Goal: Transaction & Acquisition: Purchase product/service

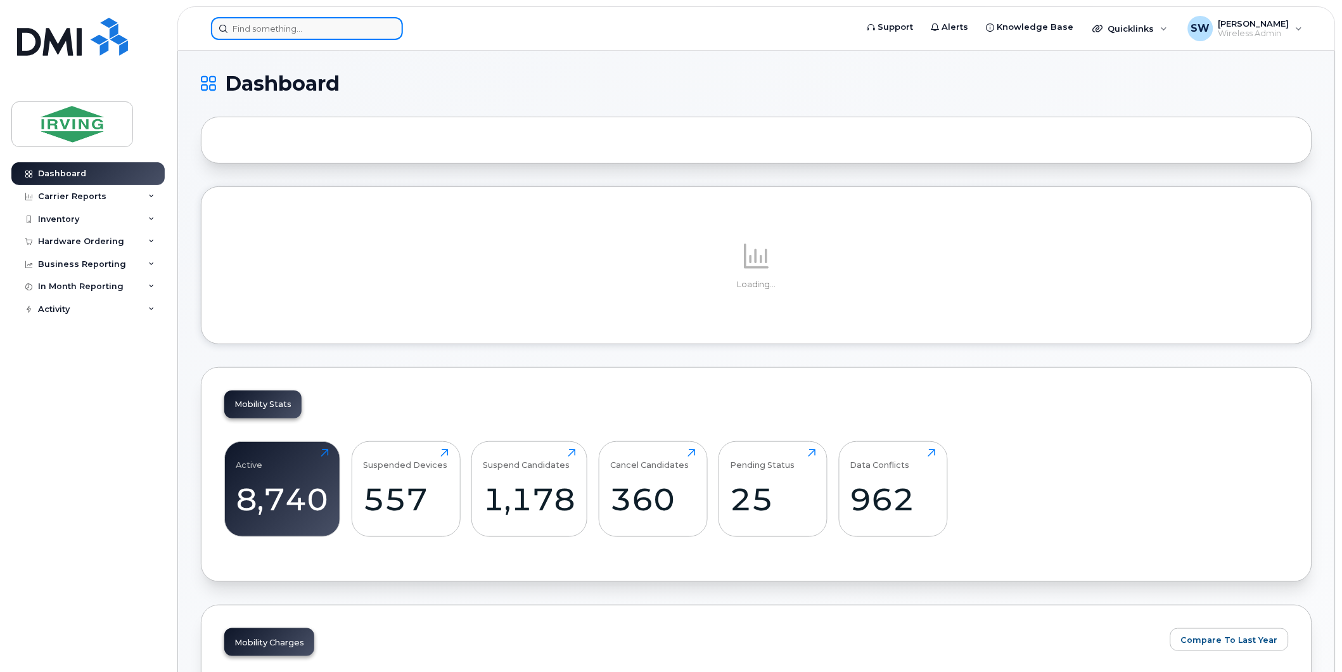
click at [359, 33] on input at bounding box center [307, 28] width 192 height 23
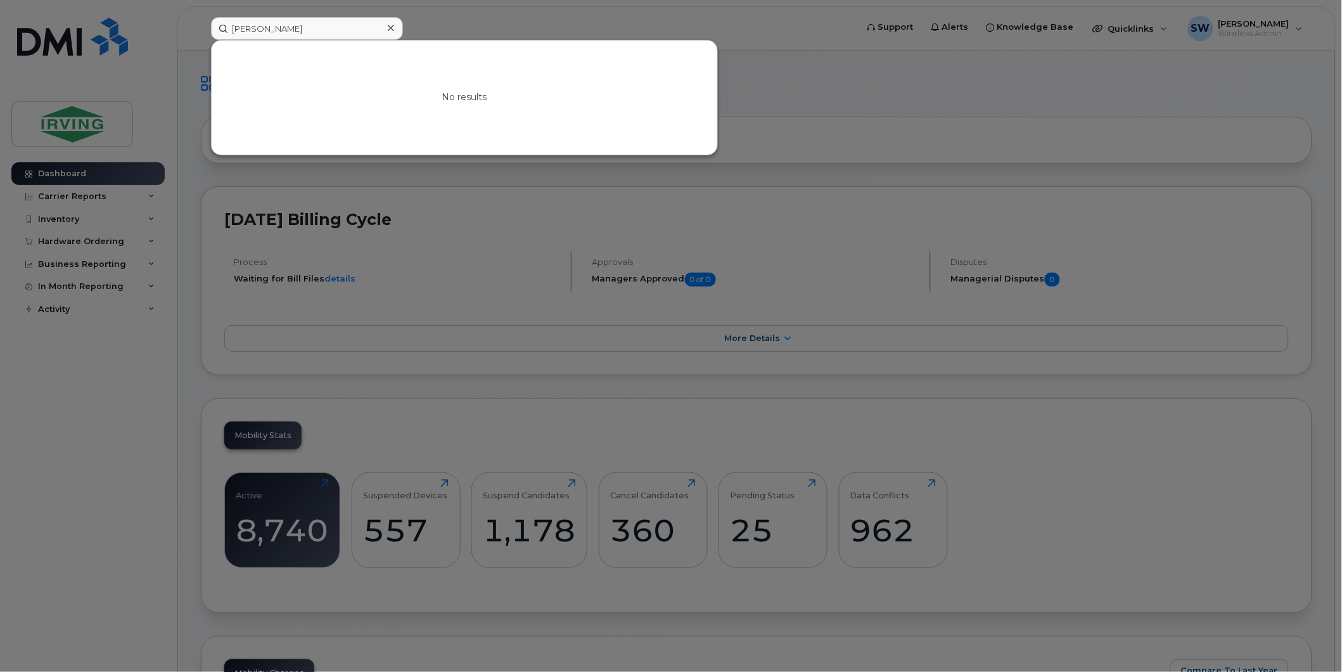
click at [447, 22] on div at bounding box center [671, 336] width 1342 height 672
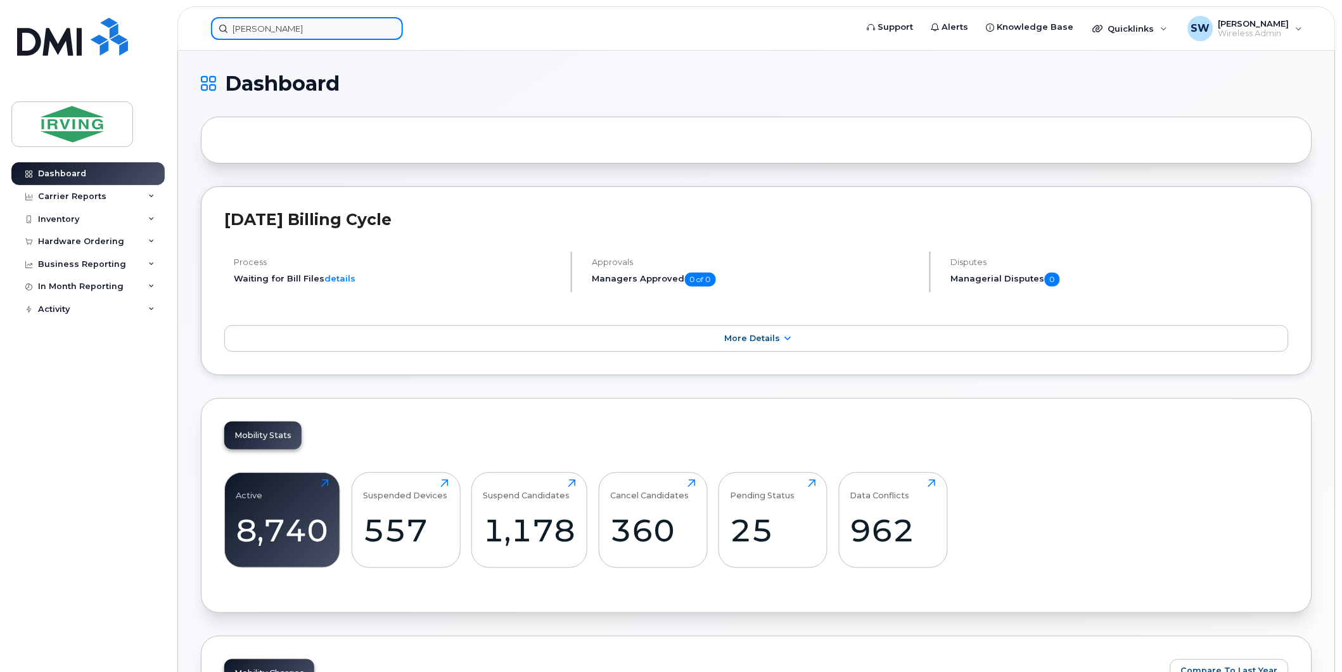
click at [314, 30] on input "andrew charlebois" at bounding box center [307, 28] width 192 height 23
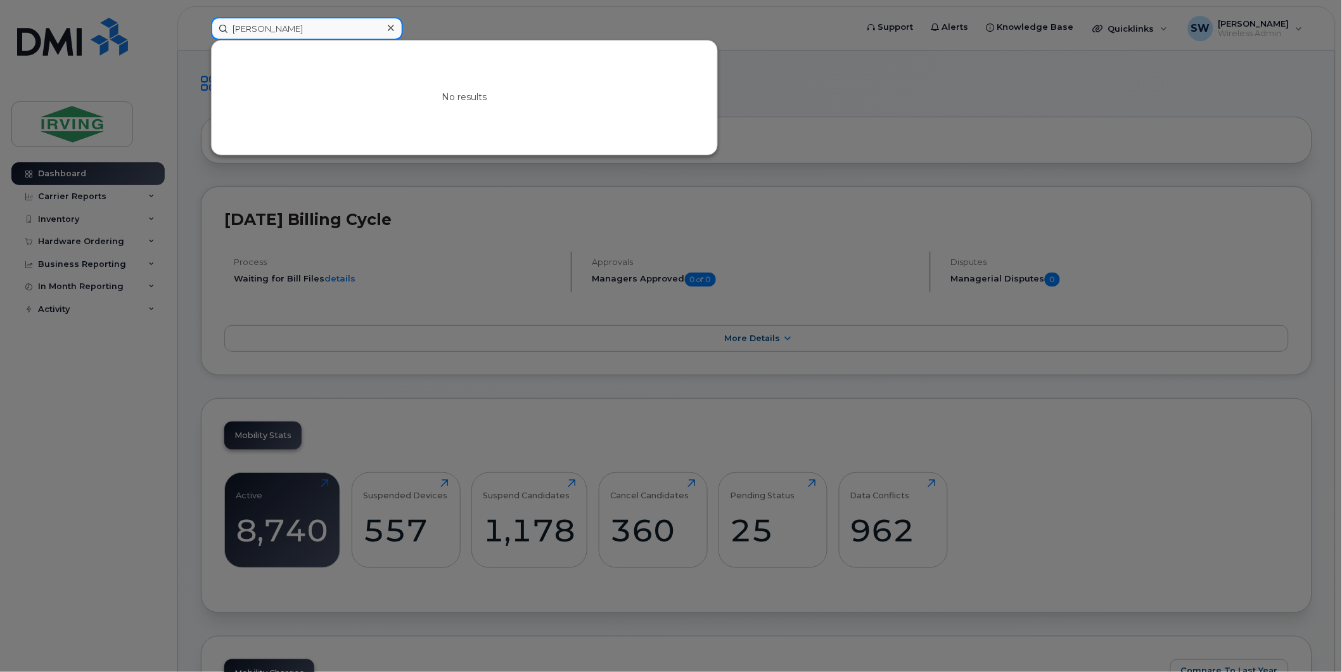
drag, startPoint x: 317, startPoint y: 29, endPoint x: 119, endPoint y: 29, distance: 197.7
click at [201, 29] on div "andrew charlebois No results" at bounding box center [530, 28] width 658 height 23
type input "A"
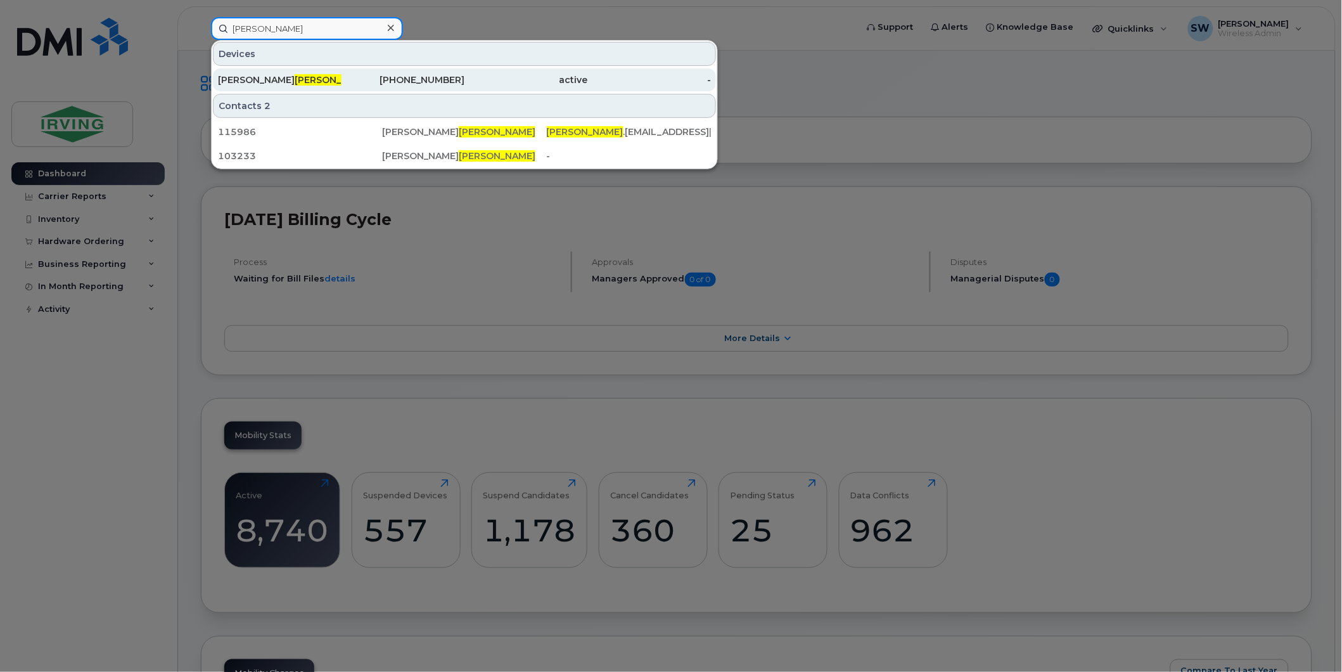
type input "charlebois"
click at [295, 79] on span "Charlebois" at bounding box center [333, 79] width 77 height 11
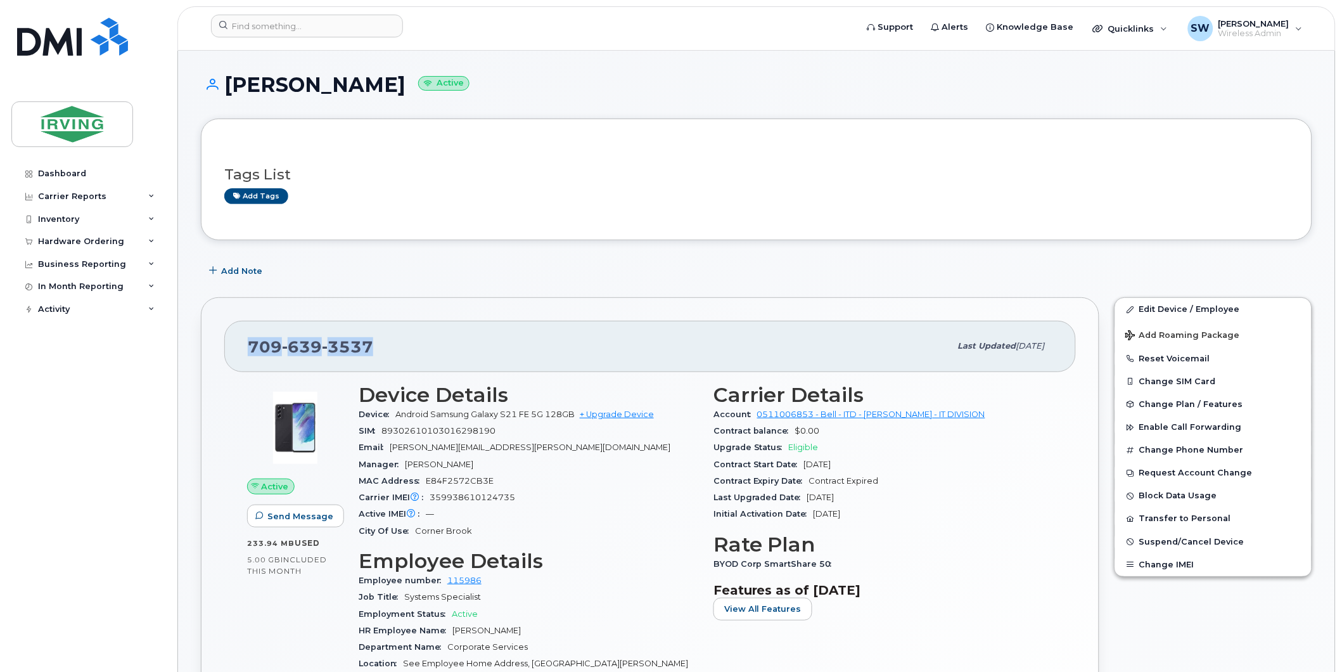
drag, startPoint x: 250, startPoint y: 343, endPoint x: 373, endPoint y: 340, distance: 123.0
click at [373, 340] on div "709 639 3537" at bounding box center [599, 346] width 703 height 27
drag, startPoint x: 373, startPoint y: 340, endPoint x: 366, endPoint y: 340, distance: 6.4
copy span "709 639 3537"
click at [64, 240] on div "Hardware Ordering" at bounding box center [81, 241] width 86 height 10
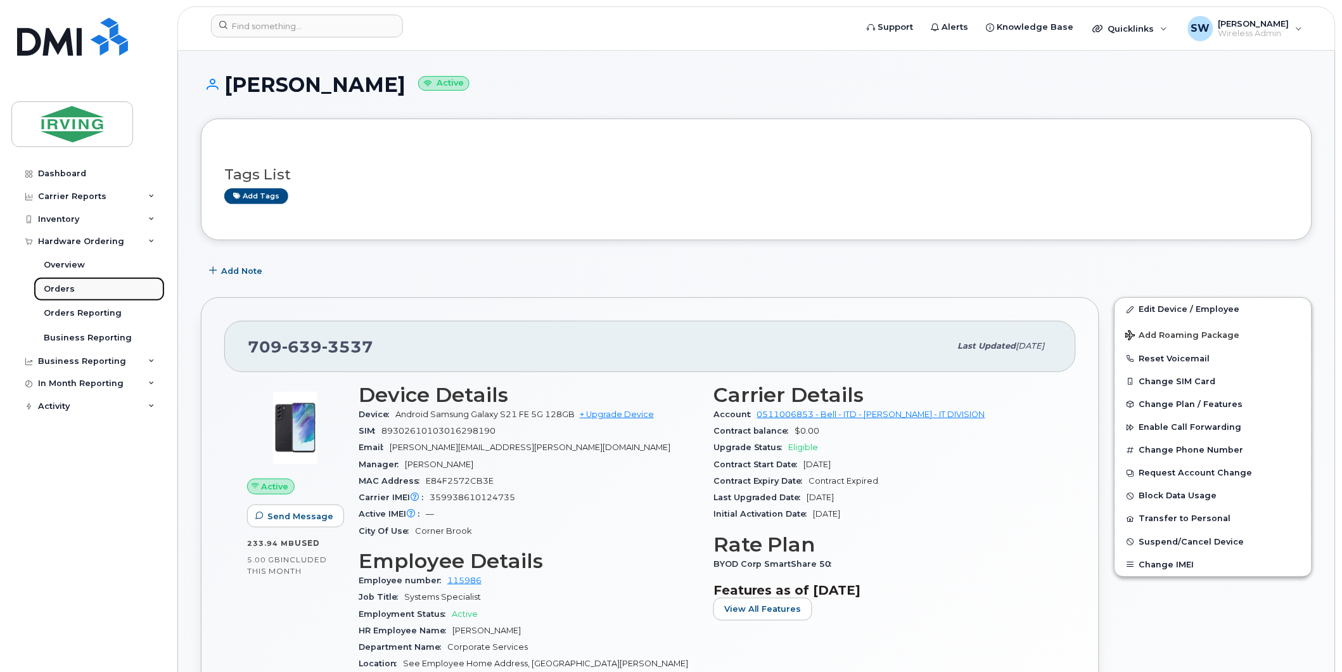
click at [61, 285] on div "Orders" at bounding box center [59, 288] width 31 height 11
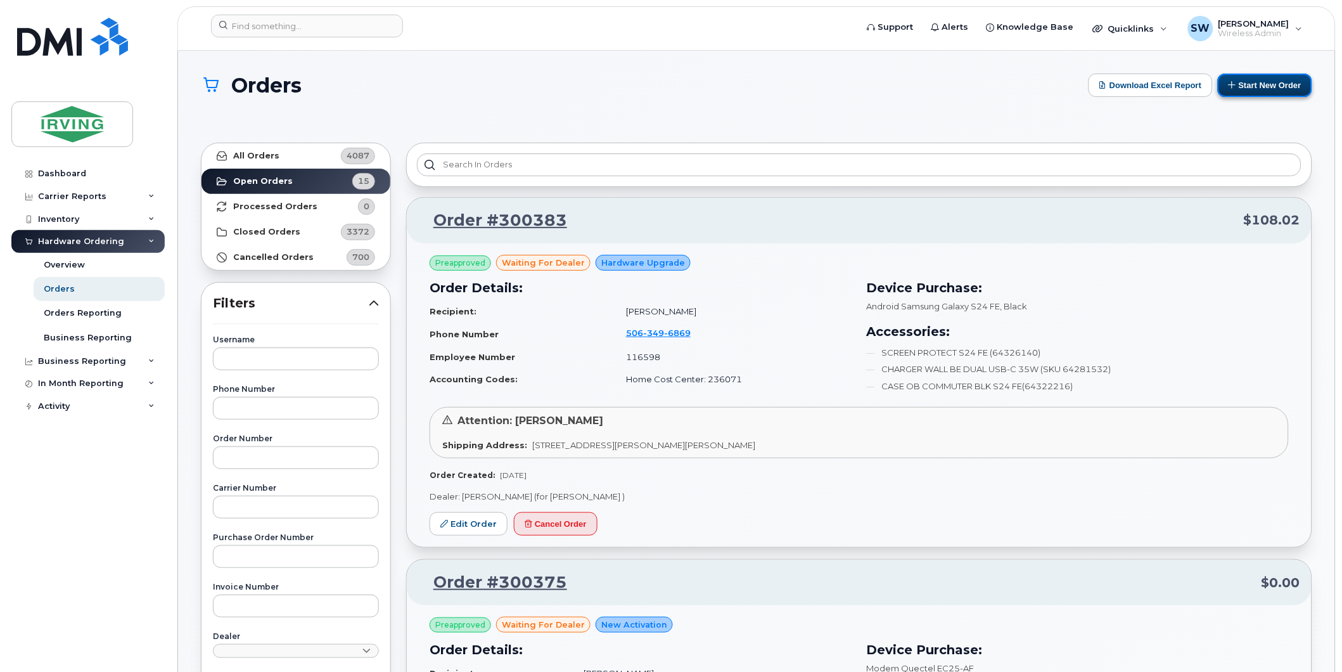
click at [1274, 89] on button "Start New Order" at bounding box center [1265, 85] width 94 height 23
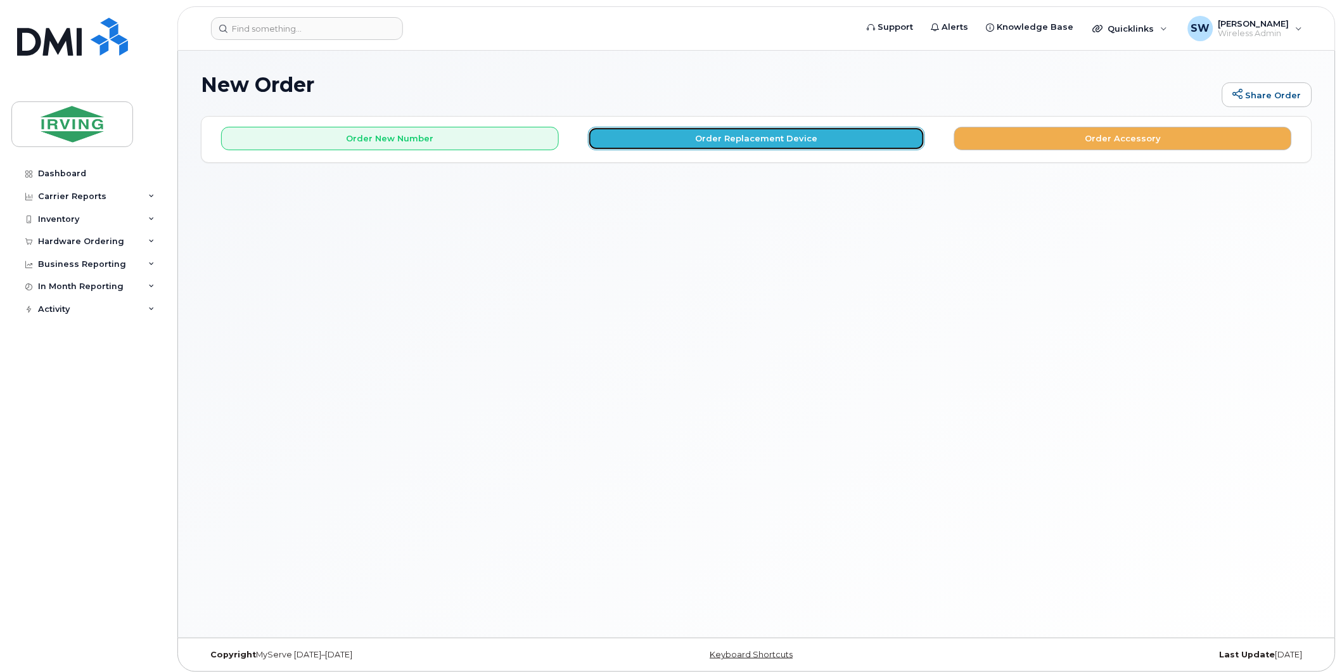
click at [754, 141] on button "Order Replacement Device" at bounding box center [757, 138] width 338 height 23
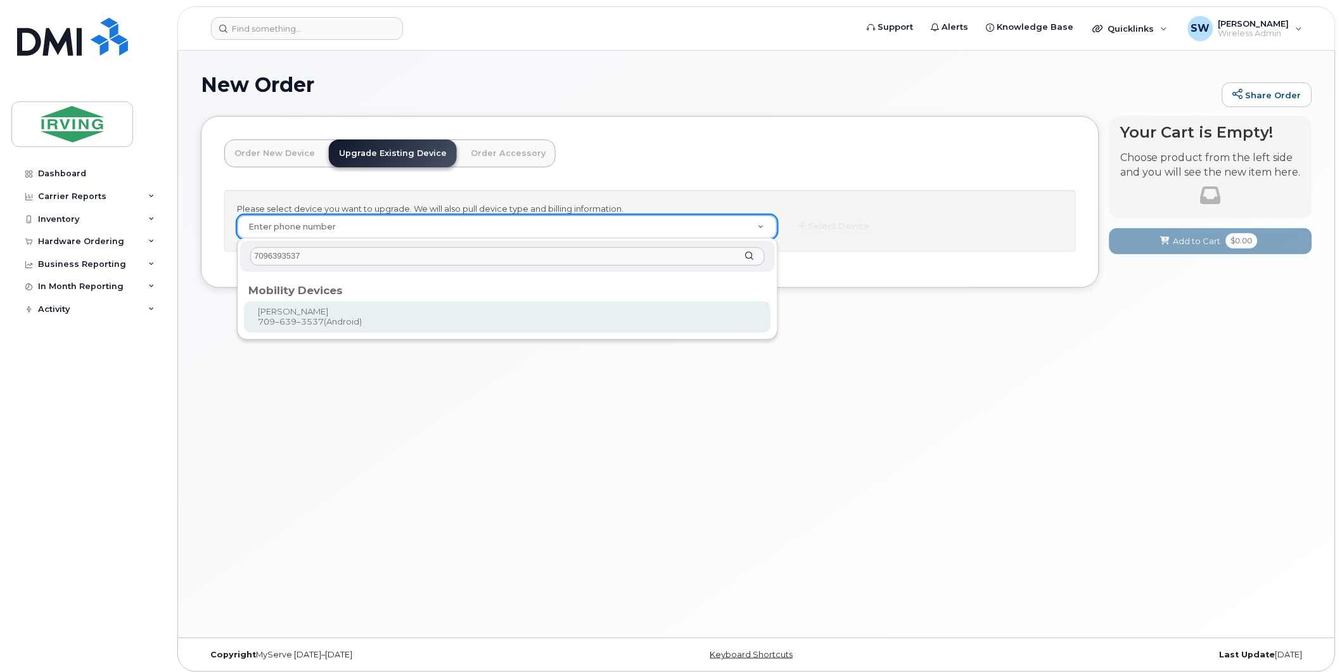
type input "7096393537"
type input "699450"
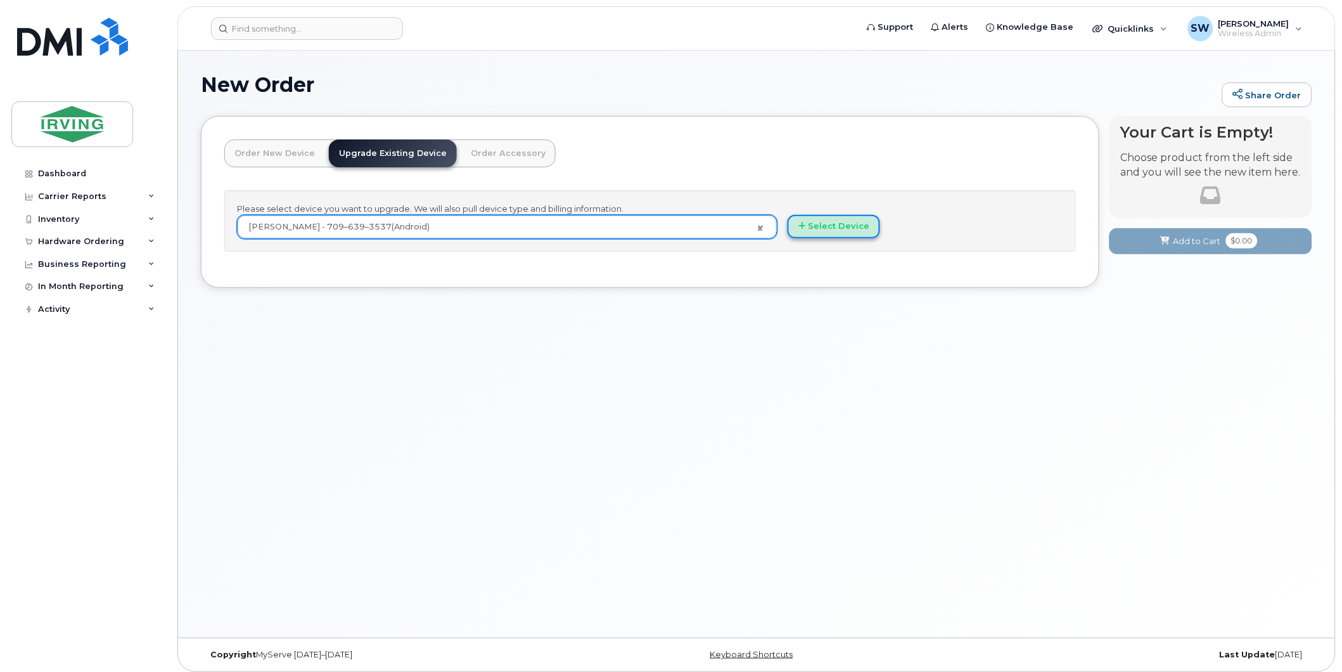
click at [856, 226] on button "Select Device" at bounding box center [834, 226] width 93 height 23
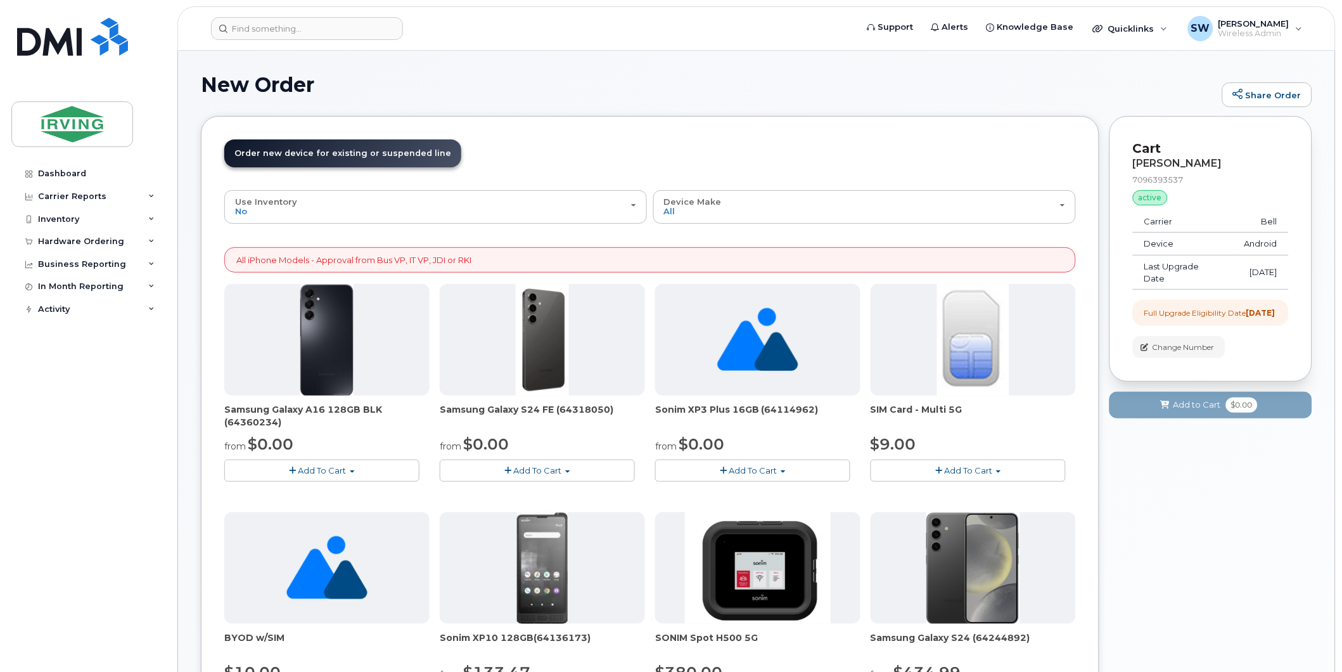
scroll to position [141, 0]
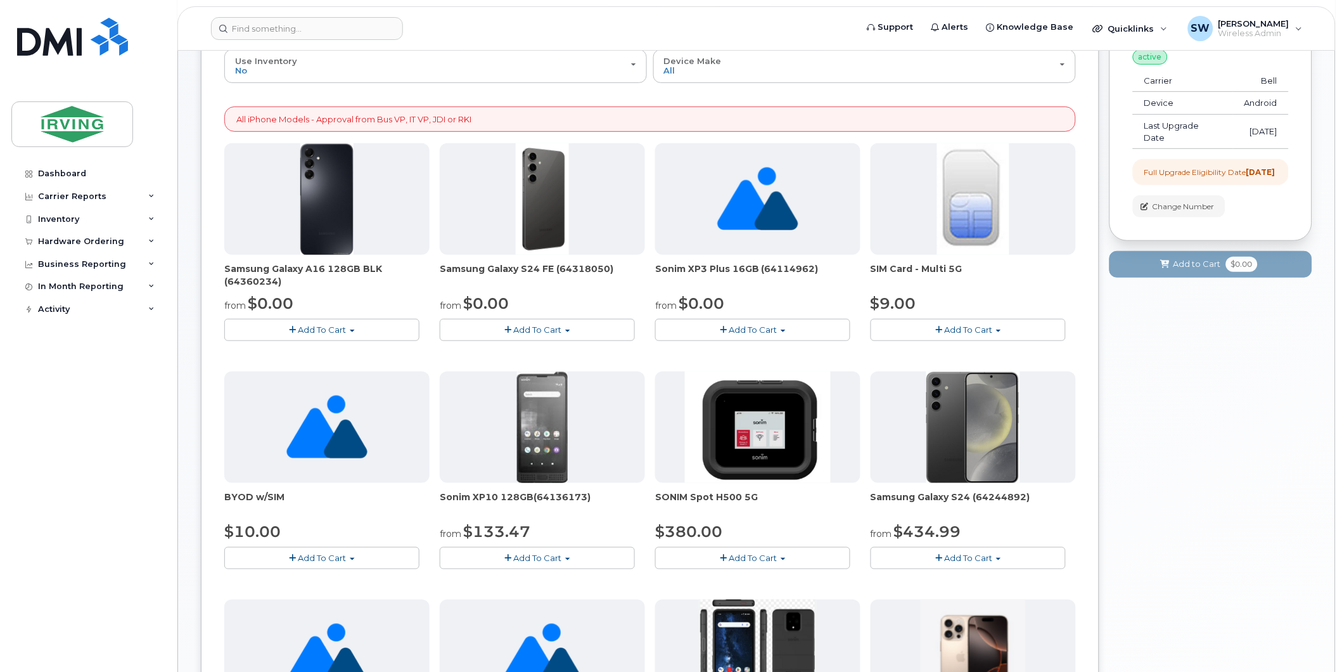
click at [568, 331] on span "button" at bounding box center [567, 331] width 5 height 3
click at [551, 350] on link "$0.00 - 3 year term - voice & data plan (128GB)" at bounding box center [553, 353] width 220 height 16
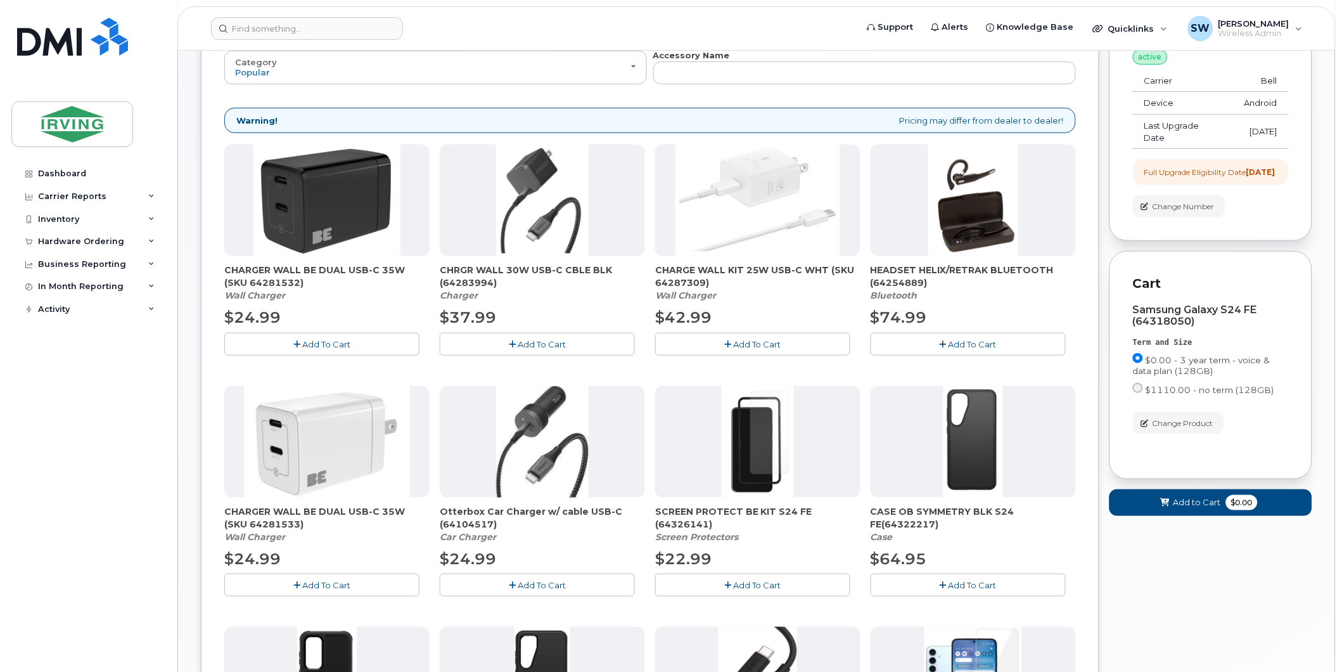
click at [537, 339] on span "Add To Cart" at bounding box center [542, 344] width 48 height 10
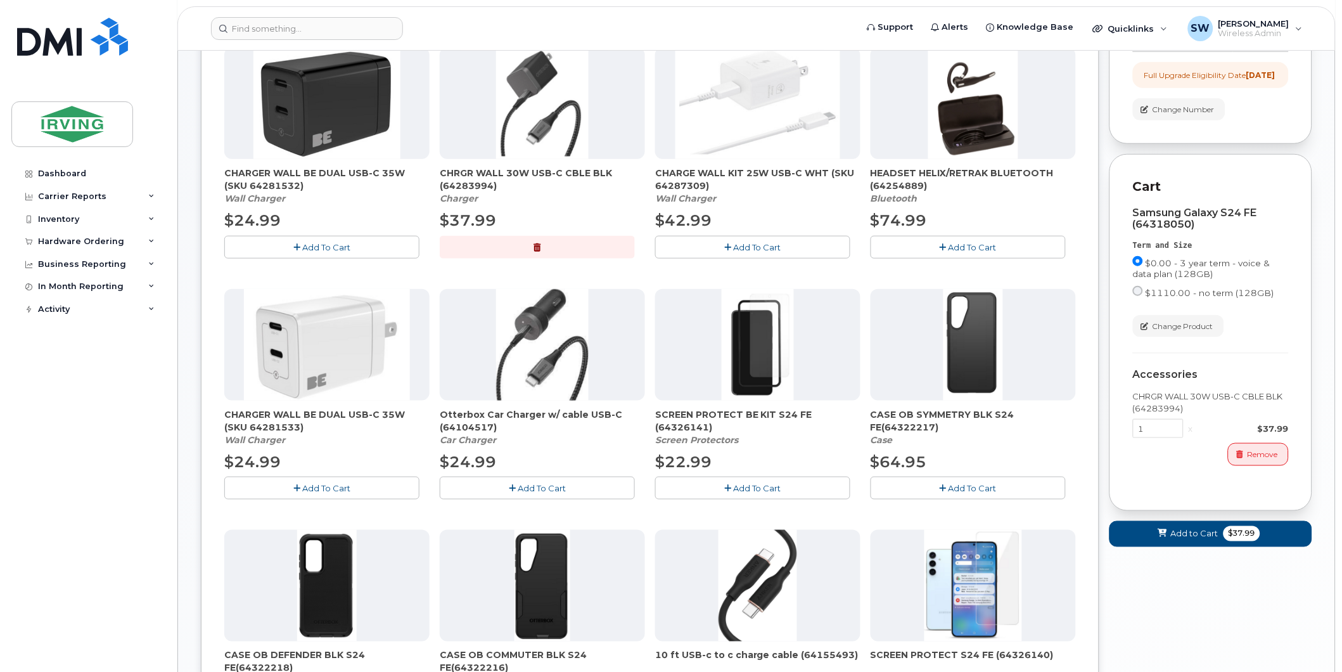
scroll to position [422, 0]
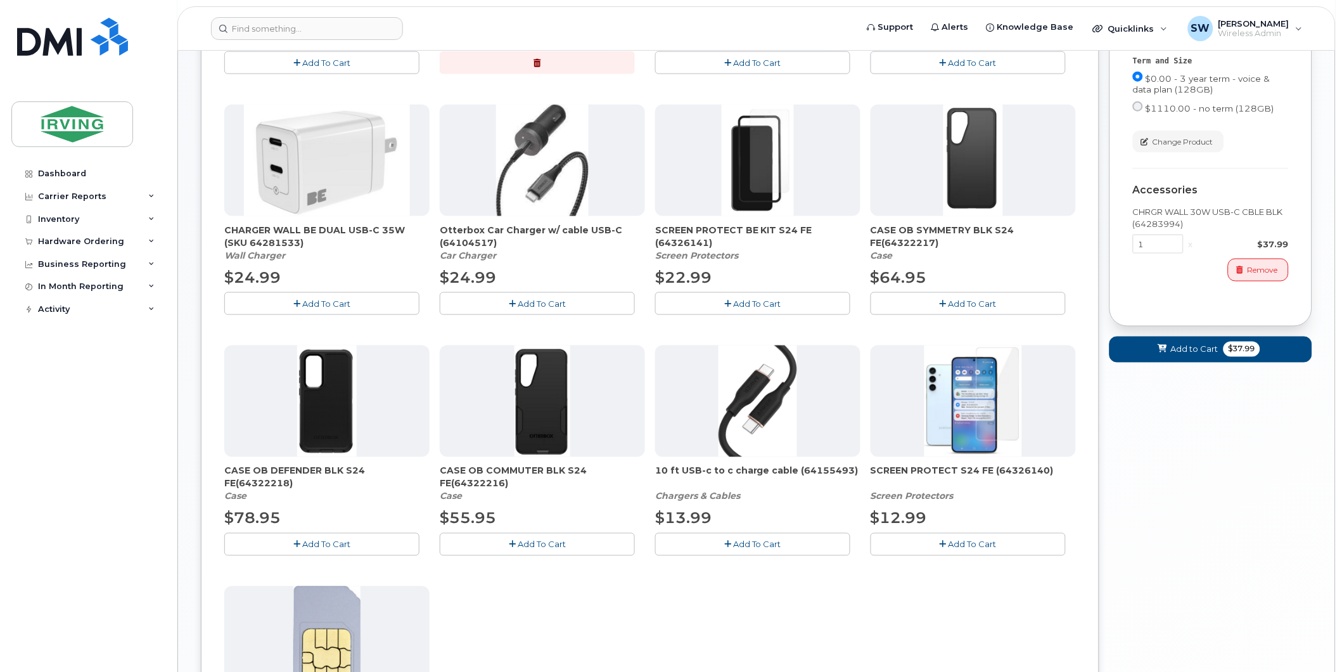
click at [564, 547] on span "Add To Cart" at bounding box center [542, 544] width 48 height 10
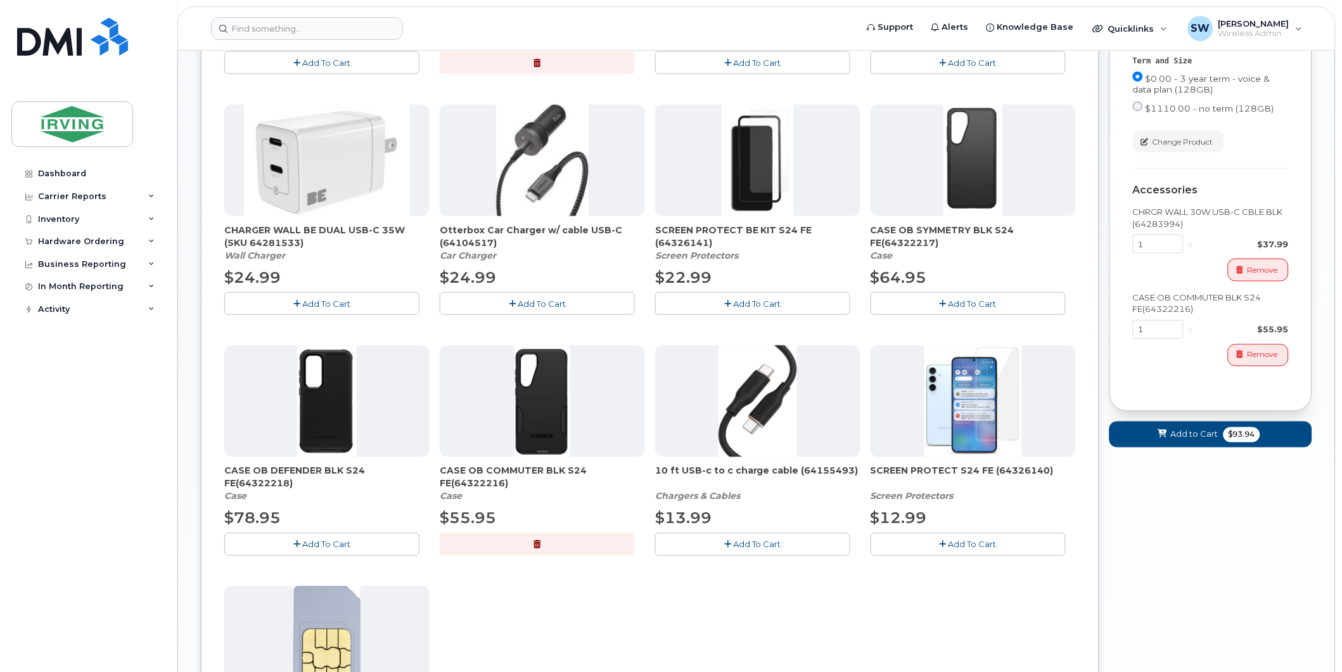
click at [991, 543] on span "Add To Cart" at bounding box center [973, 544] width 48 height 10
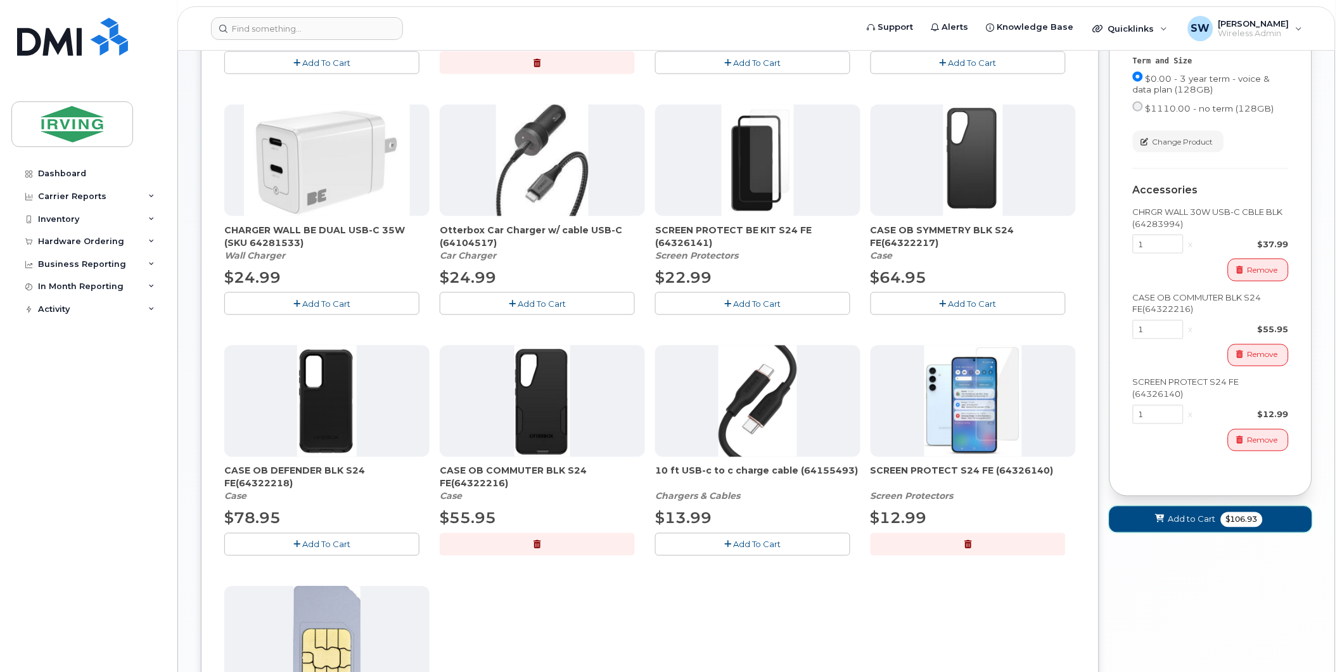
click at [1239, 527] on span "$106.93" at bounding box center [1242, 519] width 42 height 15
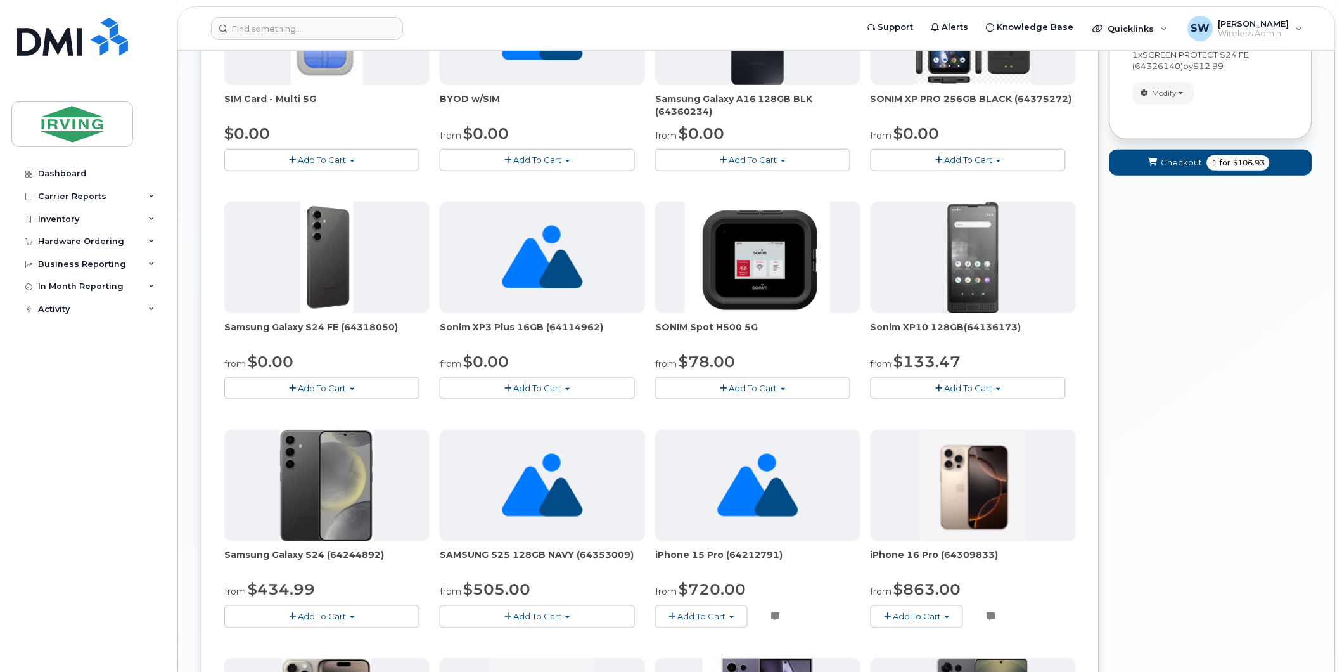
scroll to position [99, 0]
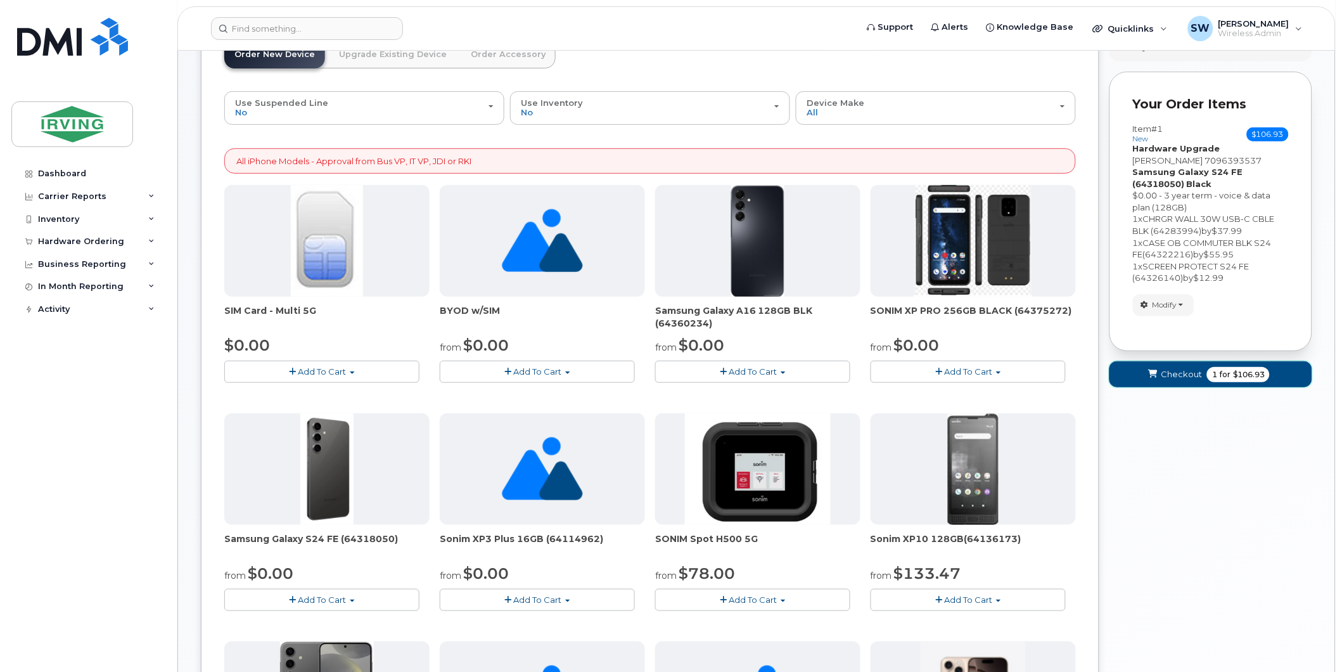
click at [1219, 376] on span "for" at bounding box center [1225, 374] width 16 height 11
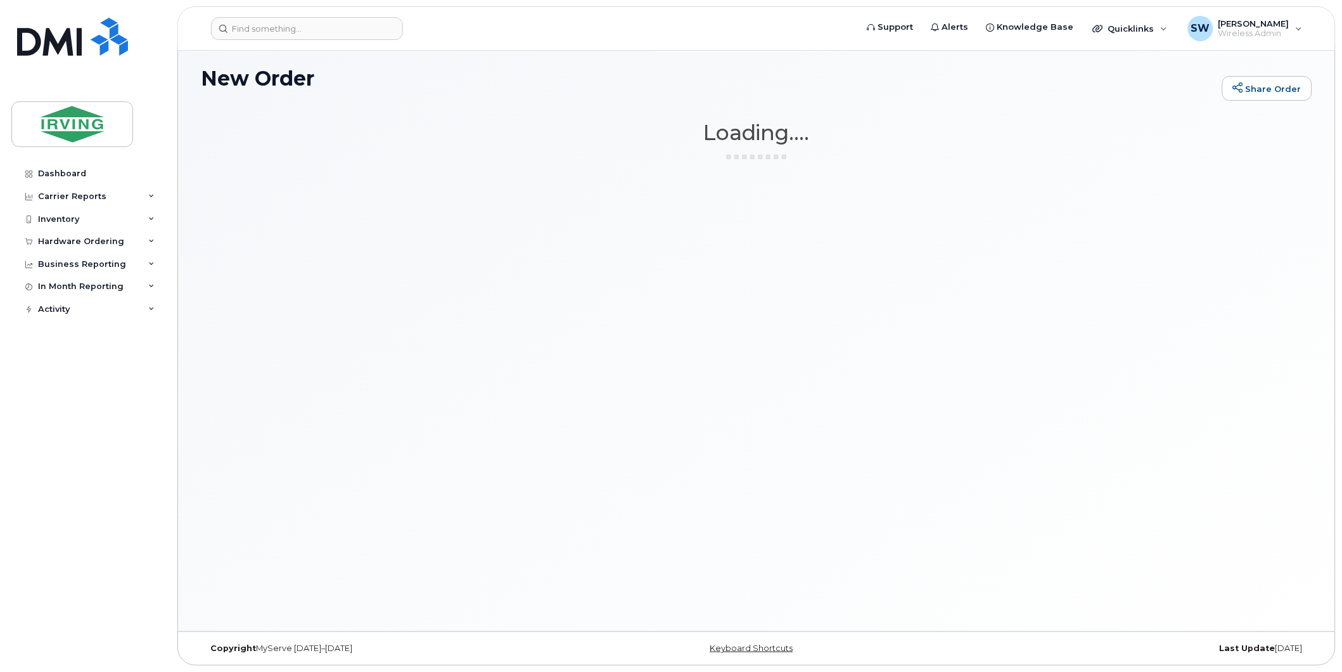
scroll to position [6, 0]
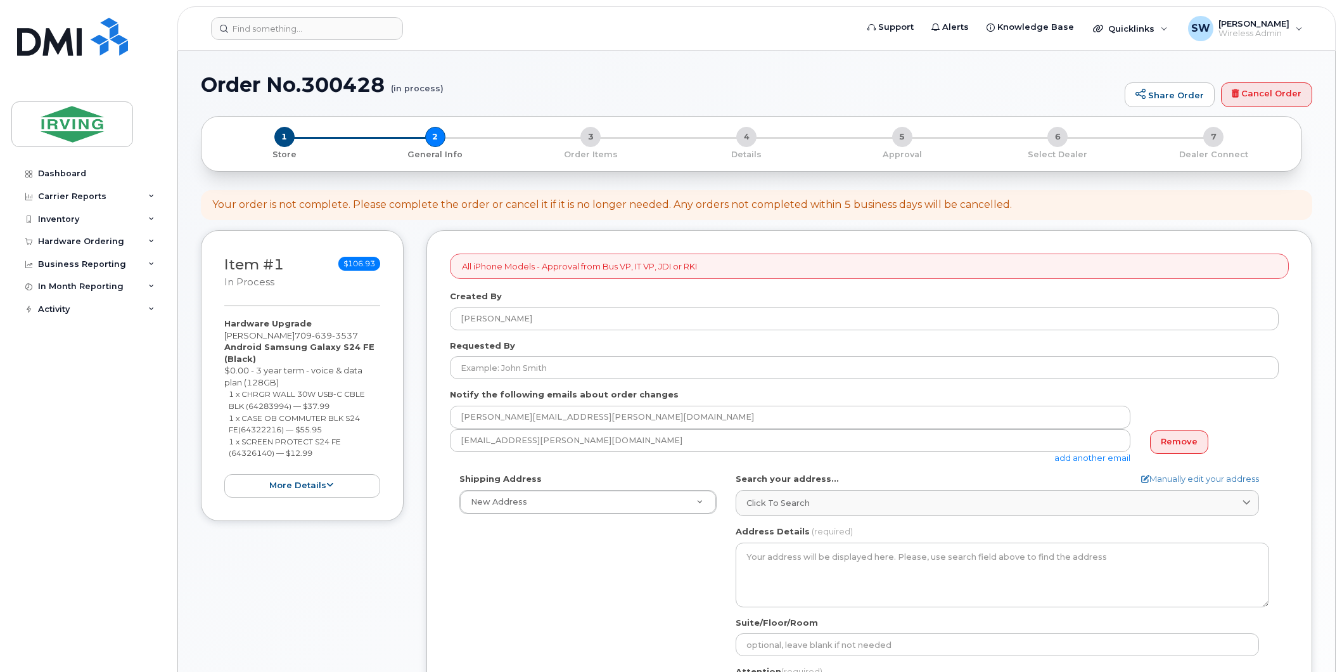
select select
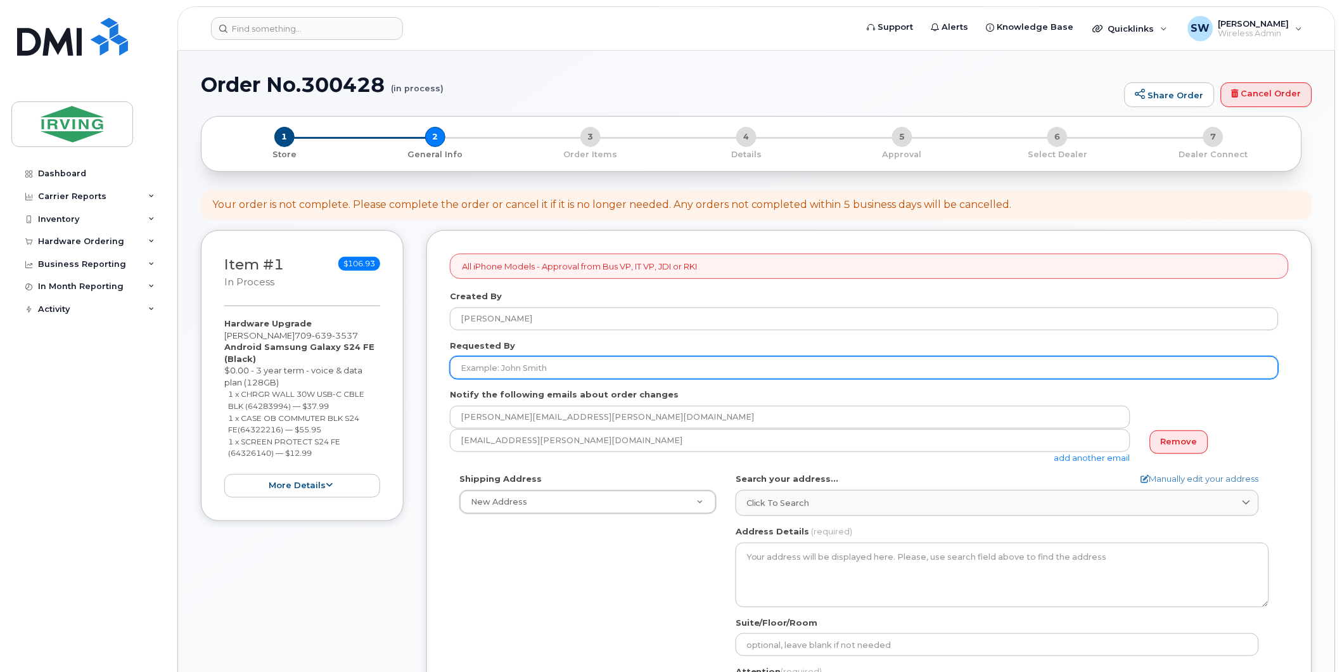
click at [527, 369] on input "Requested By" at bounding box center [864, 367] width 829 height 23
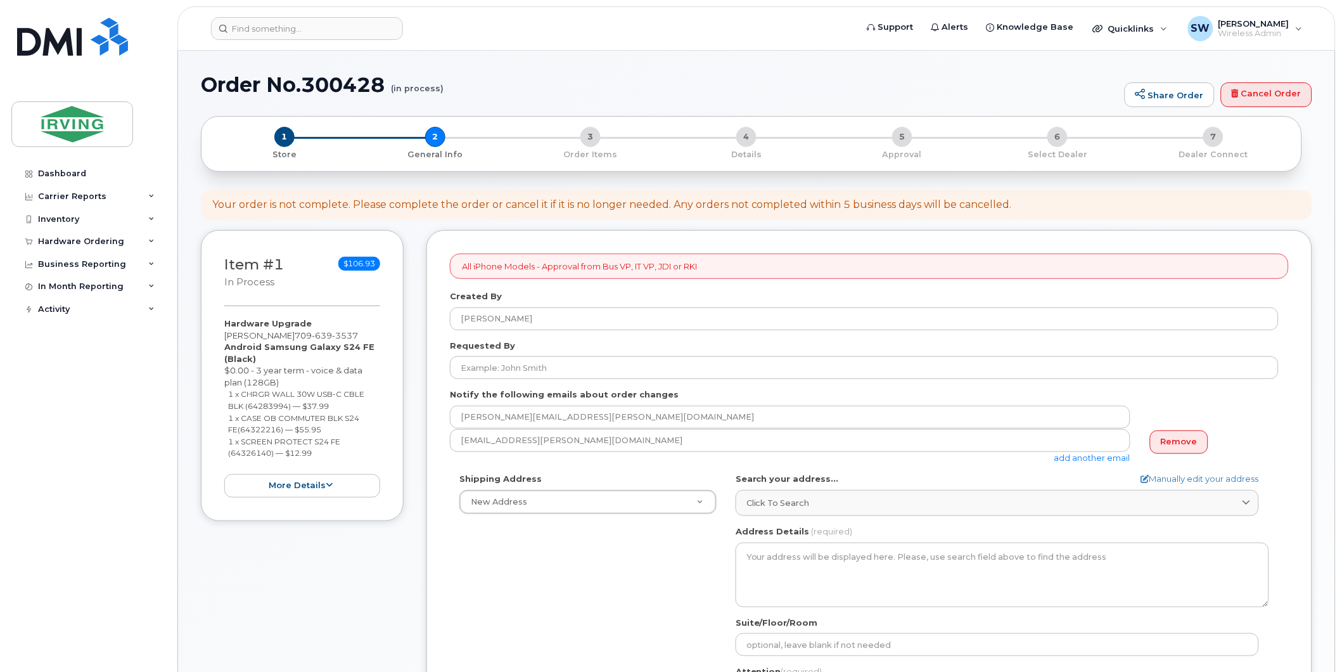
click at [425, 364] on div "Item #1 in process $106.93 Hardware Upgrade Andre Charlebois 709 639 3537 Andro…" at bounding box center [756, 602] width 1111 height 745
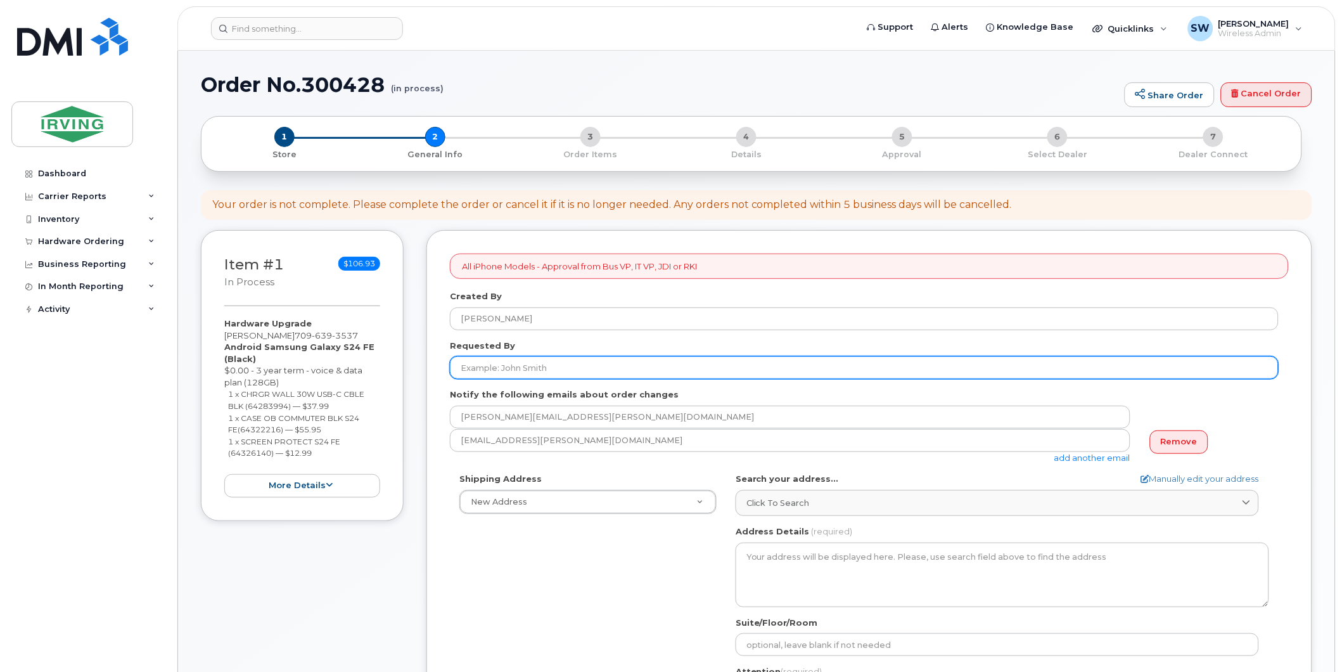
click at [531, 366] on input "Requested By" at bounding box center [864, 367] width 829 height 23
type input "Andre Charlebois"
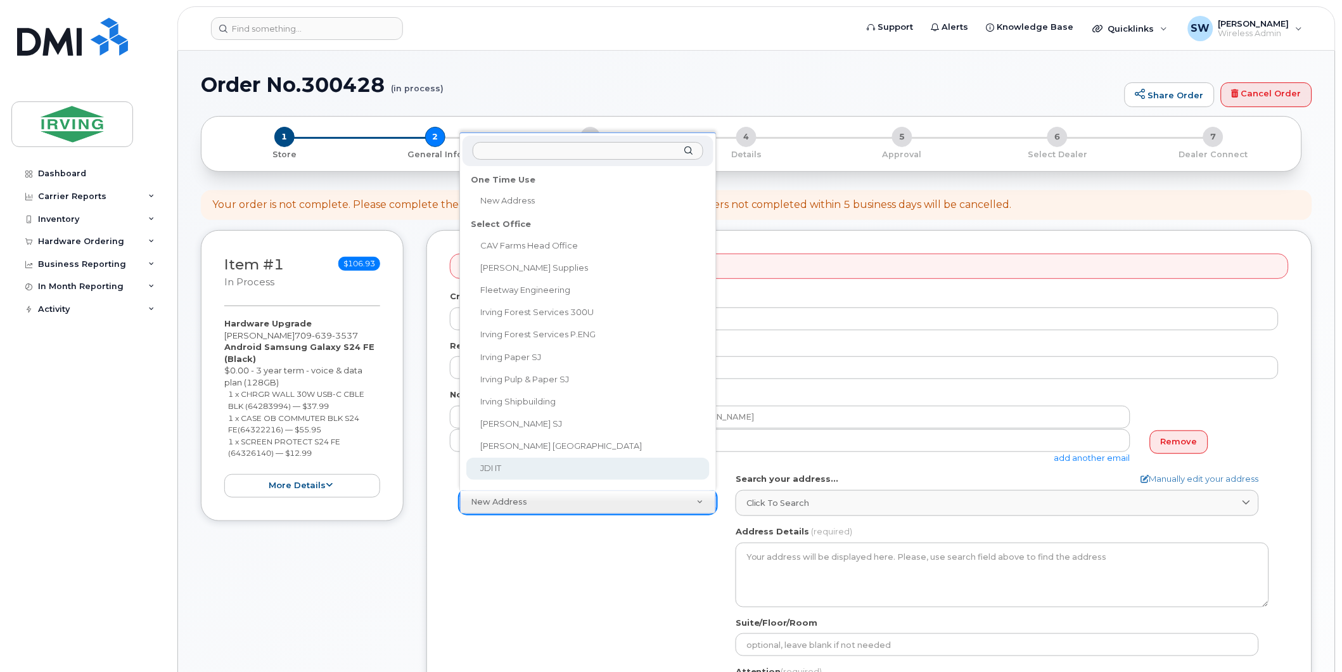
select select
type textarea "300 Union St SAINT JOHN NB E2L 4Z2 CANADA Saint John New Brunswick E2L 4Z2"
type input "[PERSON_NAME]"
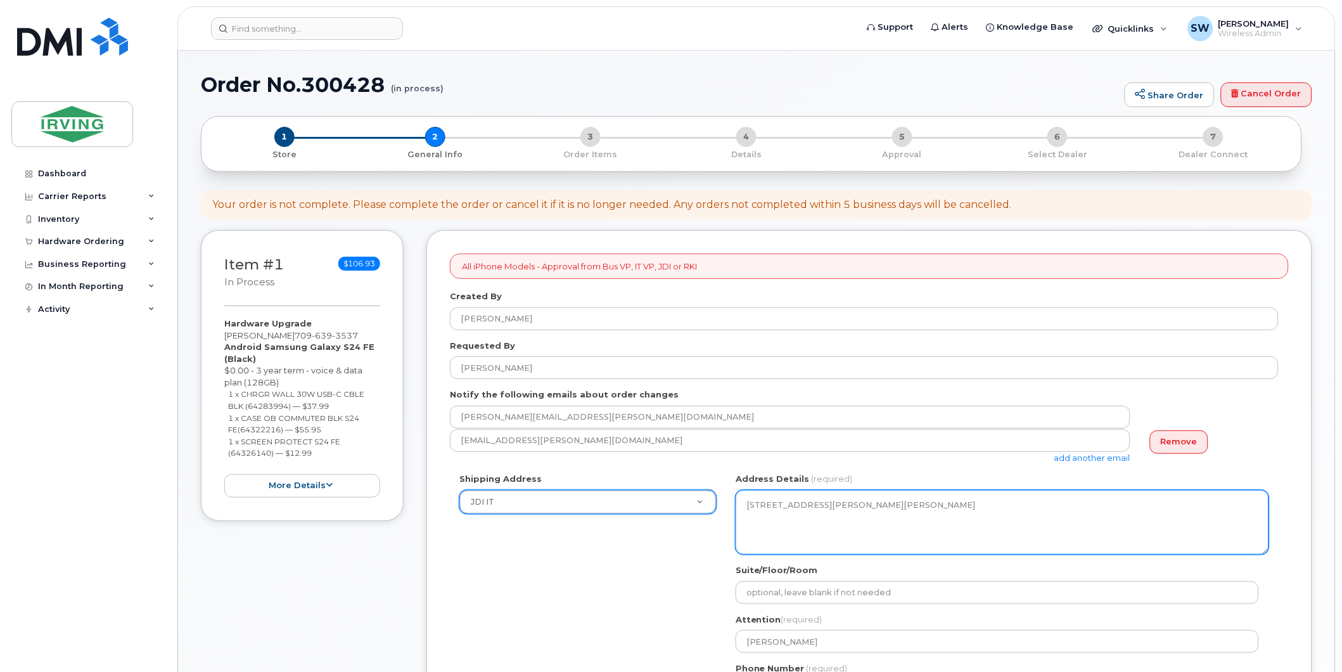
click at [847, 505] on textarea "300 Union St SAINT JOHN NB E2L 4Z2 CANADA Saint John New Brunswick E2L 4Z2" at bounding box center [1003, 522] width 534 height 65
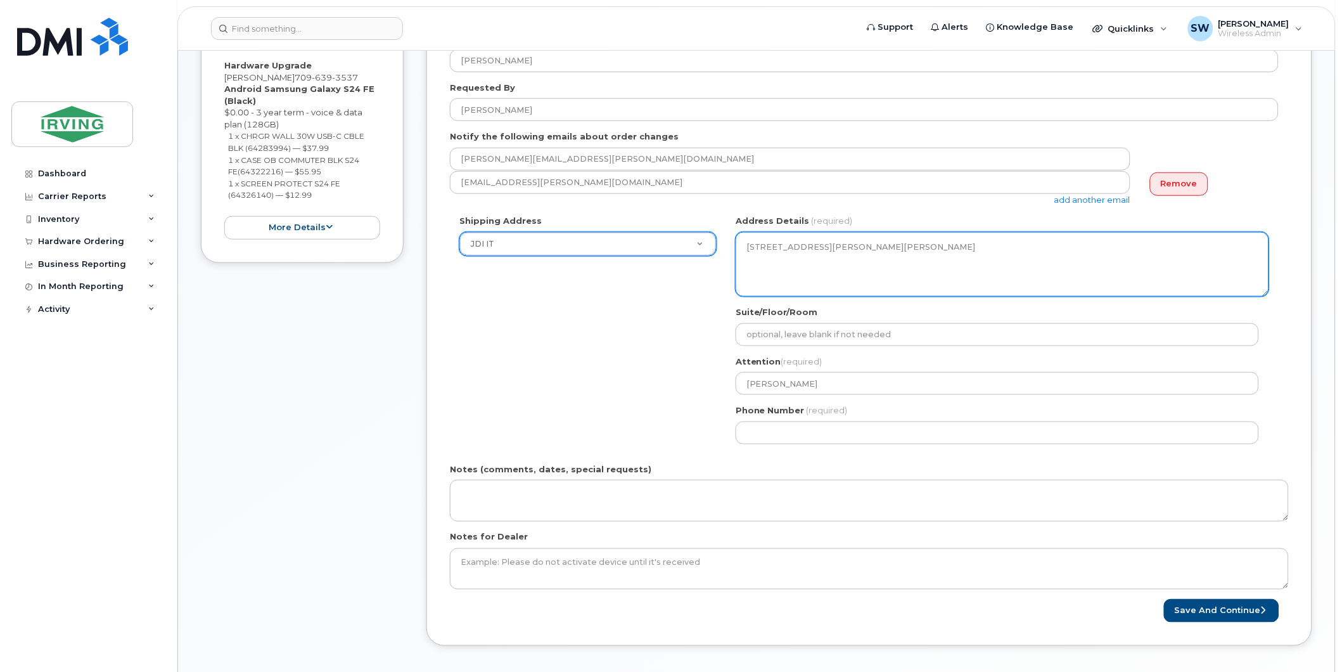
scroll to position [281, 0]
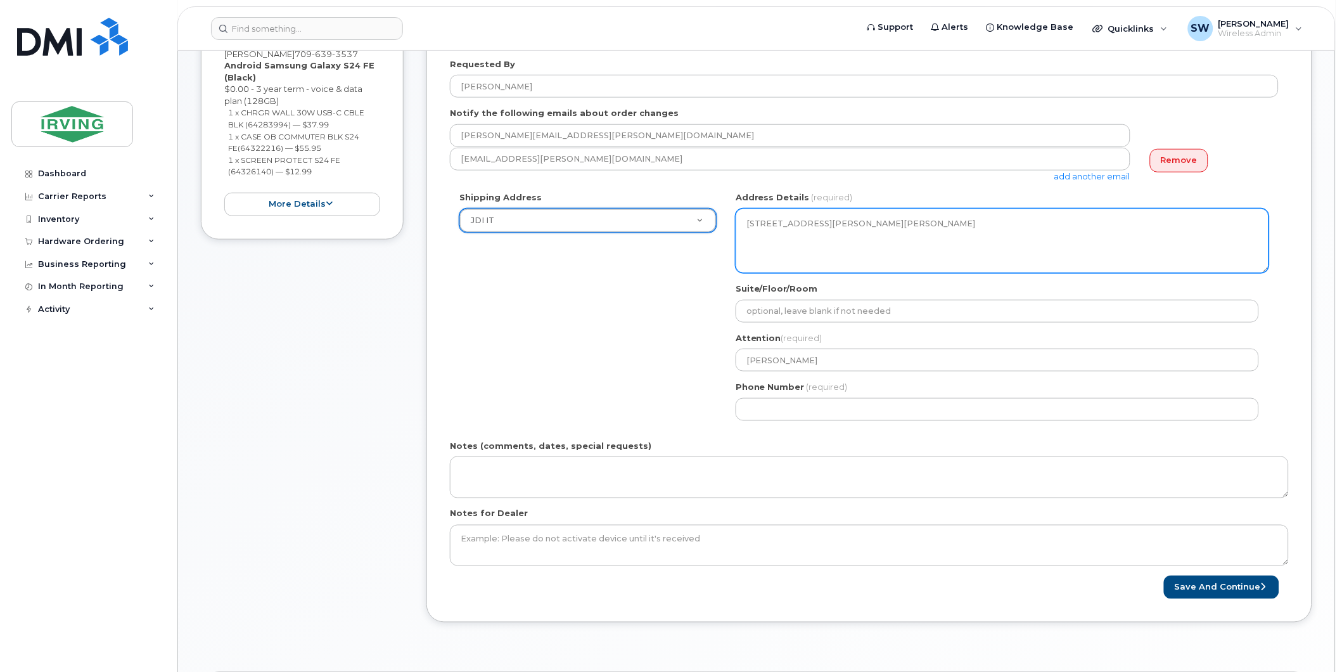
click at [859, 251] on textarea "300 Union St SAINT JOHN NB E2L 4Z2 CANADA Saint John New Brunswick E2L 4Z2" at bounding box center [1003, 240] width 534 height 65
drag, startPoint x: 901, startPoint y: 256, endPoint x: 713, endPoint y: 215, distance: 192.5
click at [713, 215] on div "Shipping Address JDI IT New Address CAV Farms Head Office Chandler Supplies Fle…" at bounding box center [864, 310] width 829 height 238
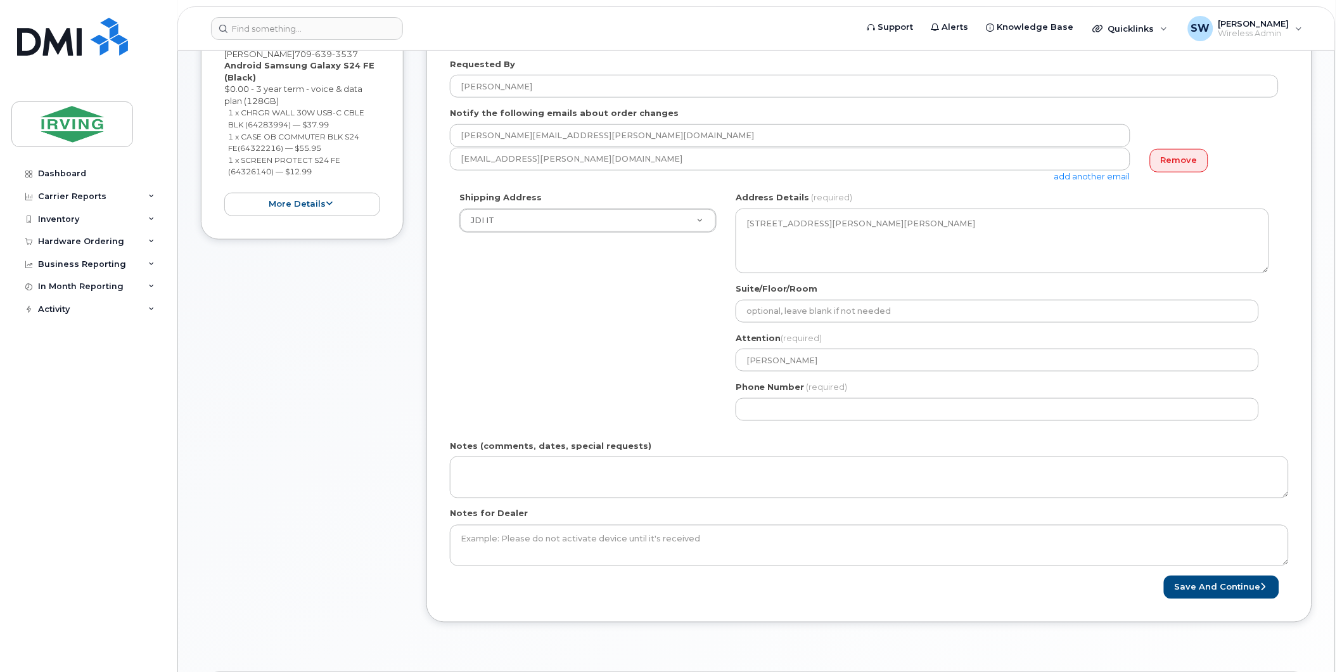
click at [632, 312] on div "Shipping Address JDI IT New Address CAV Farms Head Office Chandler Supplies Fle…" at bounding box center [864, 310] width 829 height 238
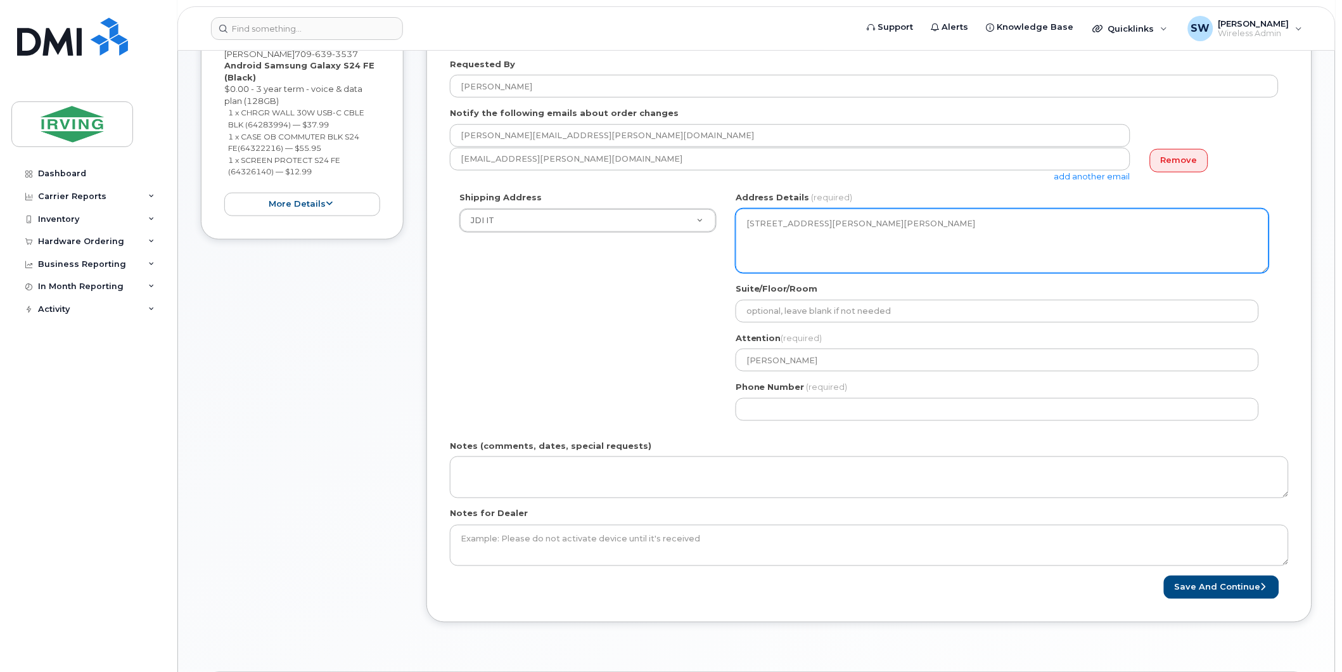
click at [807, 233] on textarea "300 Union St SAINT JOHN NB E2L 4Z2 CANADA Saint John New Brunswick E2L 4Z2" at bounding box center [1003, 240] width 534 height 65
click at [838, 236] on textarea "300 Union St SAINT JOHN NB E2L 4Z2 CANADA Saint John New Brunswick E2L 4Z2" at bounding box center [1003, 240] width 534 height 65
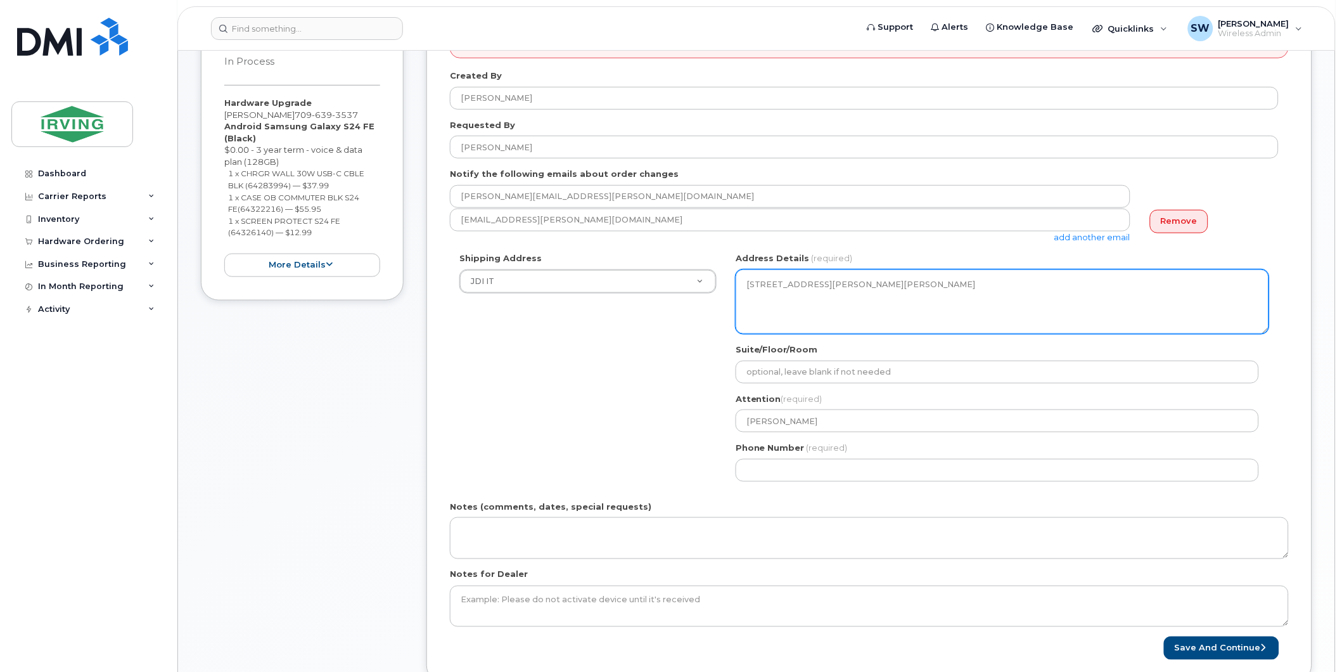
scroll to position [141, 0]
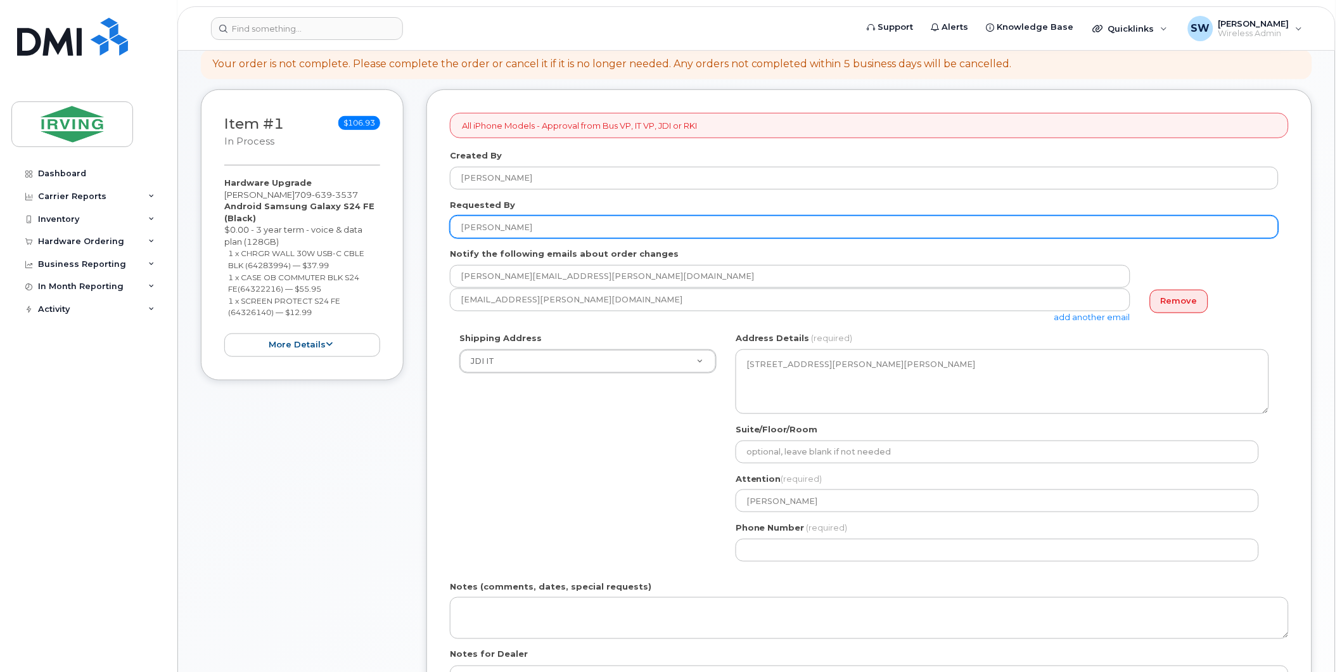
click at [549, 227] on input "Andre Charlebois" at bounding box center [864, 226] width 829 height 23
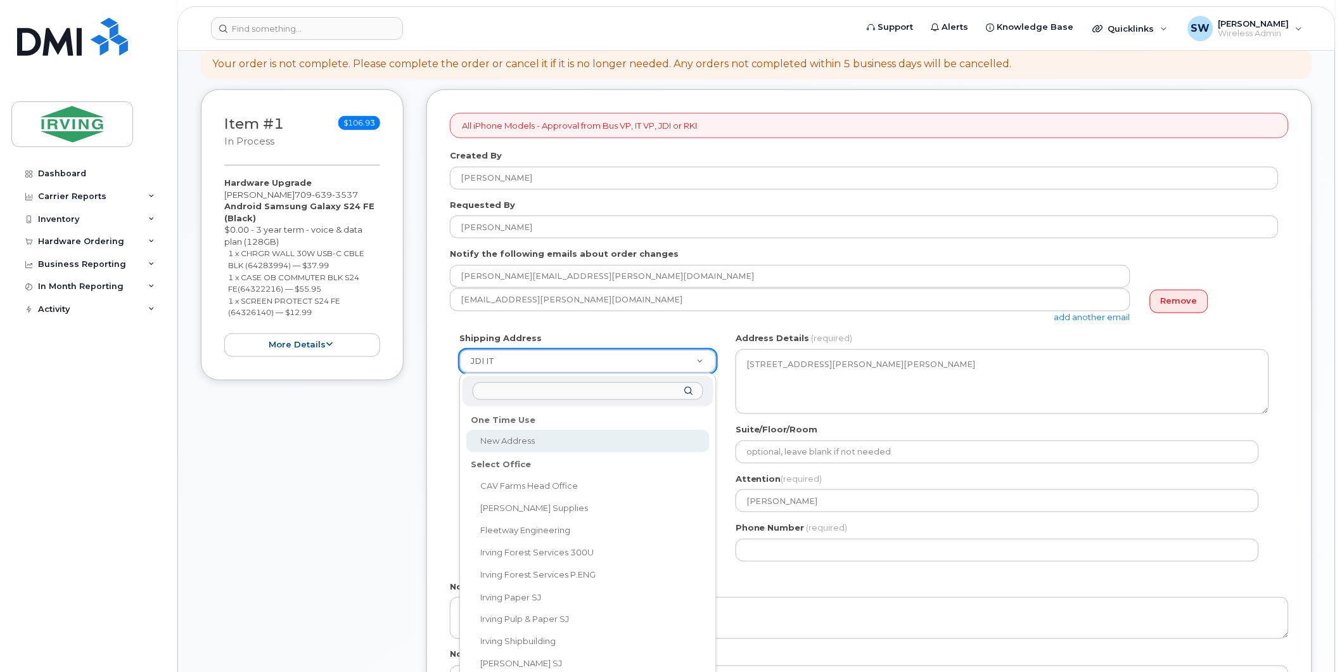
select select
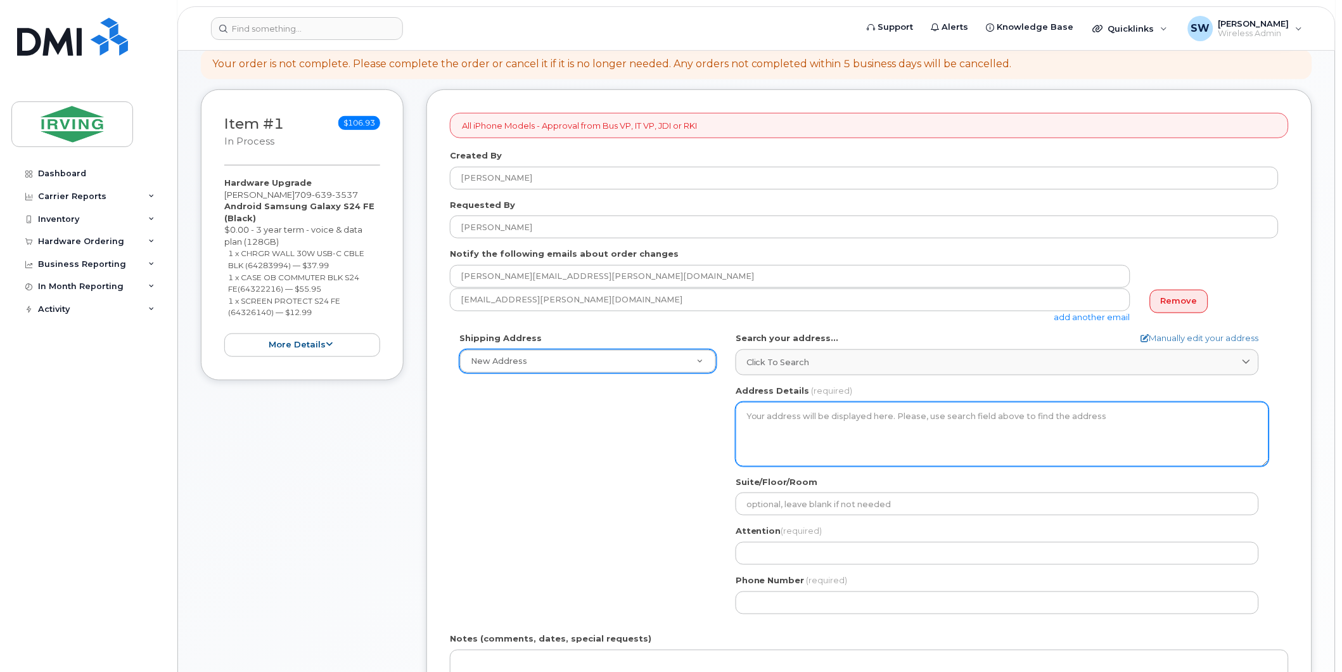
click at [885, 422] on textarea "Address Details" at bounding box center [1003, 434] width 534 height 65
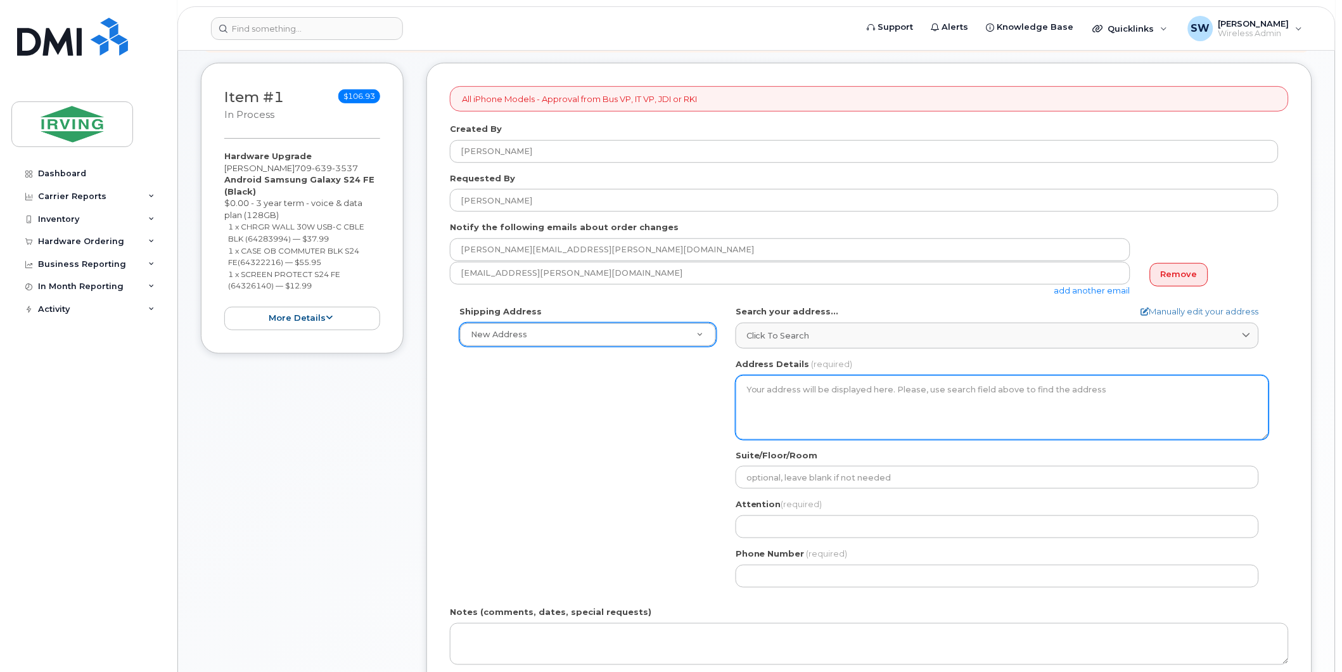
scroll to position [167, 0]
click at [851, 385] on textarea "Address Details" at bounding box center [1003, 408] width 534 height 65
click at [859, 407] on textarea "Address Details" at bounding box center [1003, 408] width 534 height 65
click at [802, 395] on textarea "Address Details" at bounding box center [1003, 408] width 534 height 65
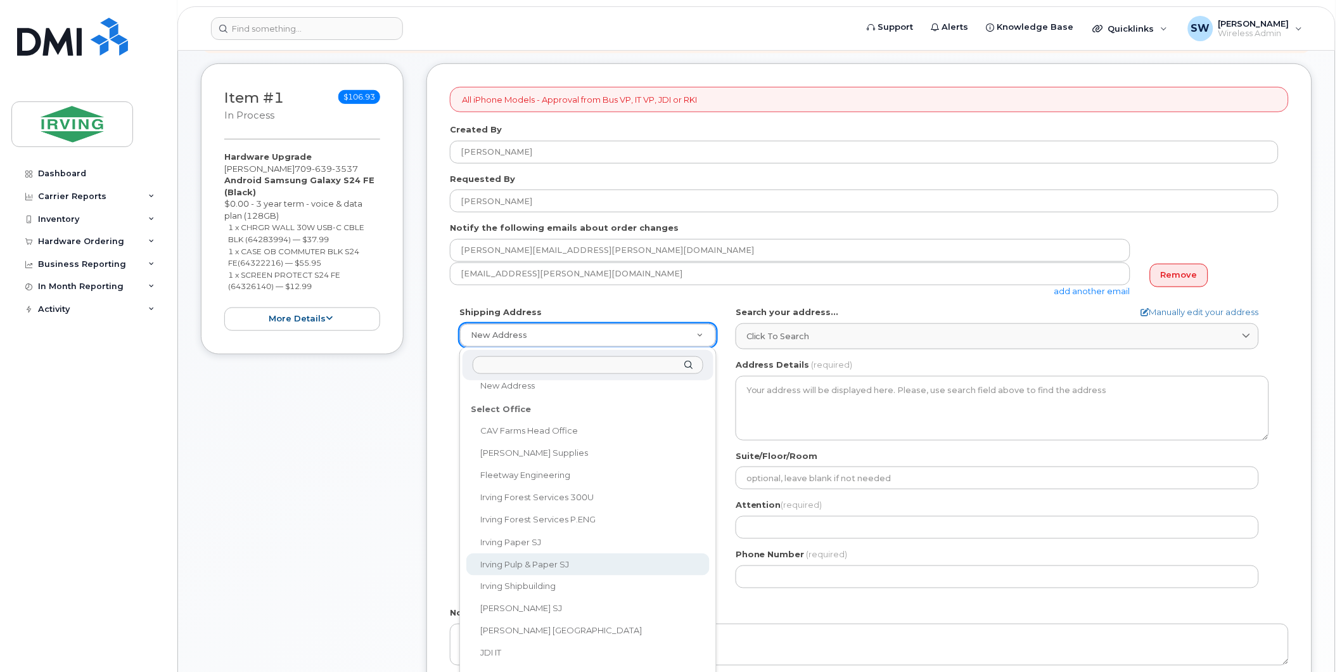
scroll to position [42, 0]
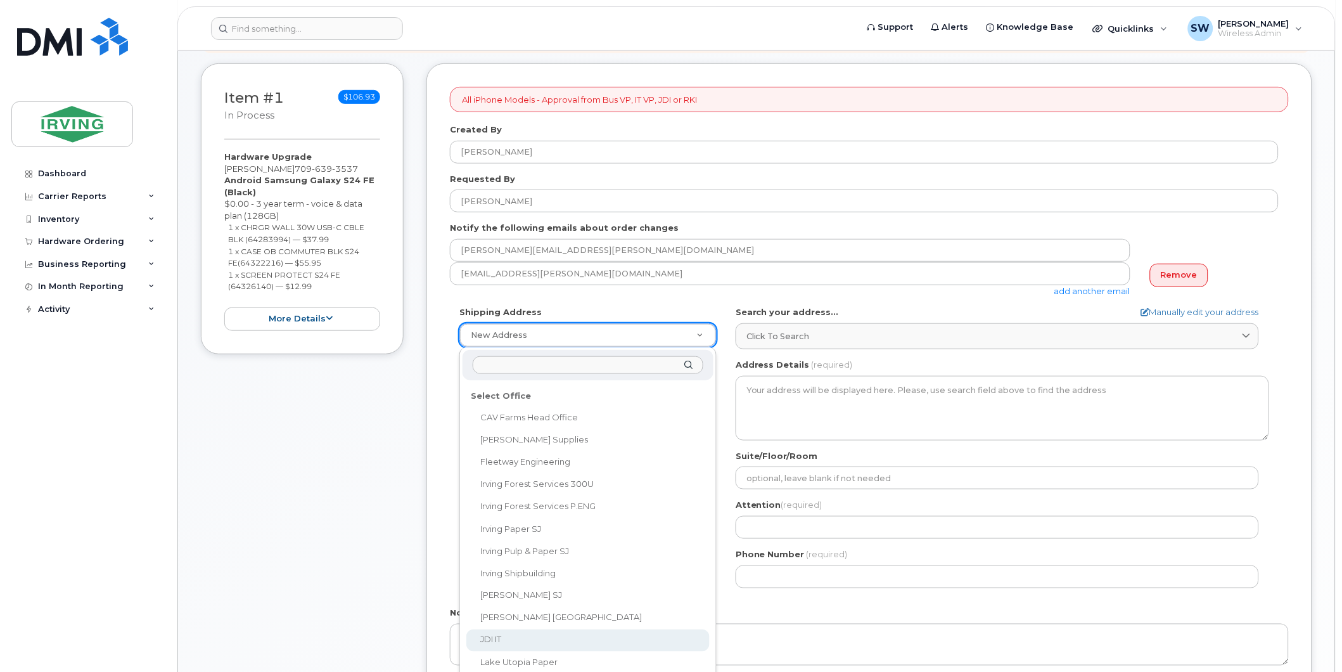
select select
type textarea "300 Union St SAINT JOHN NB E2L 4Z2 CANADA Saint John New Brunswick E2L 4Z2"
type input "[PERSON_NAME]"
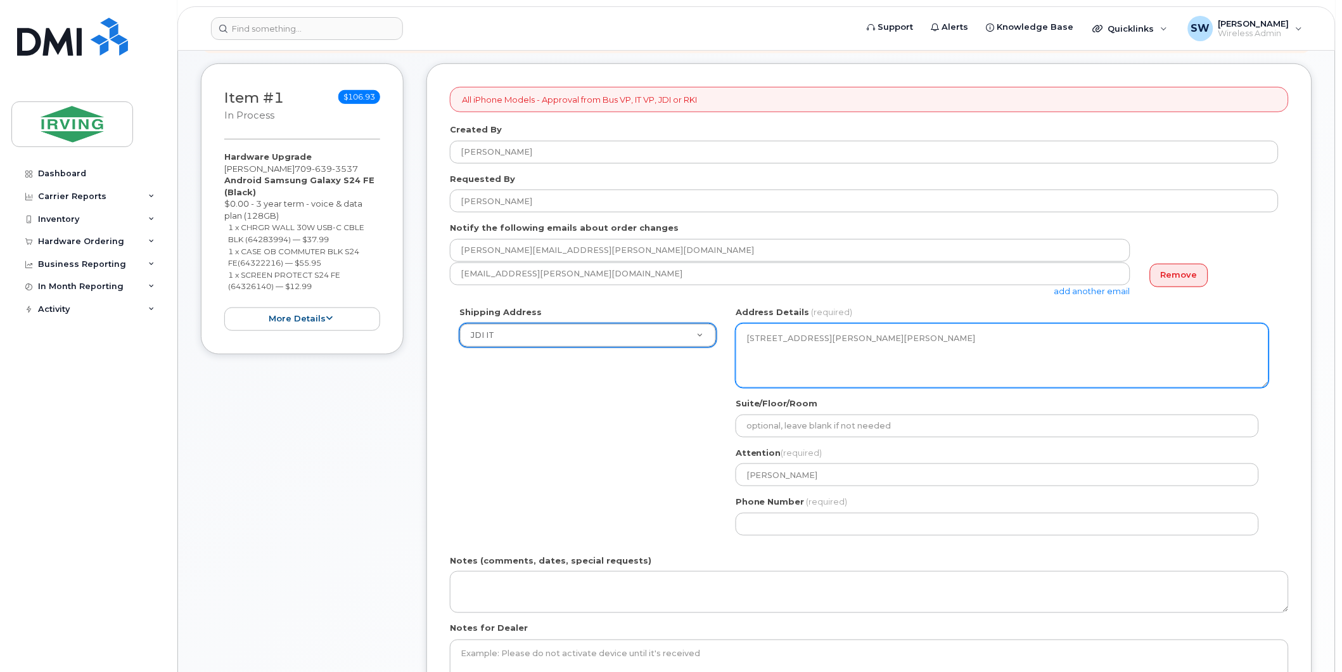
click at [838, 352] on textarea "300 Union St SAINT JOHN NB E2L 4Z2 CANADA Saint John New Brunswick E2L 4Z2" at bounding box center [1003, 355] width 534 height 65
drag, startPoint x: 745, startPoint y: 336, endPoint x: 831, endPoint y: 336, distance: 86.2
click at [831, 336] on textarea "300 Union St SAINT JOHN NB E2L 4Z2 CANADA Saint John New Brunswick E2L 4Z2" at bounding box center [1003, 355] width 534 height 65
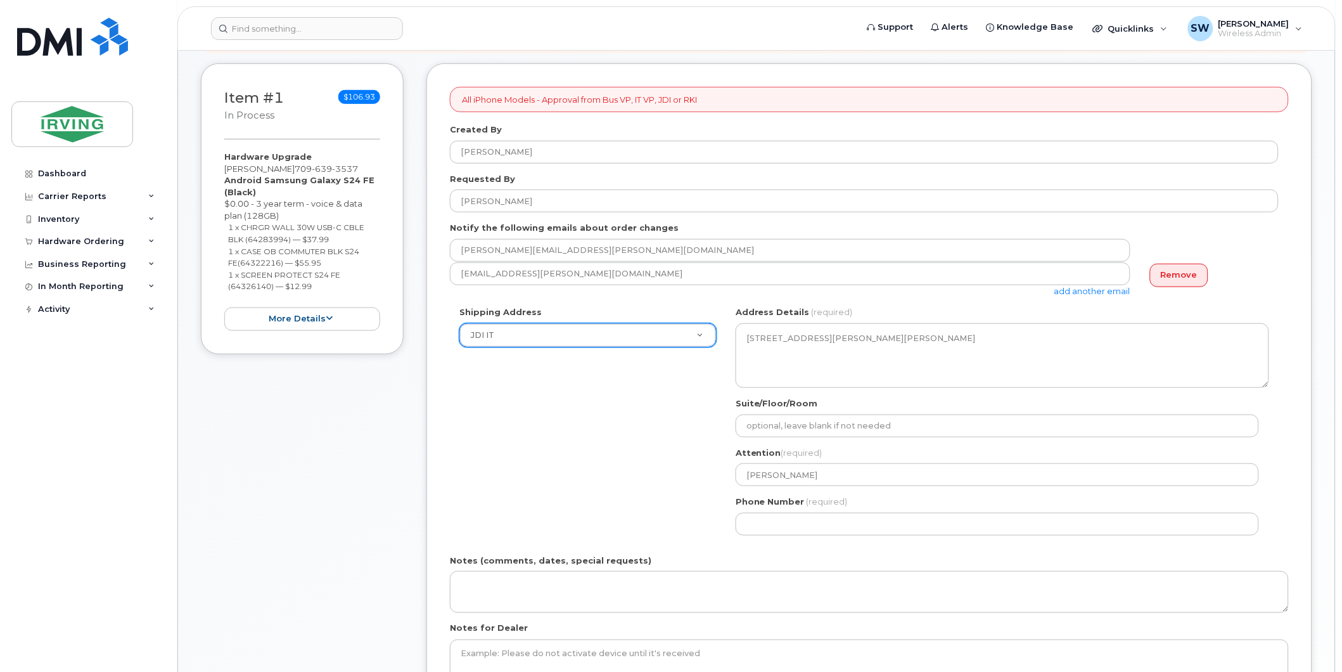
click at [636, 414] on div "Shipping Address JDI IT New Address CAV Farms Head Office Chandler Supplies Fle…" at bounding box center [864, 425] width 829 height 238
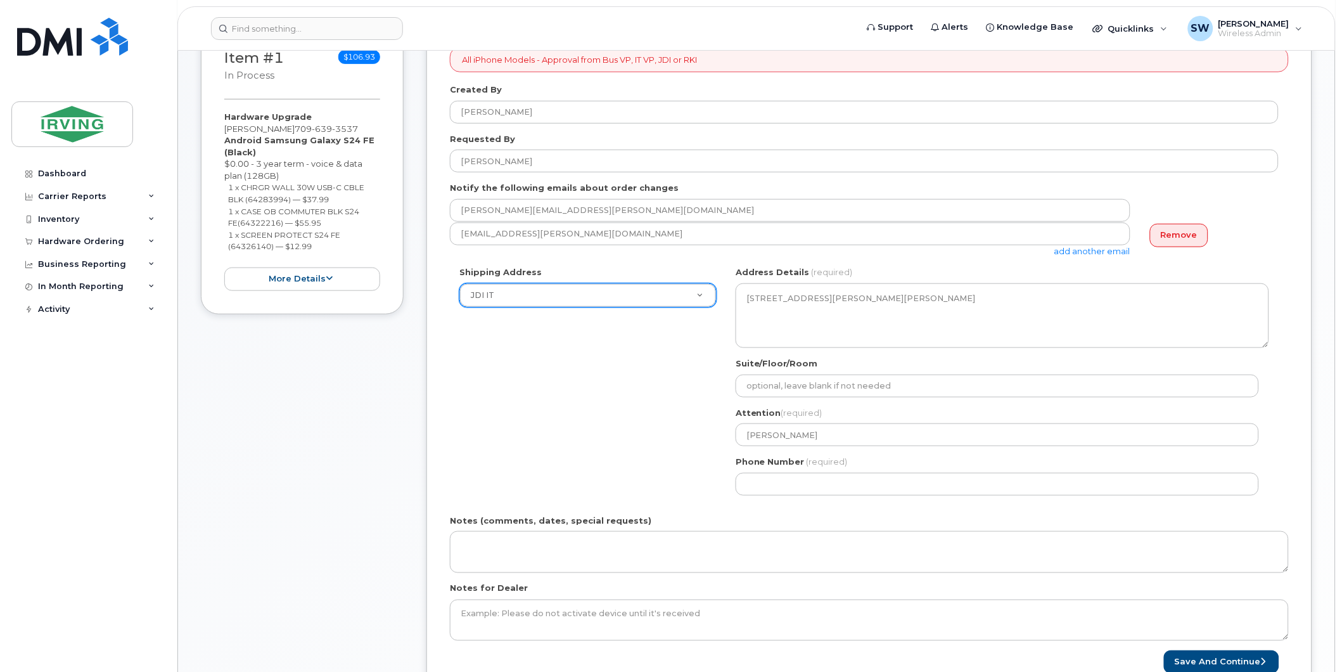
scroll to position [167, 0]
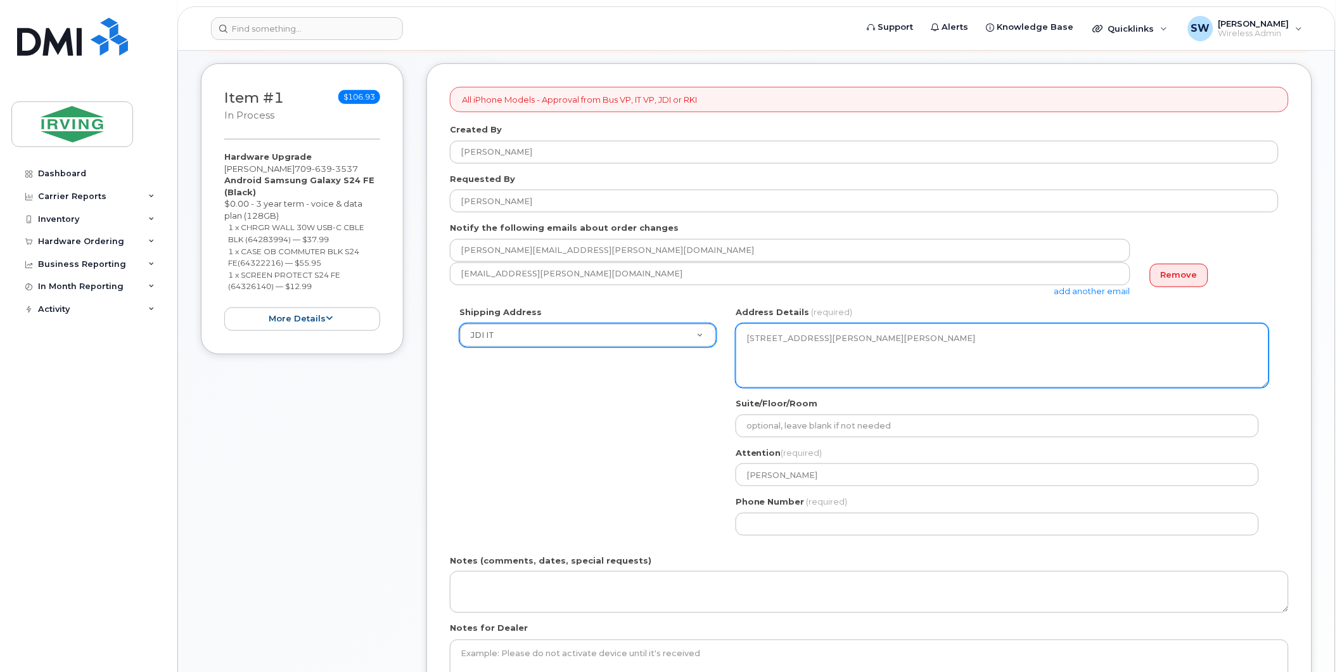
click at [804, 356] on textarea "300 Union St SAINT JOHN NB E2L 4Z2 CANADA Saint John New Brunswick E2L 4Z2" at bounding box center [1003, 355] width 534 height 65
drag, startPoint x: 813, startPoint y: 338, endPoint x: 722, endPoint y: 333, distance: 90.8
click at [722, 333] on div "Shipping Address JDI IT New Address CAV Farms Head Office Chandler Supplies Fle…" at bounding box center [864, 425] width 829 height 238
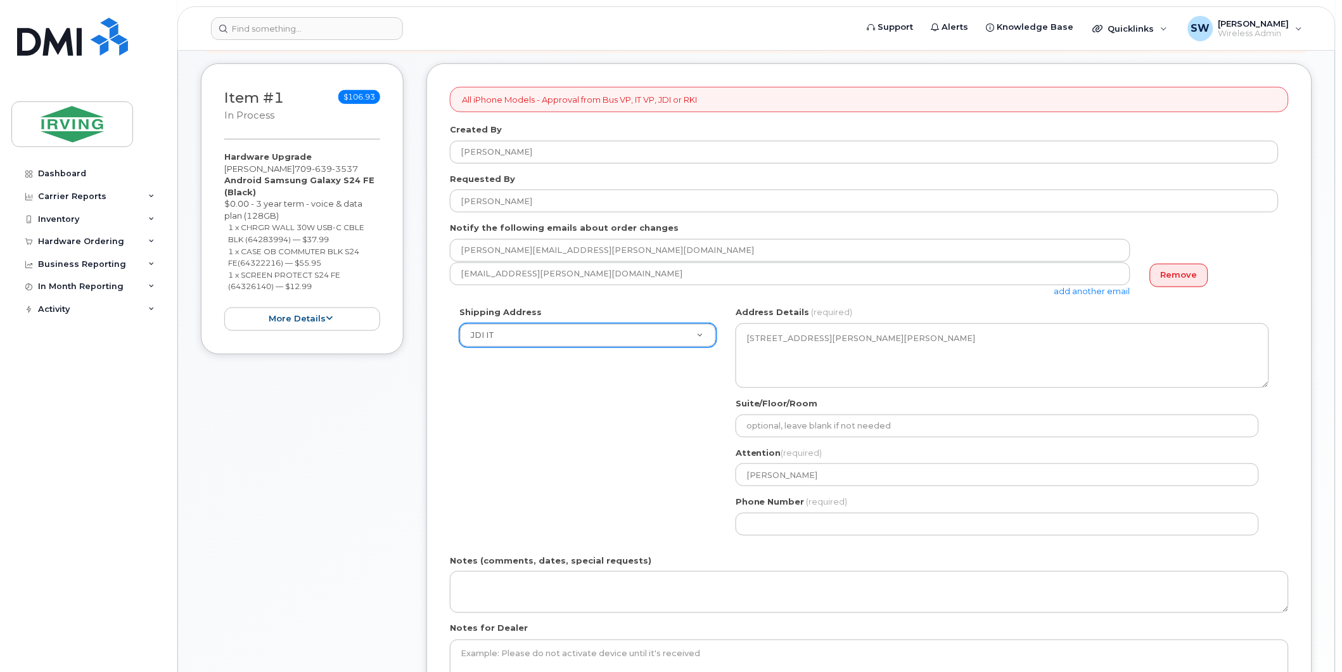
drag, startPoint x: 722, startPoint y: 333, endPoint x: 662, endPoint y: 384, distance: 79.2
click at [669, 385] on div "Shipping Address JDI IT New Address CAV Farms Head Office Chandler Supplies Fle…" at bounding box center [864, 425] width 829 height 238
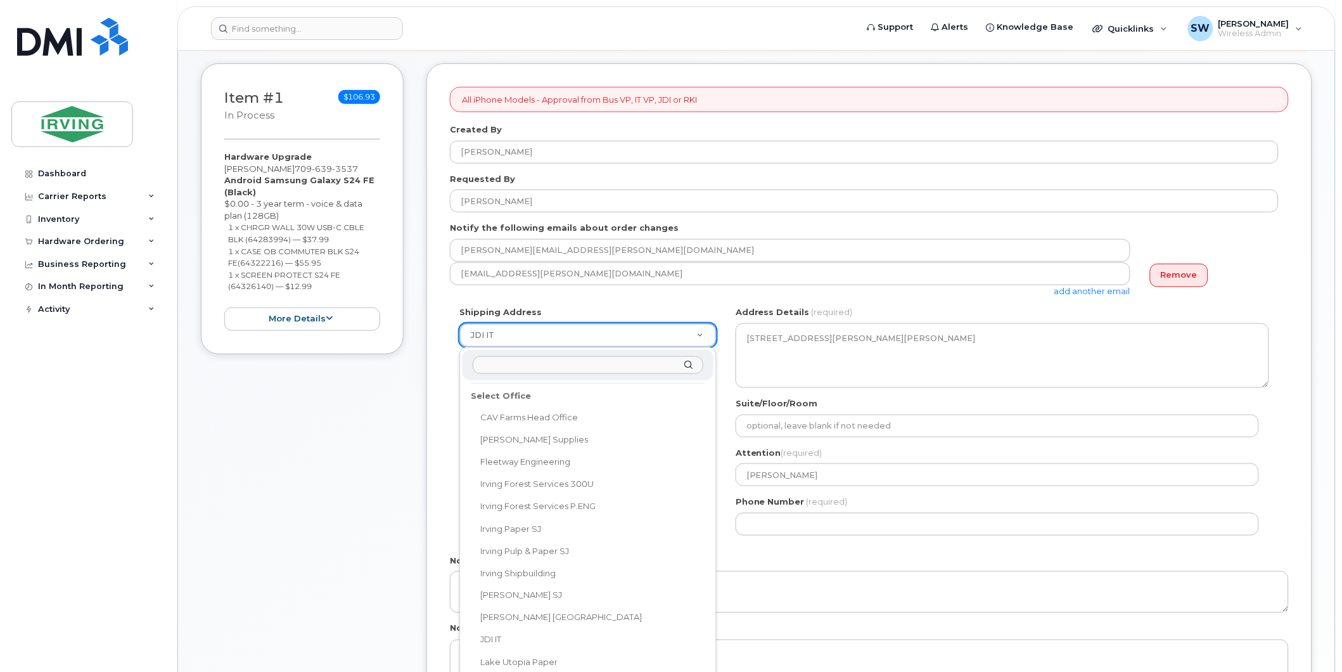
select select
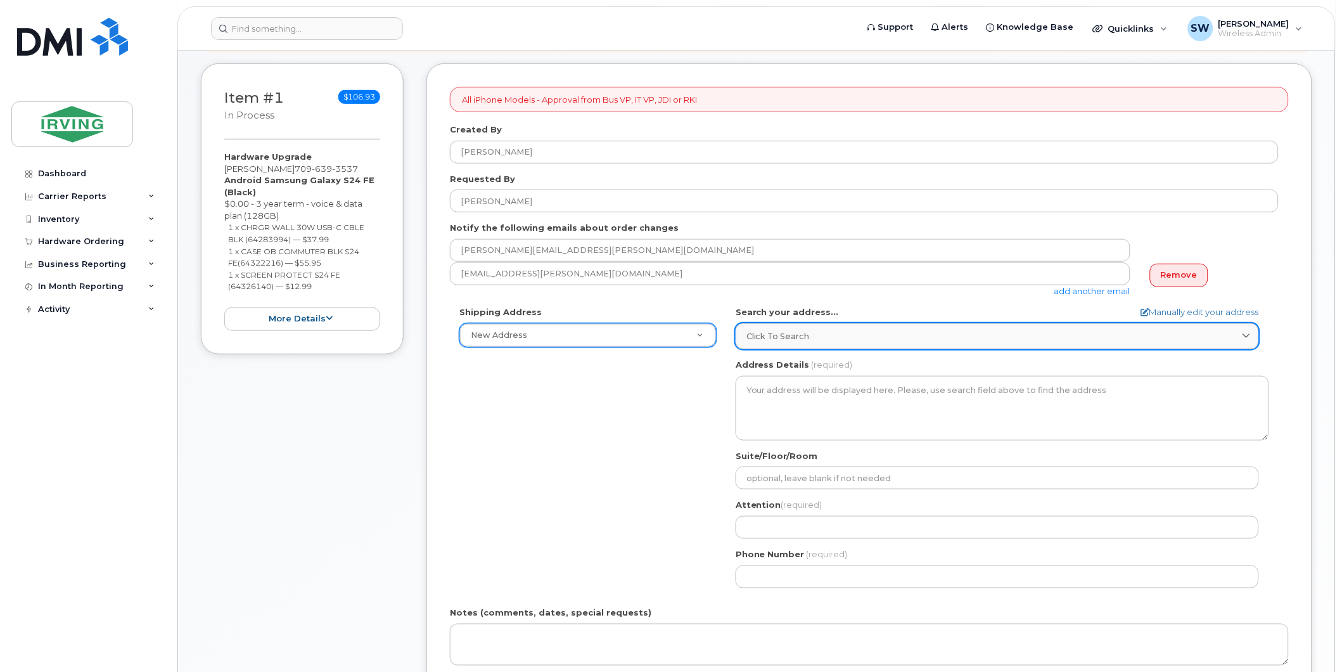
click at [1238, 335] on div "Click to search" at bounding box center [997, 336] width 502 height 12
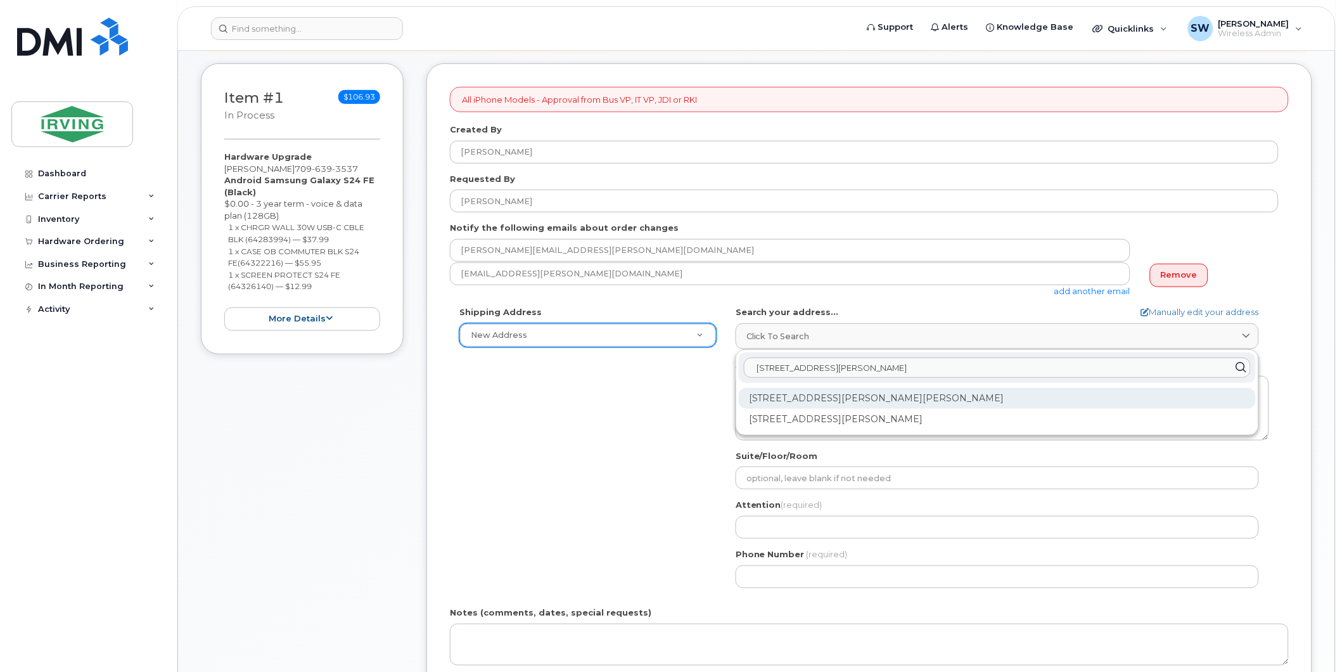
type input "30 Thorne Avenue"
click at [919, 398] on div "30 Thorne Ave Saint John NB E2J 1W6" at bounding box center [997, 398] width 517 height 21
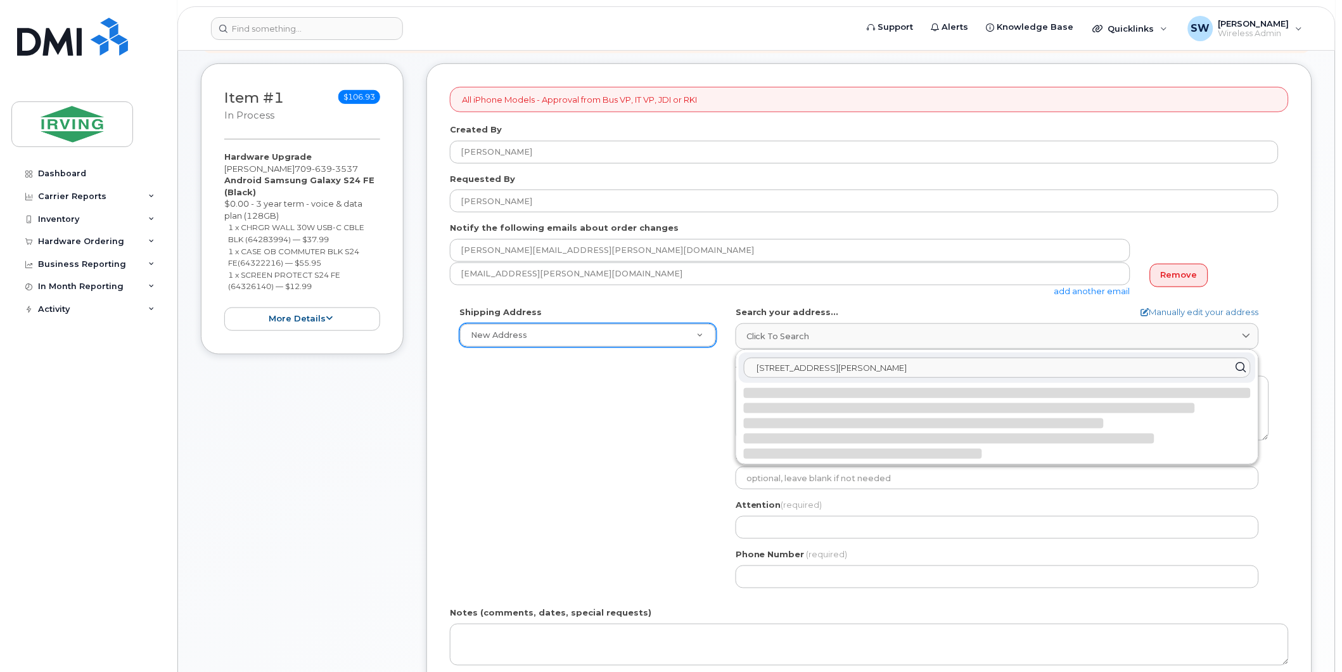
select select
type textarea "30 Thorne Ave SAINT JOHN NB E2J 1W6 CANADA"
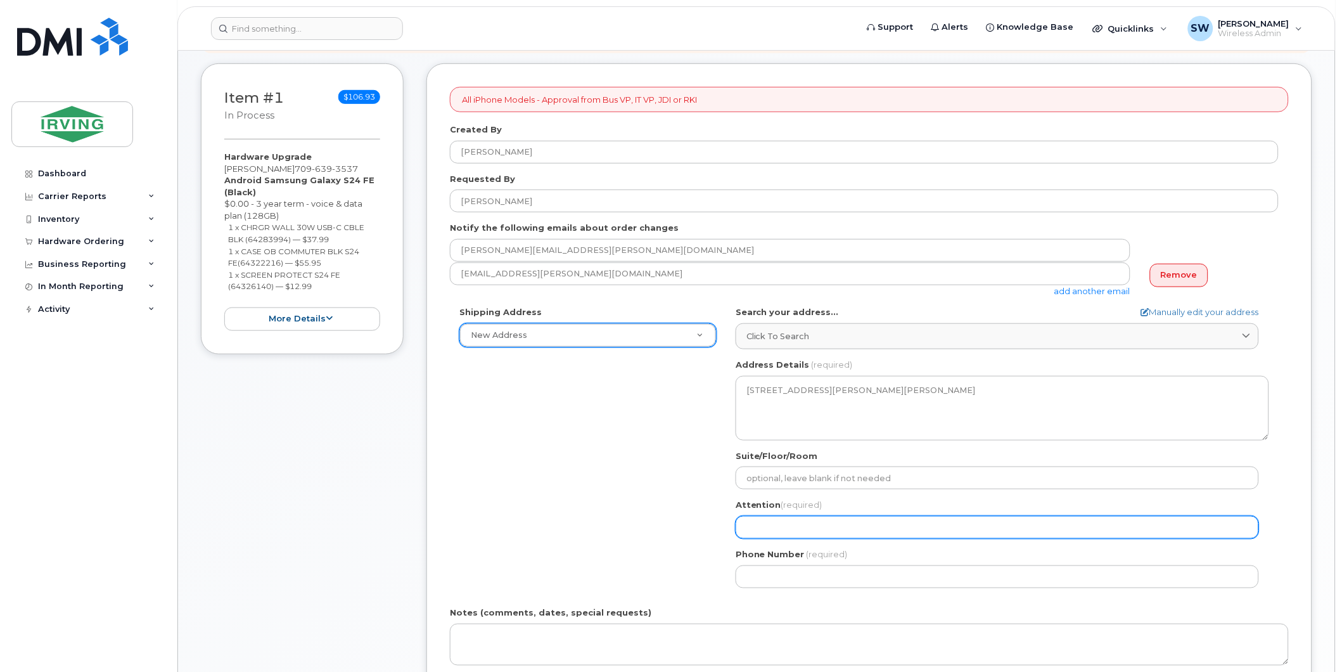
click at [812, 522] on input "Attention (required)" at bounding box center [997, 527] width 523 height 23
select select
type input "S"
select select
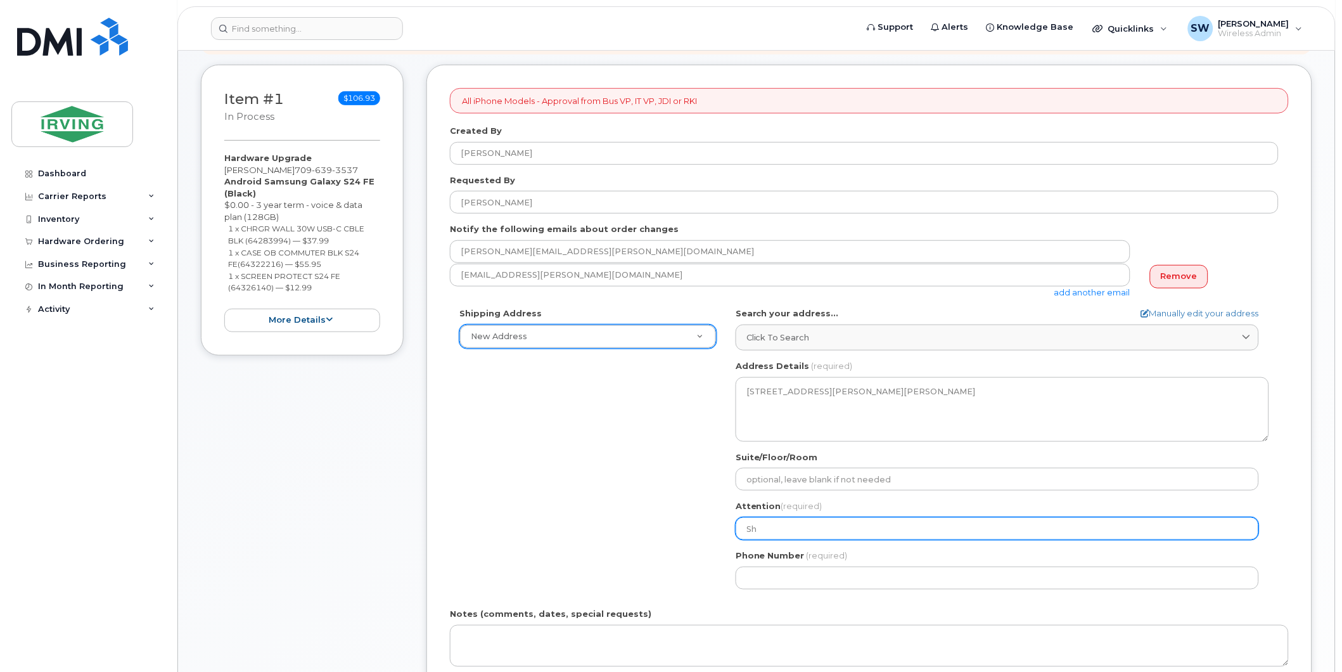
type input "She"
select select
type input "Sher"
select select
type input "Sherr"
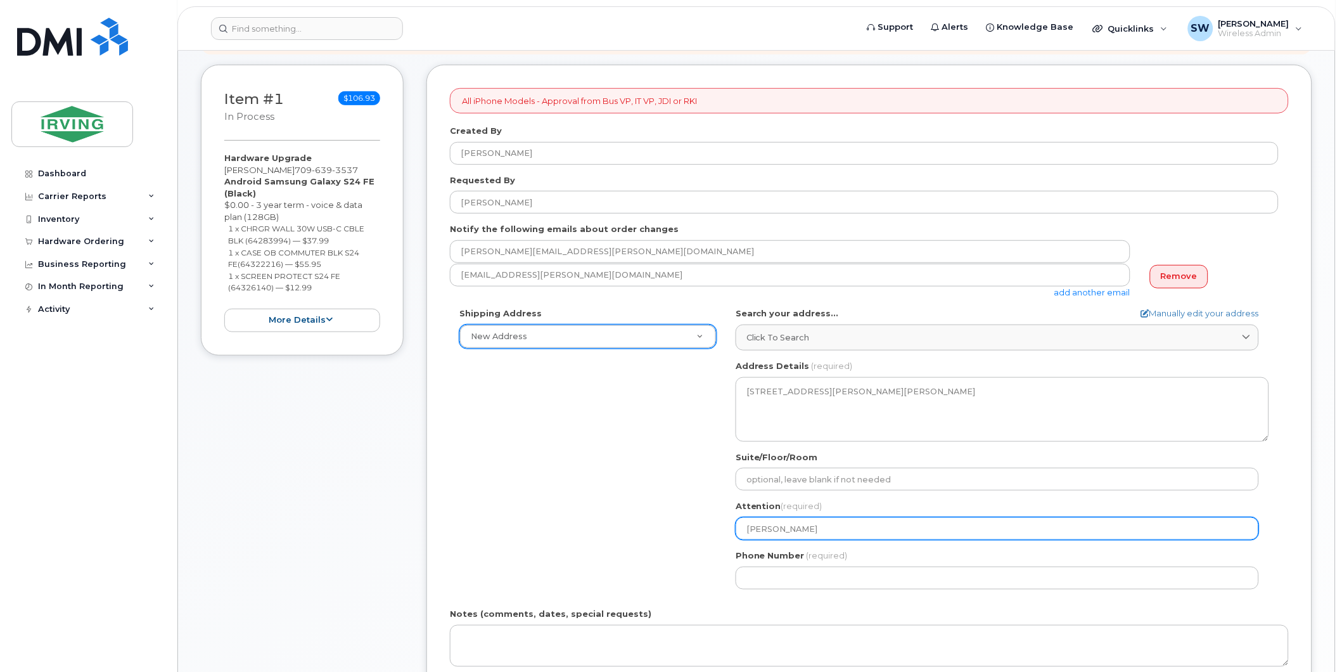
select select
type input "Sherry"
select select
type input "Sherry W"
select select
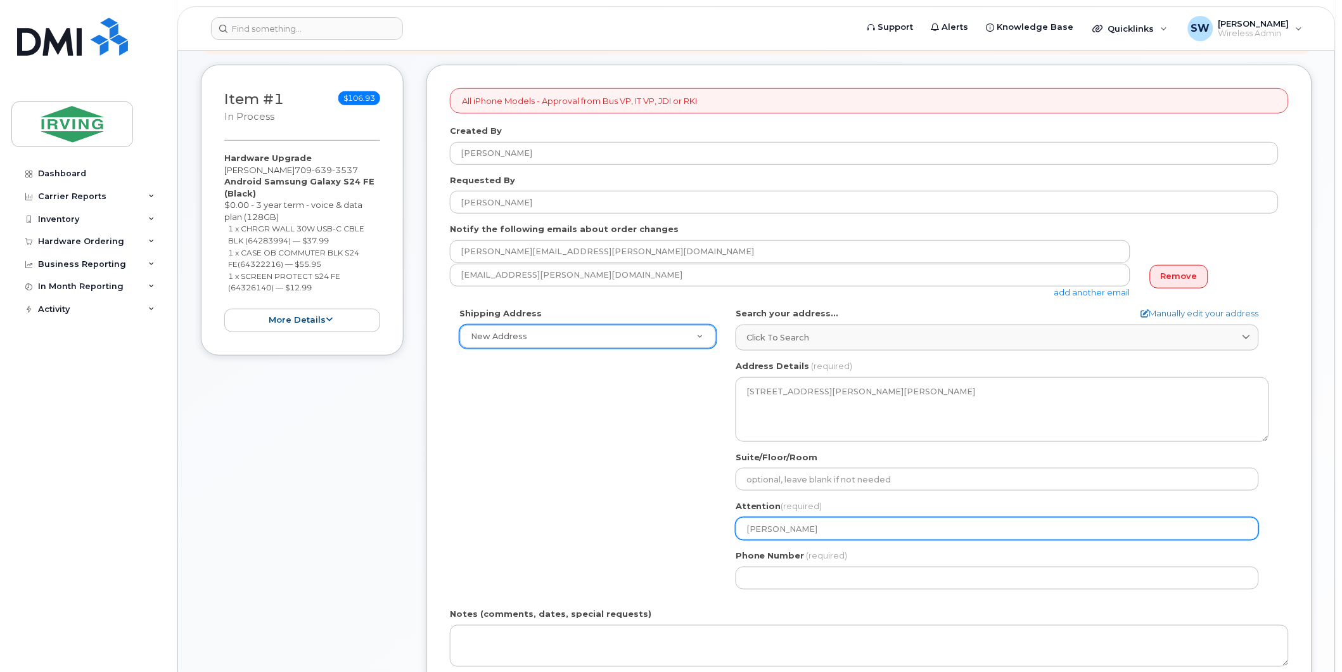
type input "Sherry Wo"
select select
type input "Sherry Woo"
select select
type input "[PERSON_NAME]"
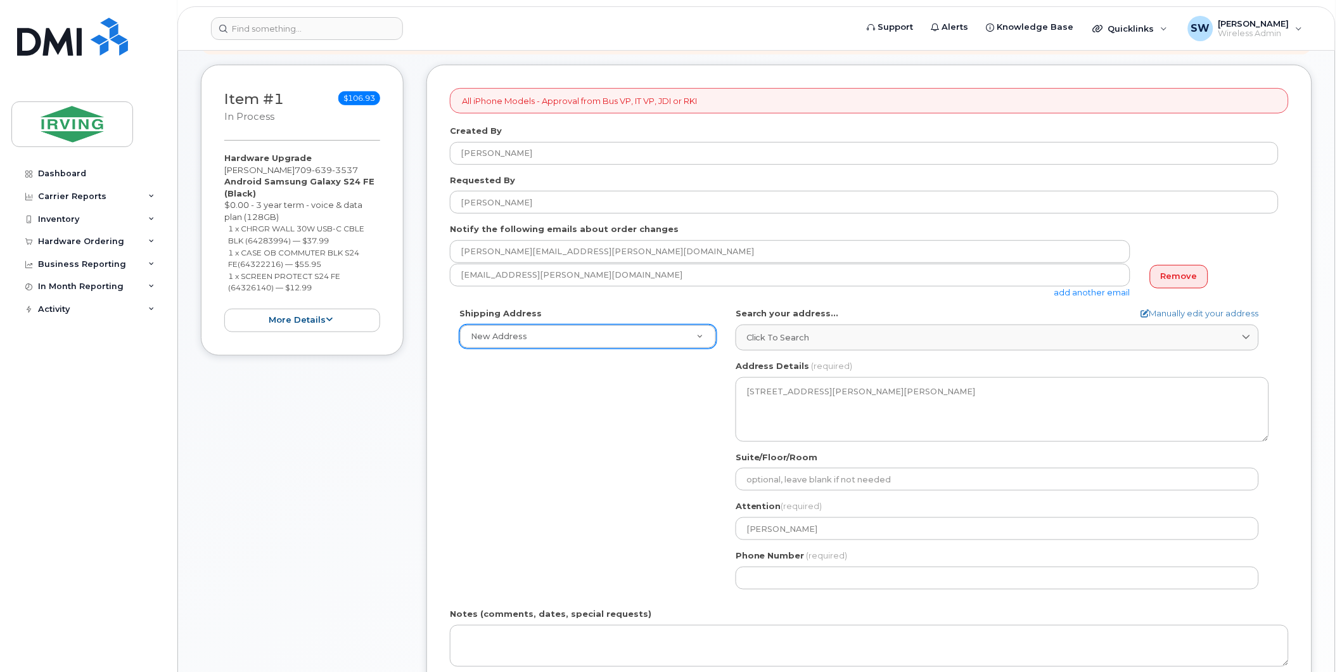
click at [689, 553] on div "Shipping Address New Address New Address CAV Farms Head Office Chandler Supplie…" at bounding box center [864, 452] width 829 height 291
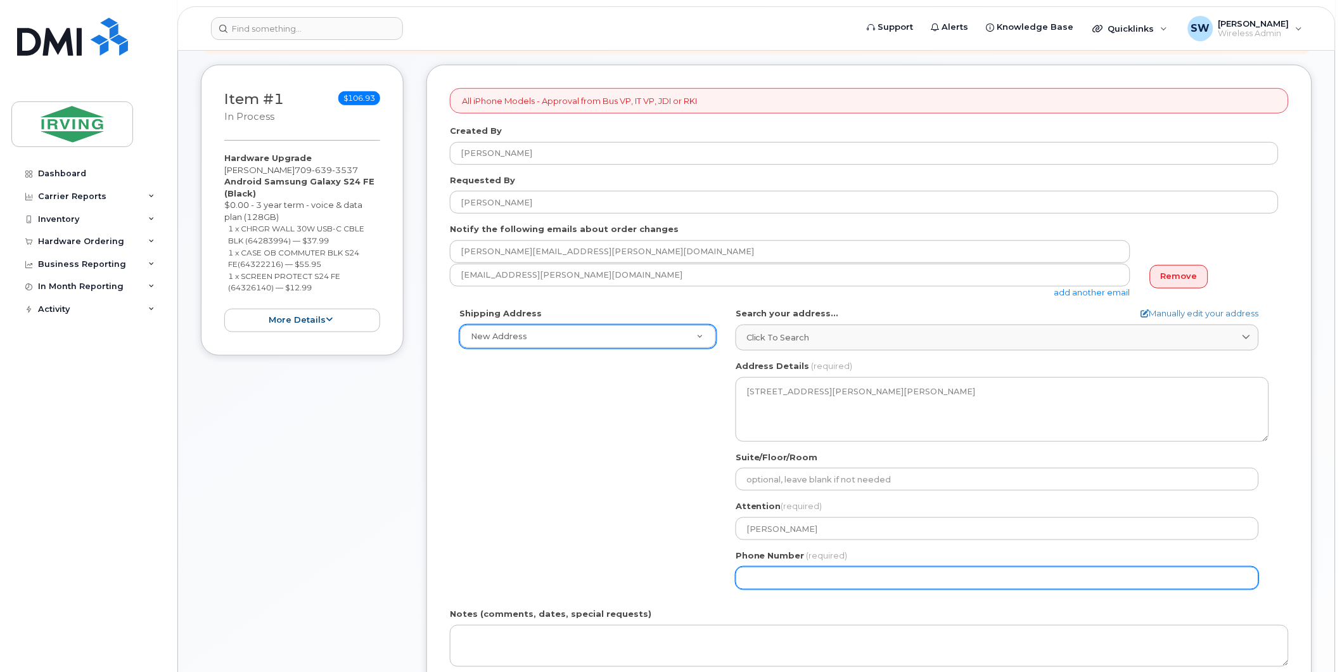
click at [793, 582] on input "Phone Number" at bounding box center [997, 578] width 523 height 23
type input "506.63333"
select select
type input "506.633332"
select select
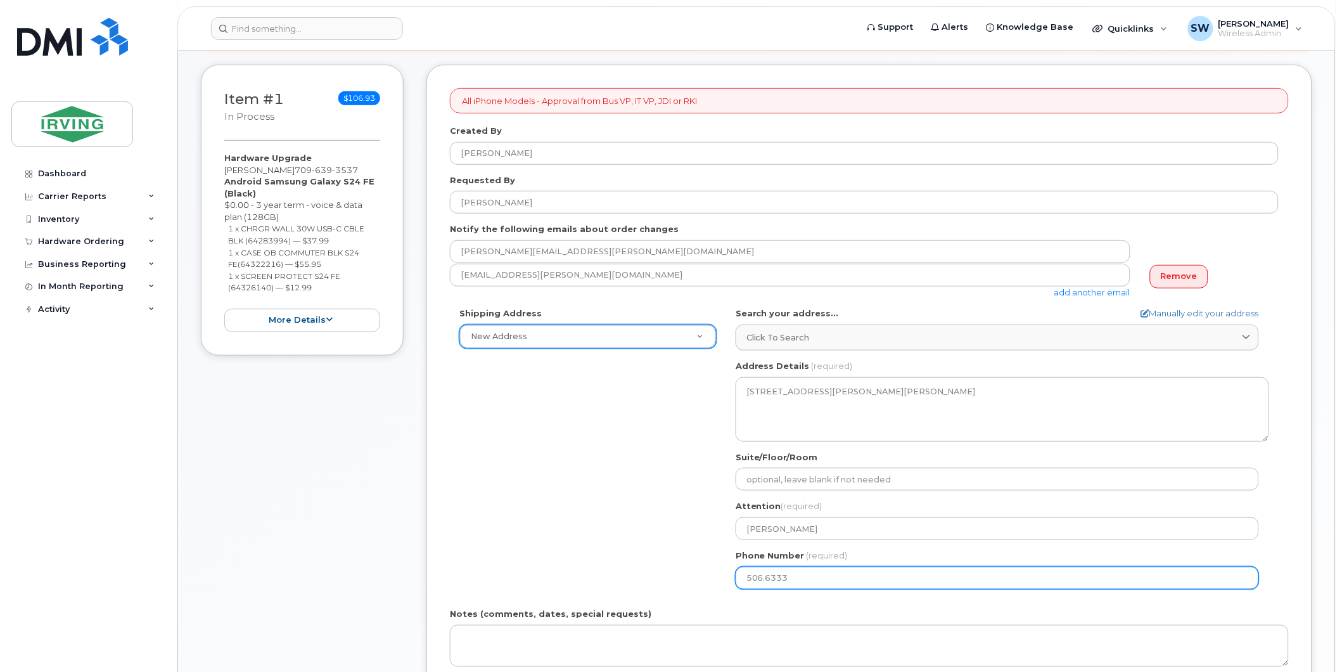
type input "506.63333"
select select
type input "506.633332"
select select
type input "506.6333327"
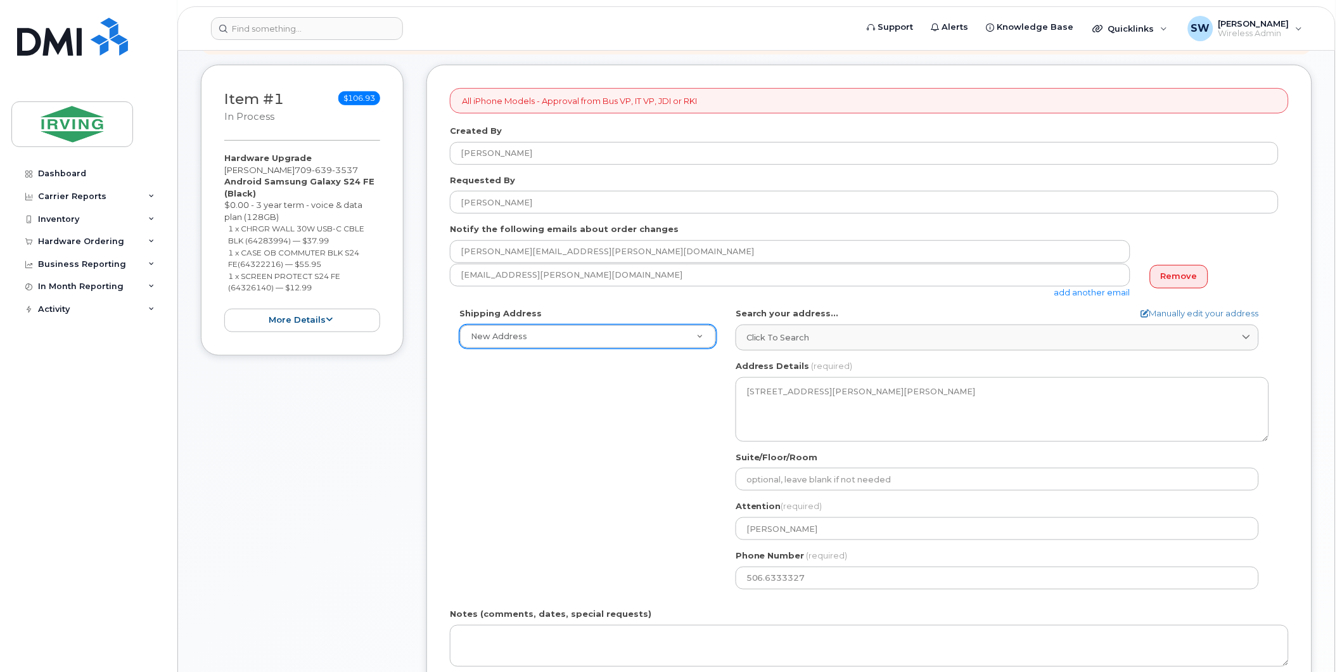
click at [631, 527] on div "Shipping Address New Address New Address CAV Farms Head Office Chandler Supplie…" at bounding box center [864, 452] width 829 height 291
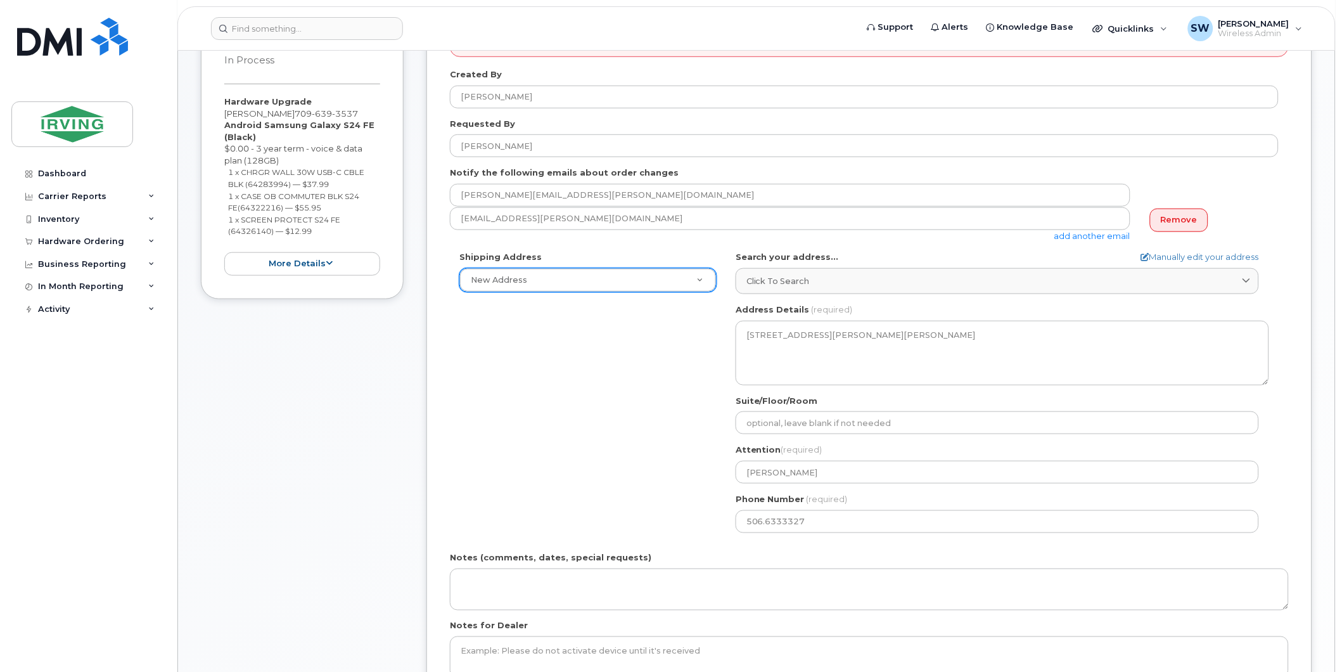
scroll to position [306, 0]
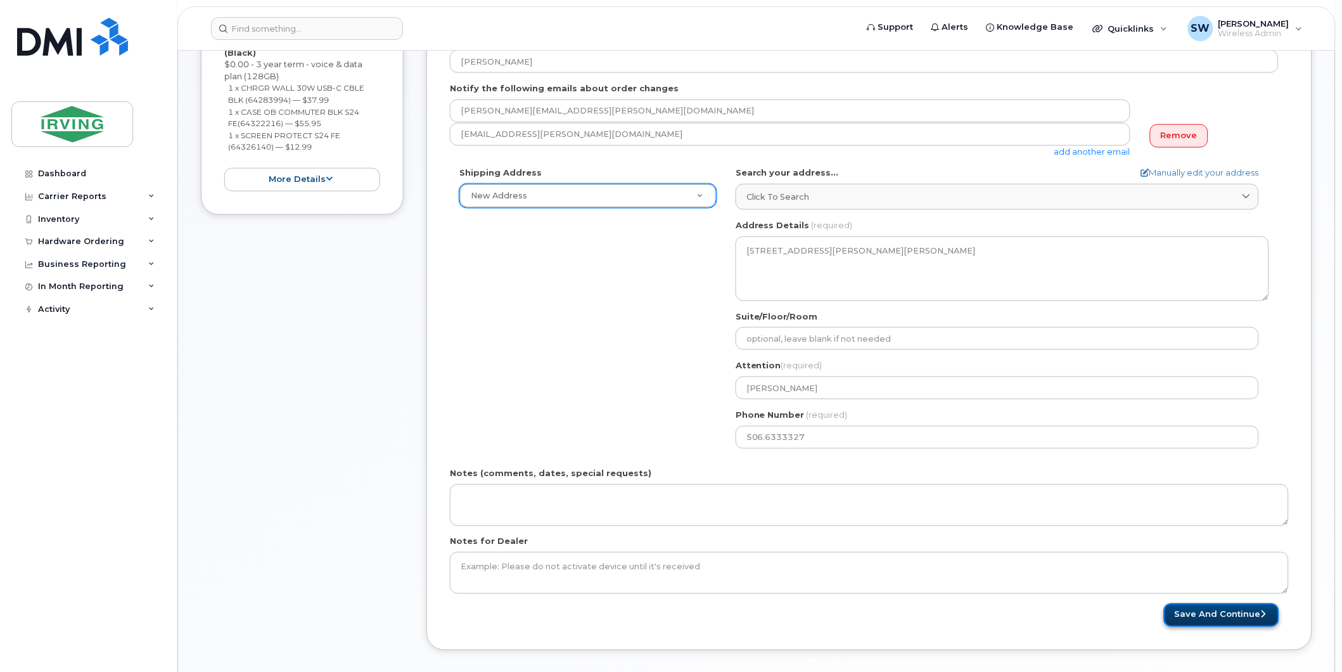
click at [1248, 613] on button "Save and Continue" at bounding box center [1221, 614] width 115 height 23
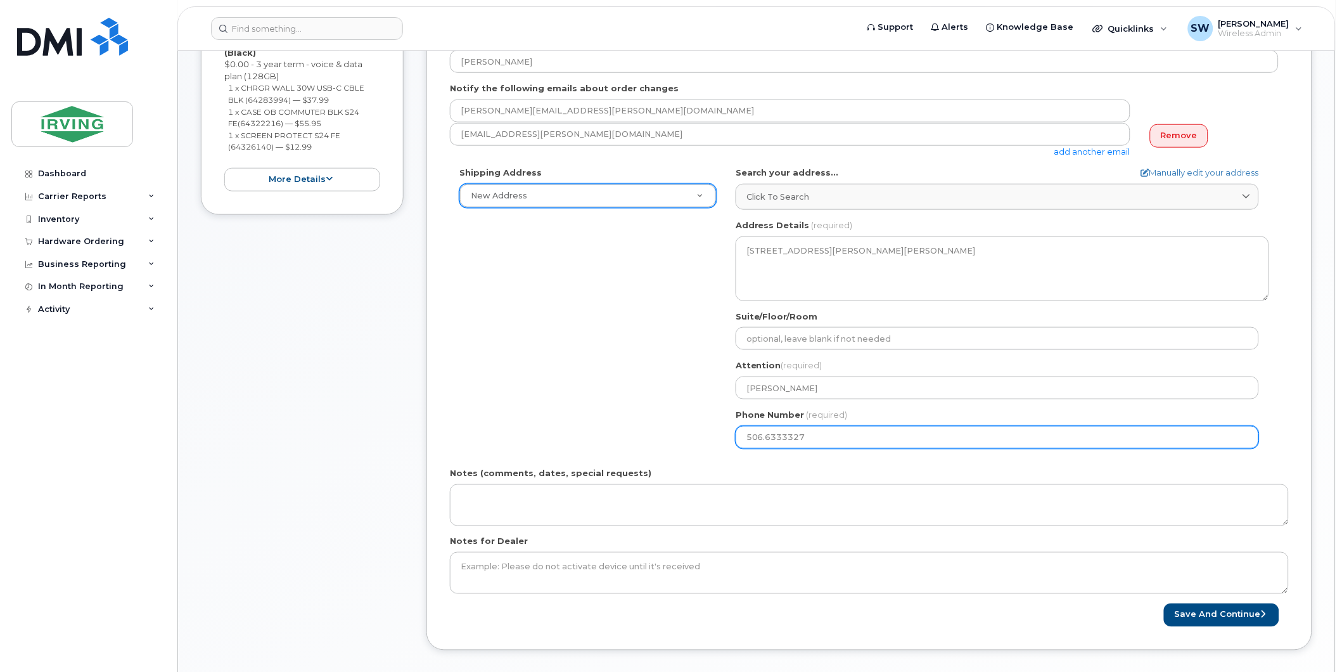
click at [765, 439] on input "506.6333327" at bounding box center [997, 437] width 523 height 23
select select
type input "5066333327"
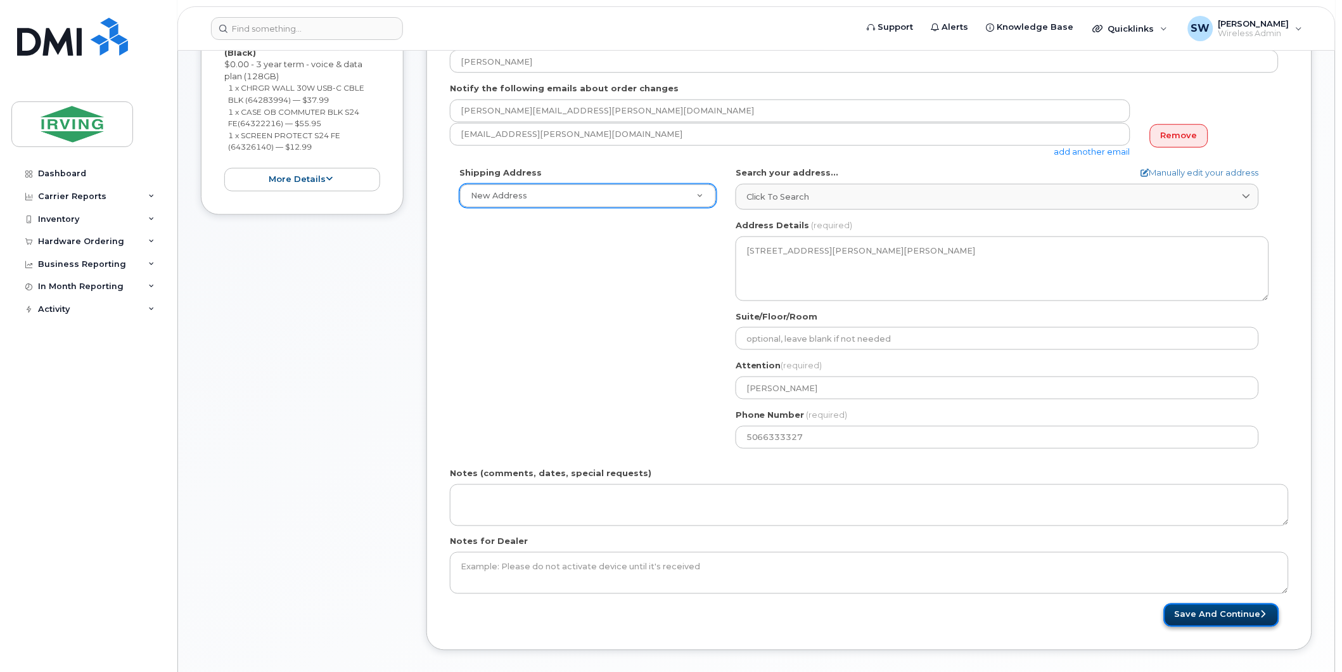
click at [1248, 612] on button "Save and Continue" at bounding box center [1221, 614] width 115 height 23
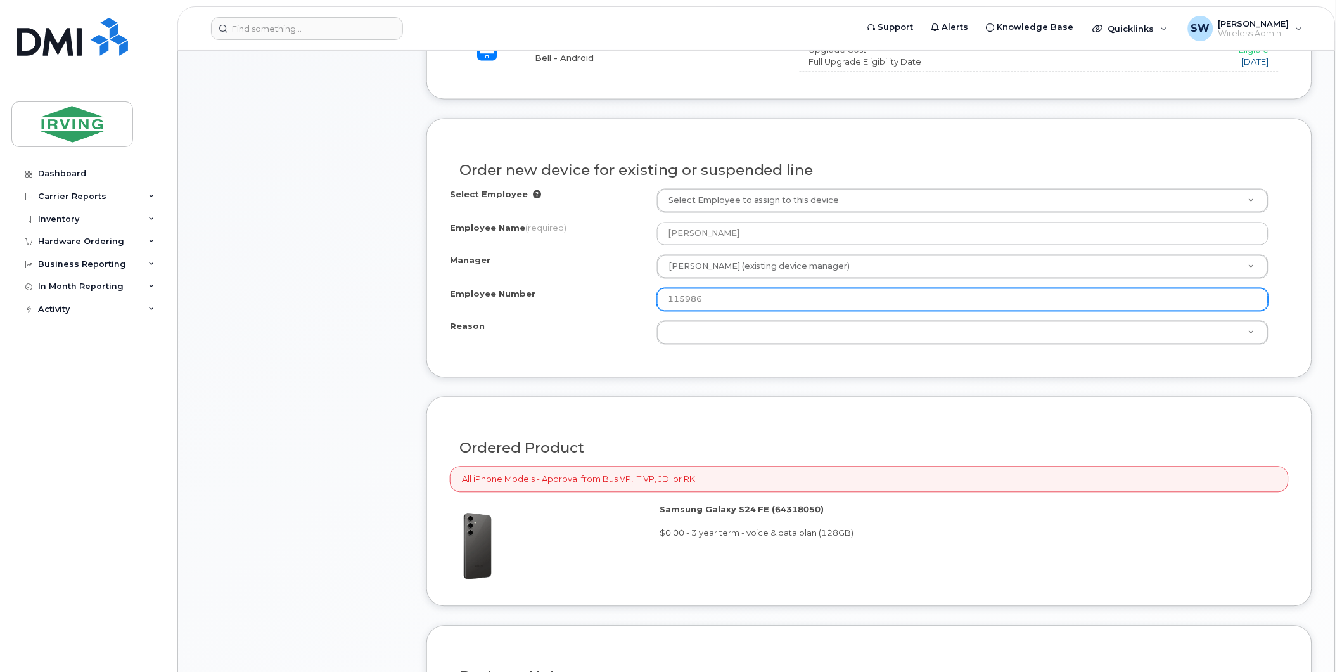
scroll to position [634, 0]
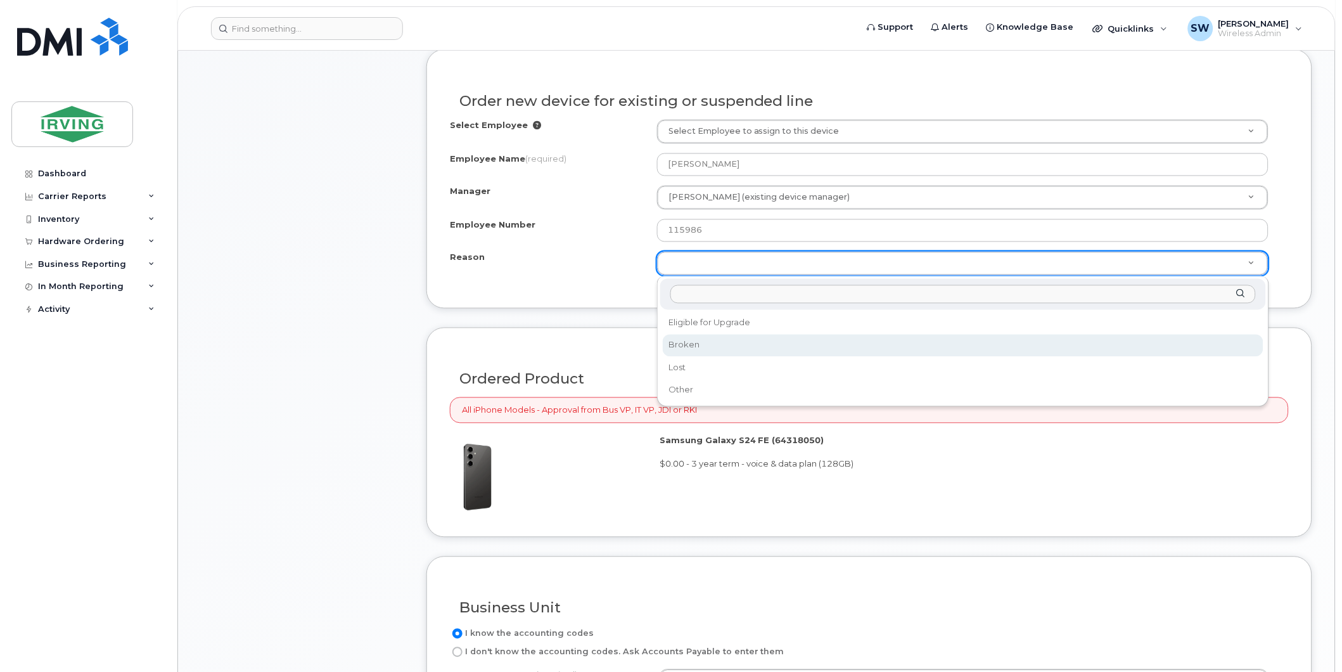
select select "broken"
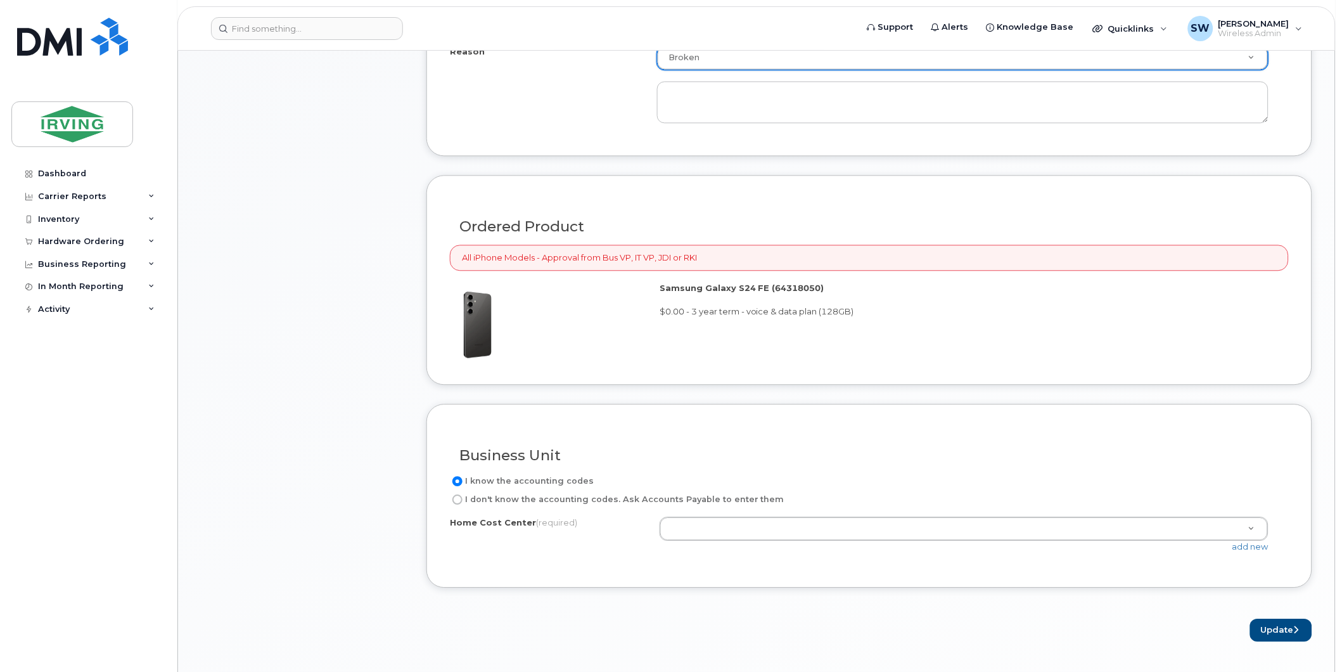
scroll to position [845, 0]
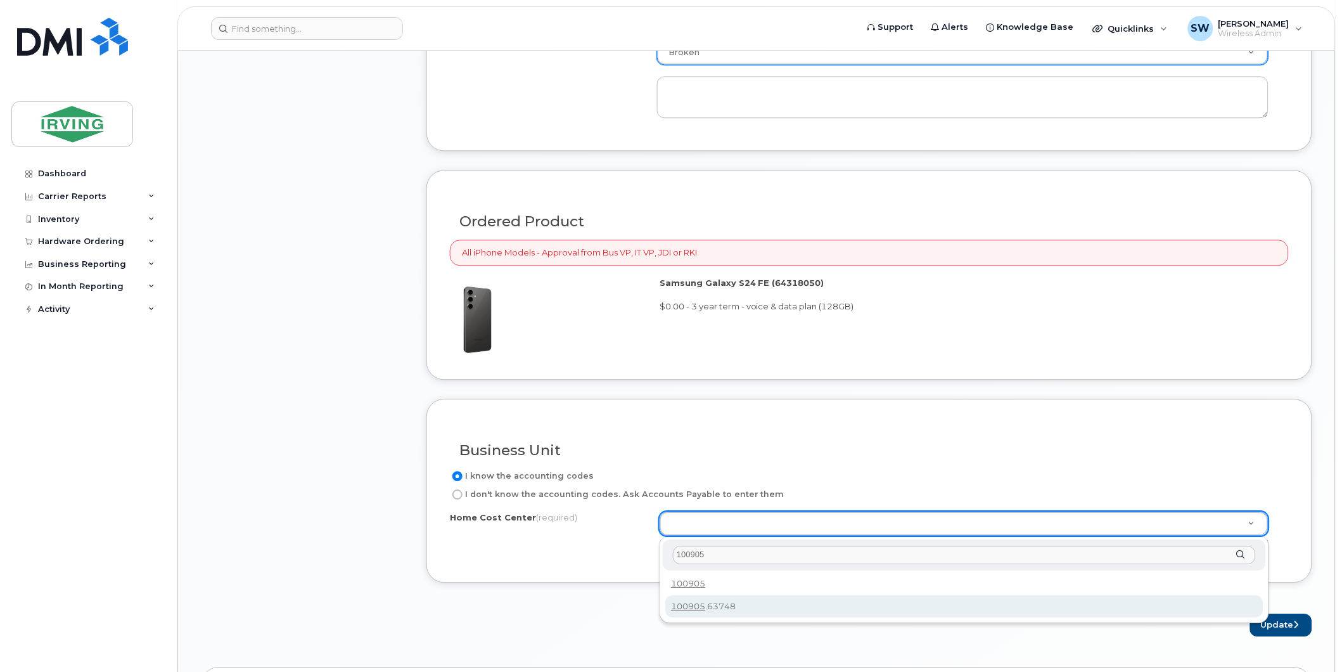
type input "100905"
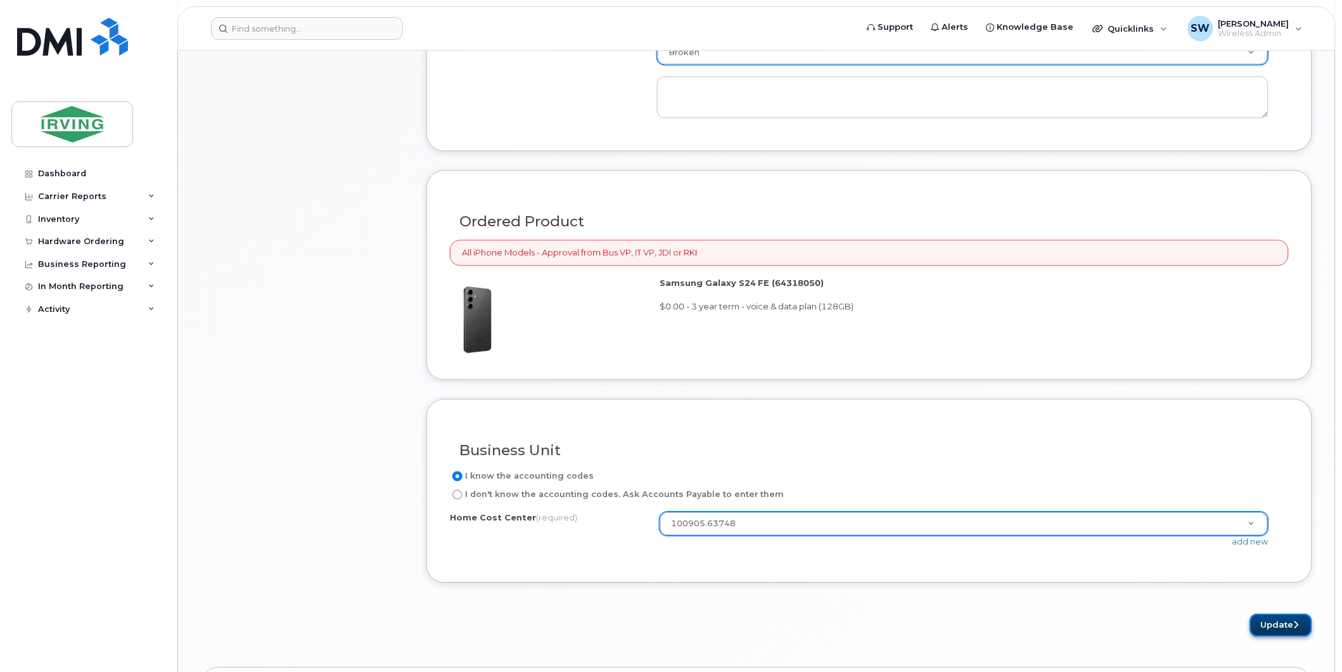
click at [1282, 627] on button "Update" at bounding box center [1281, 624] width 62 height 23
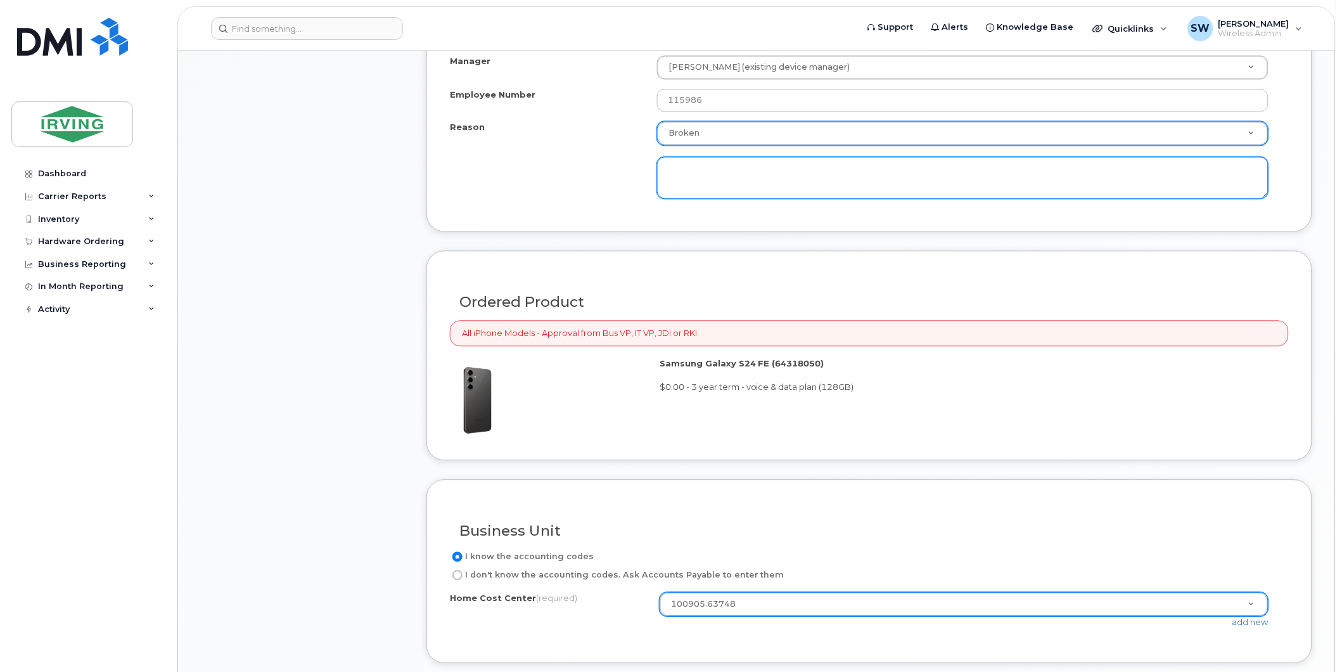
scroll to position [634, 0]
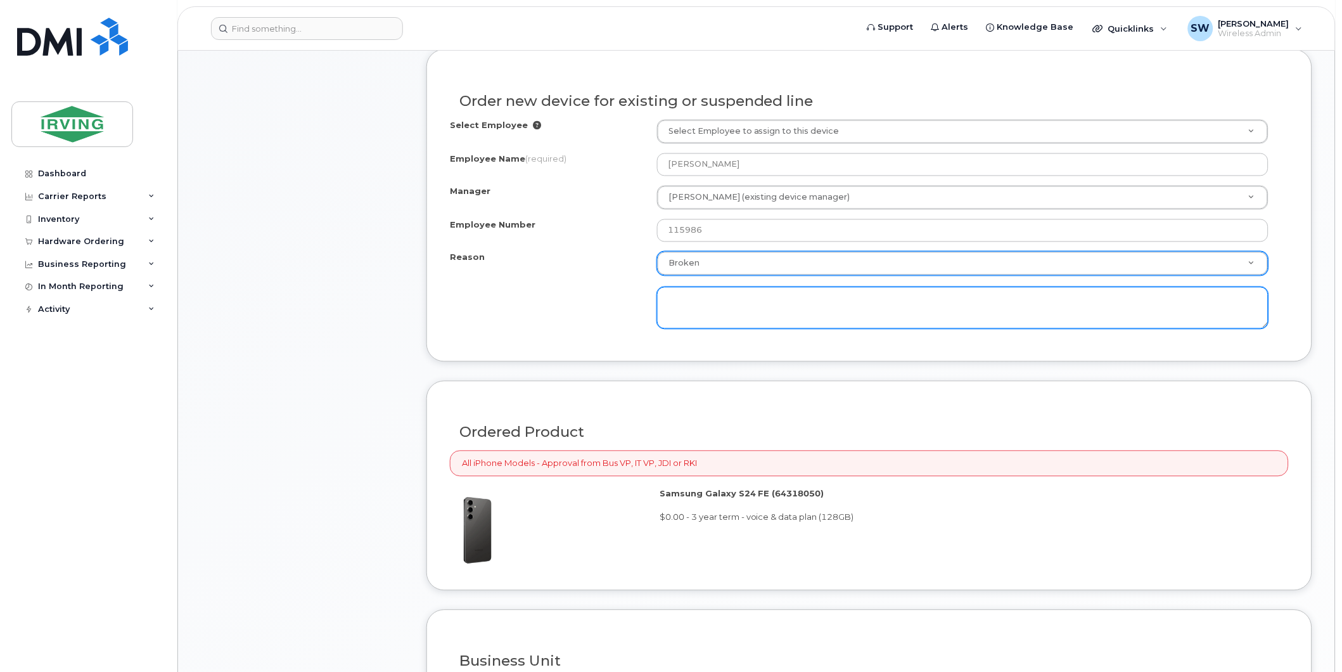
click at [765, 313] on textarea at bounding box center [963, 308] width 612 height 42
click at [707, 293] on textarea at bounding box center [963, 308] width 612 height 42
type textarea "Phone dropped in error and broken."
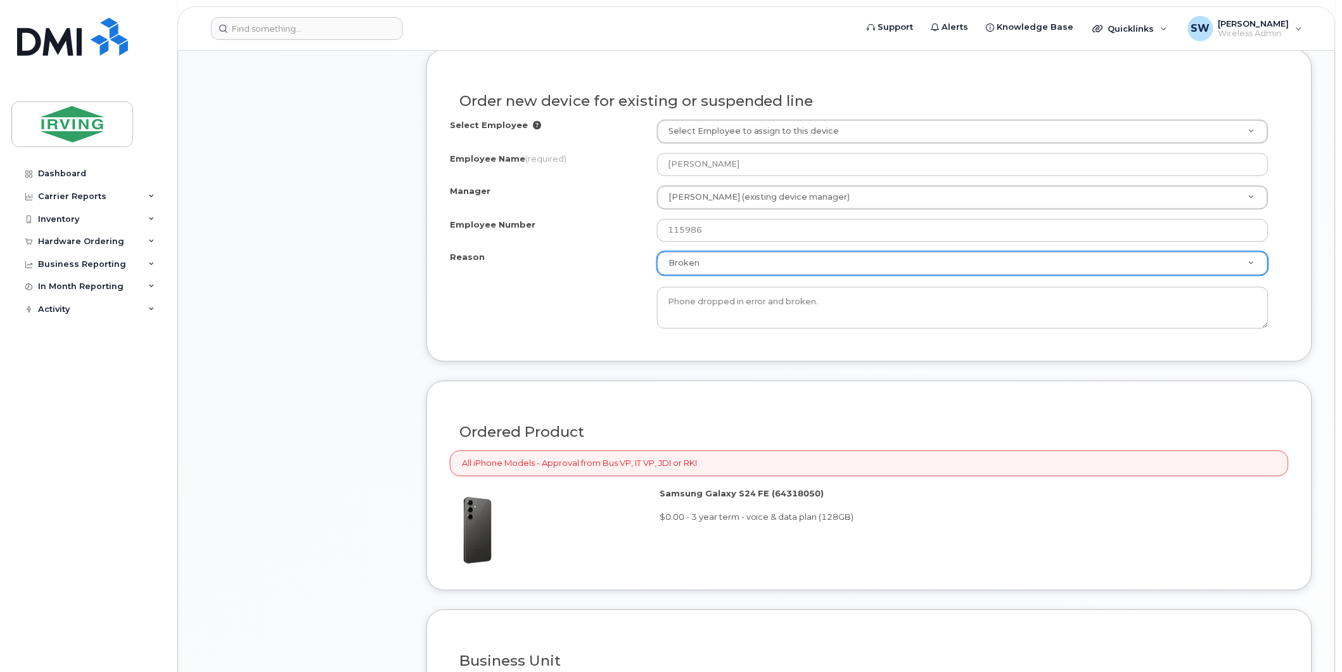
click at [870, 343] on div "Order new device for existing or suspended line Select Employee Select Employee…" at bounding box center [869, 205] width 886 height 312
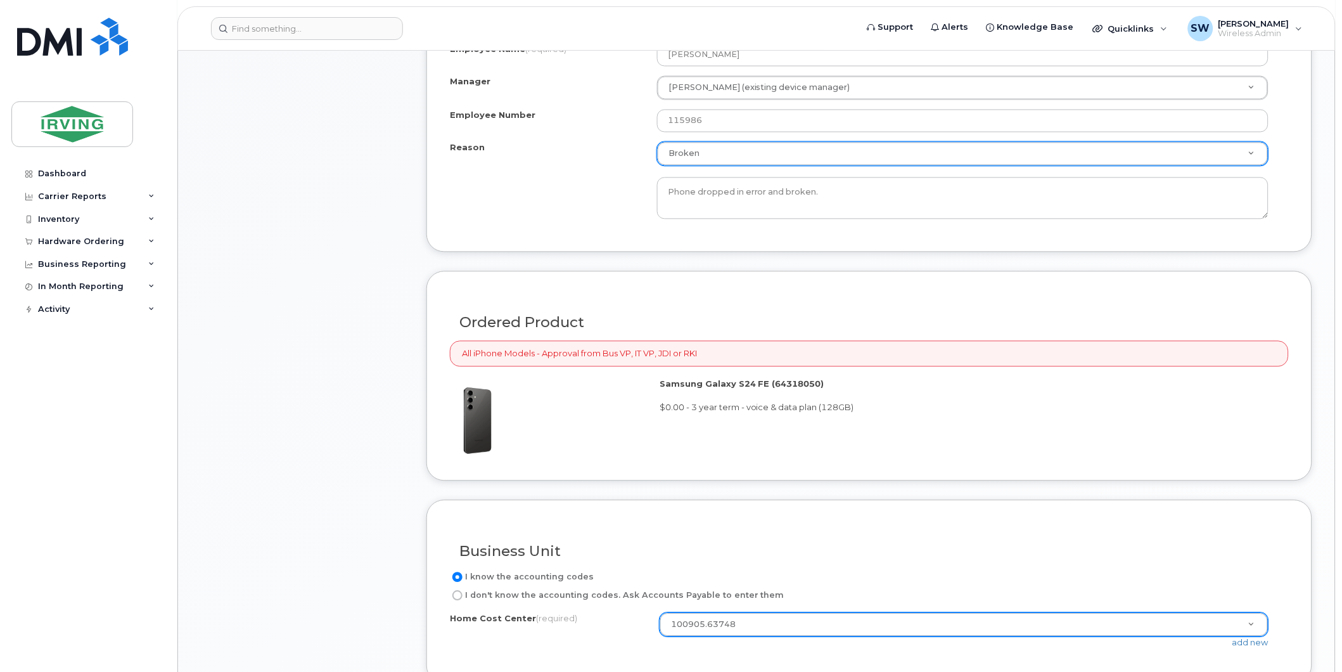
scroll to position [915, 0]
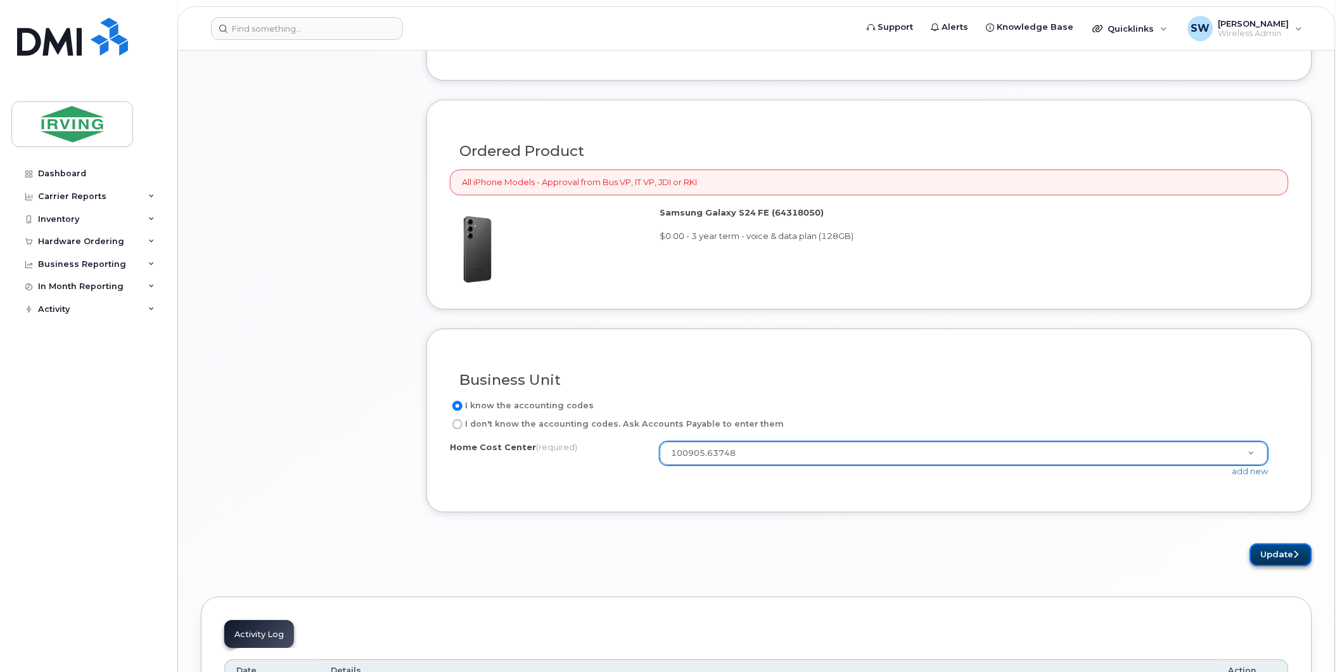
click at [1280, 555] on button "Update" at bounding box center [1281, 554] width 62 height 23
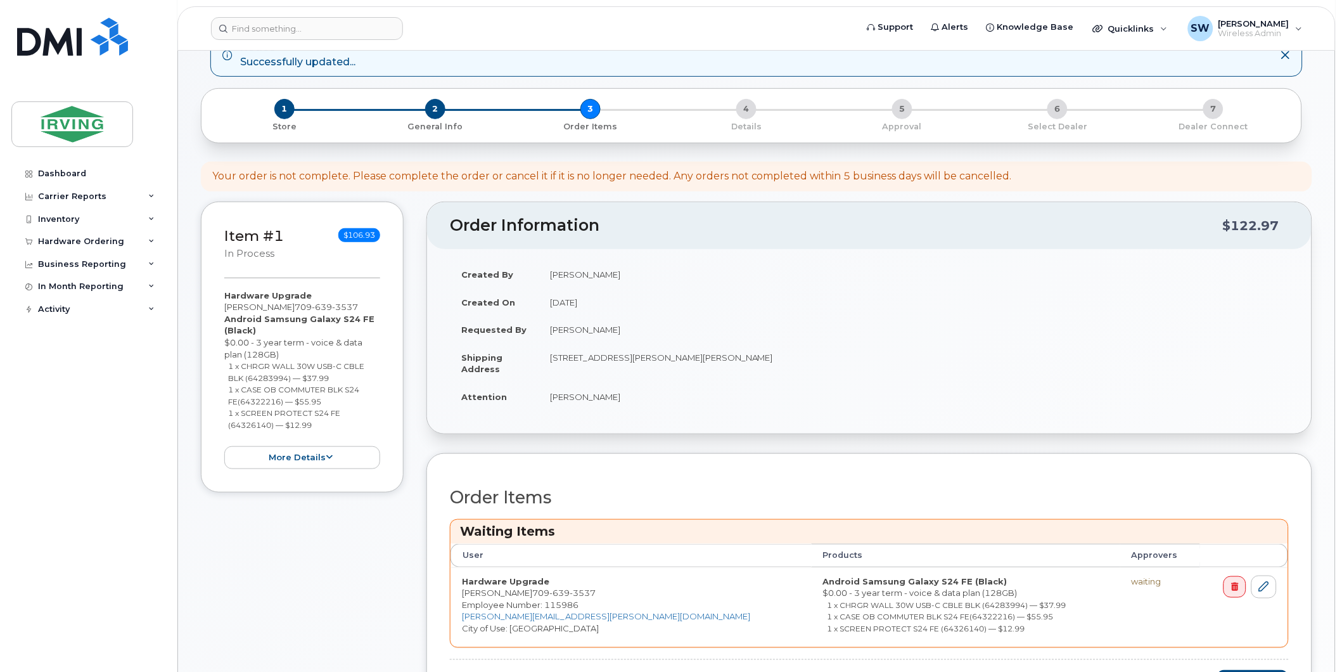
scroll to position [211, 0]
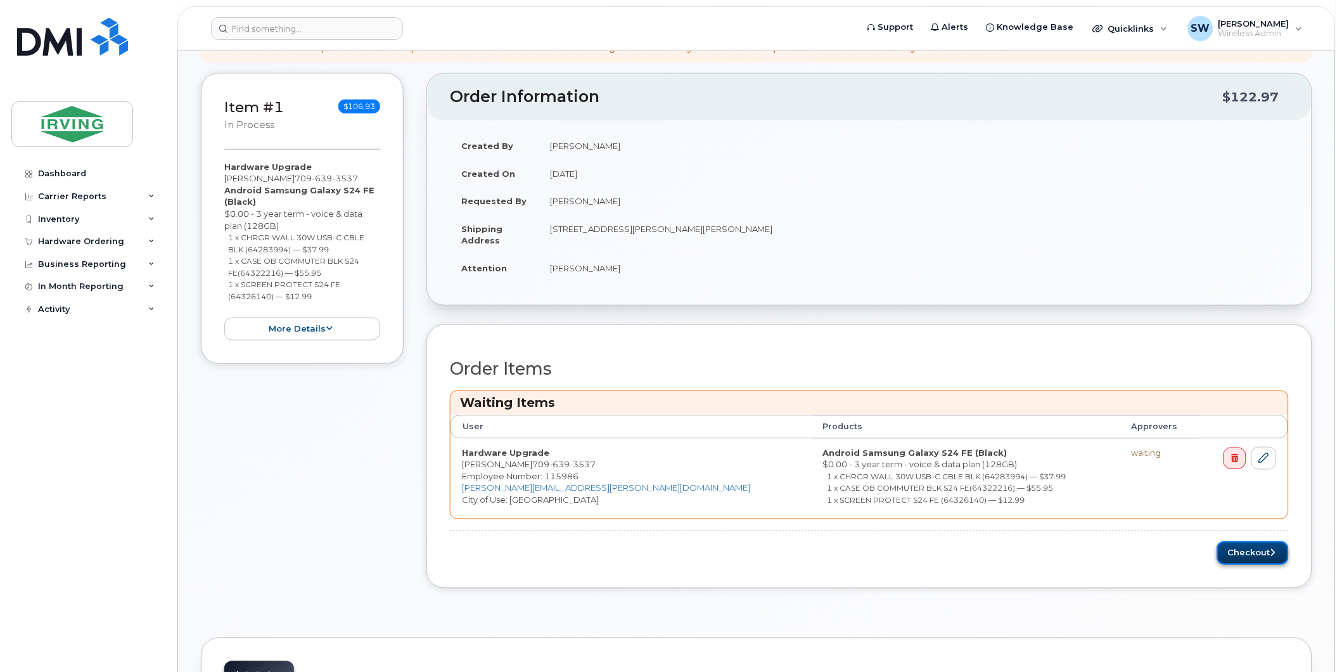
click at [1265, 552] on button "Checkout" at bounding box center [1253, 552] width 72 height 23
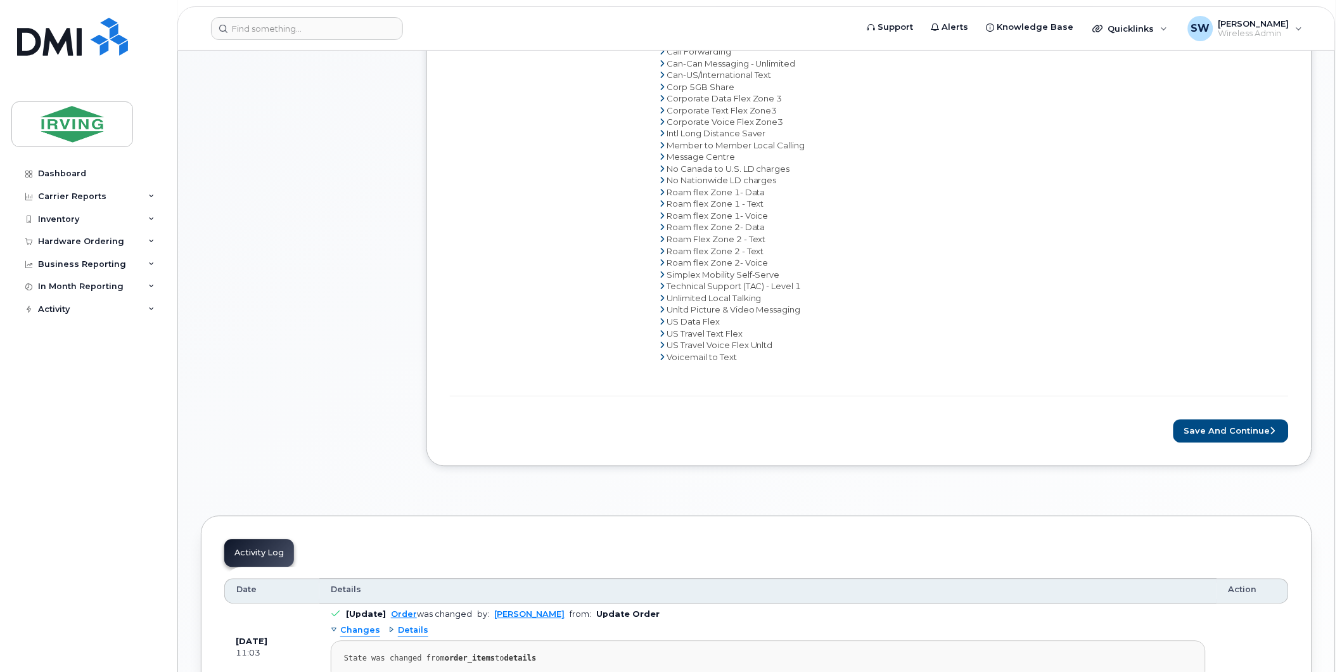
scroll to position [704, 0]
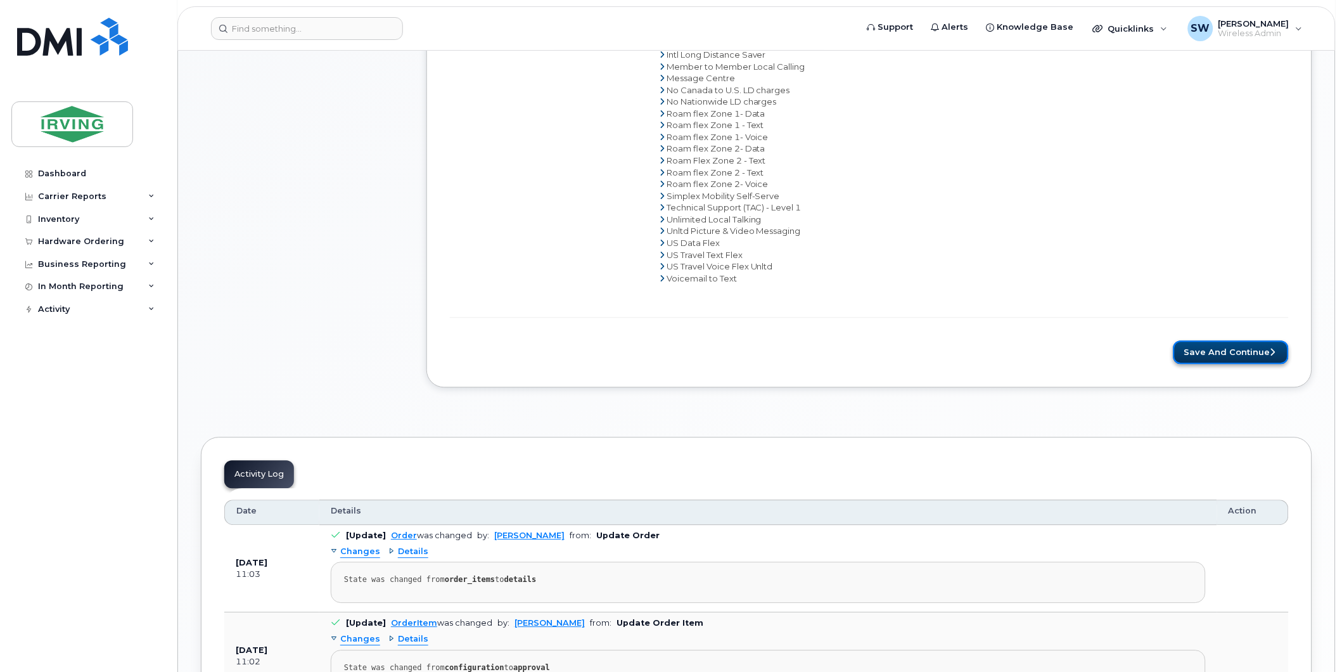
click at [1262, 356] on button "Save and Continue" at bounding box center [1231, 352] width 115 height 23
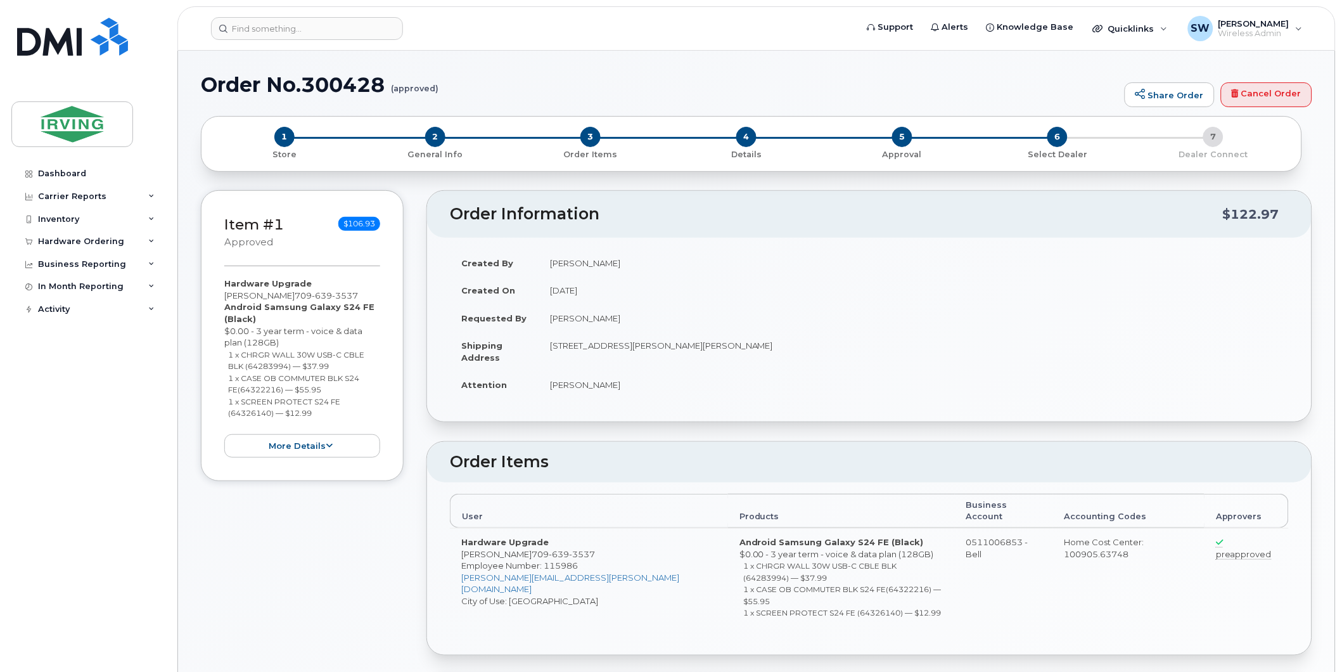
radio input "true"
drag, startPoint x: 202, startPoint y: 80, endPoint x: 383, endPoint y: 84, distance: 181.9
click at [383, 84] on h1 "Order No.300428 (approved)" at bounding box center [660, 85] width 918 height 22
drag, startPoint x: 383, startPoint y: 84, endPoint x: 366, endPoint y: 86, distance: 17.2
copy h1 "Order No.300428"
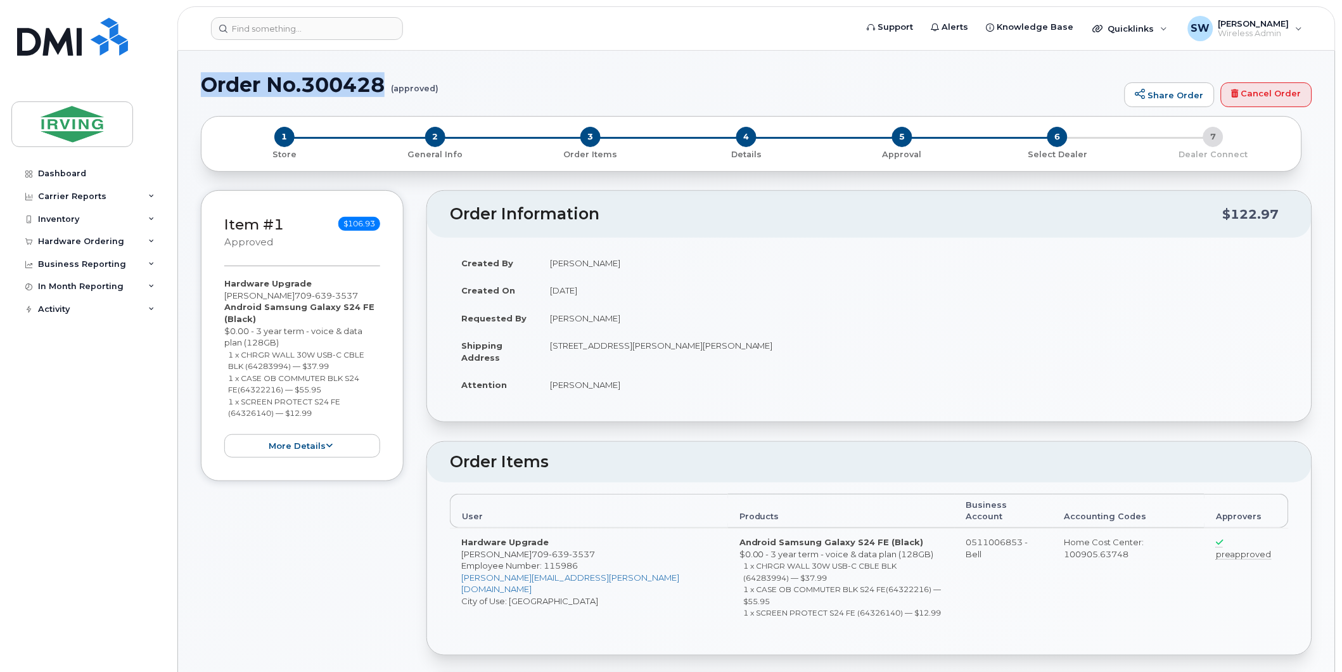
click at [312, 77] on h1 "Order No.300428 (approved)" at bounding box center [660, 85] width 918 height 22
drag, startPoint x: 307, startPoint y: 82, endPoint x: 389, endPoint y: 82, distance: 81.7
click at [389, 82] on h1 "Order No.300428 (approved)" at bounding box center [660, 85] width 918 height 22
drag, startPoint x: 389, startPoint y: 82, endPoint x: 380, endPoint y: 80, distance: 9.2
copy h1 "300428"
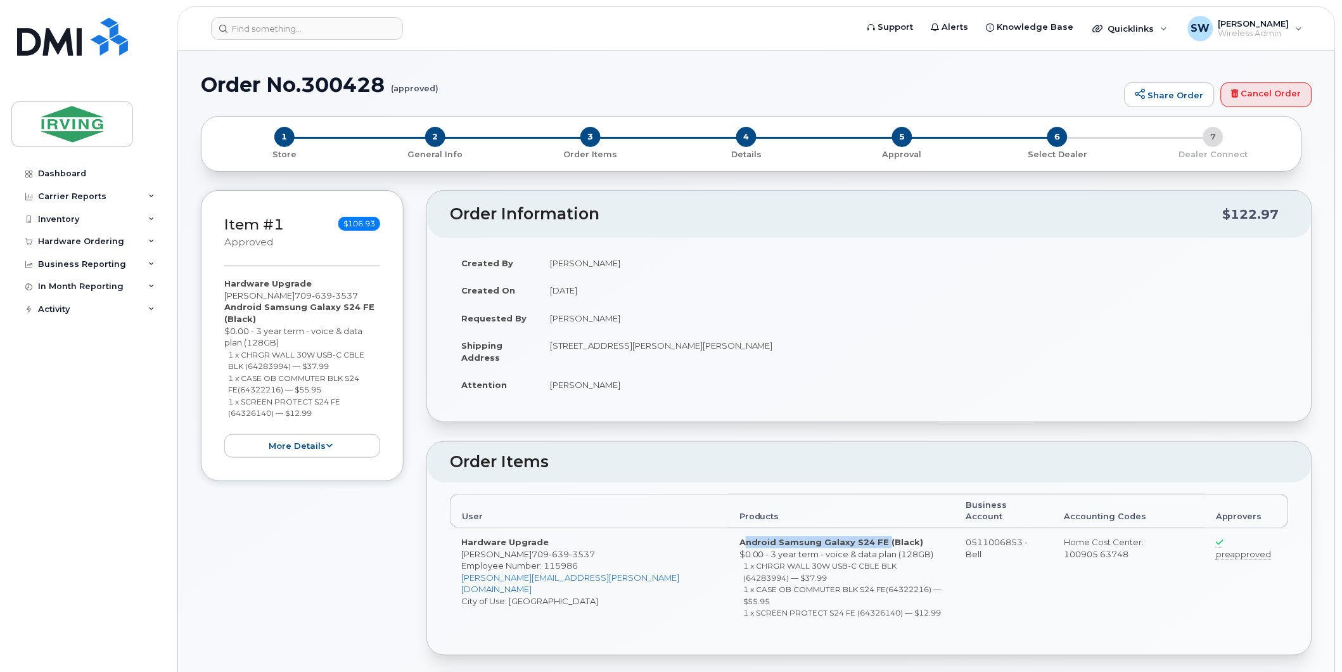
drag, startPoint x: 632, startPoint y: 530, endPoint x: 771, endPoint y: 534, distance: 138.2
click at [771, 537] on strong "Android Samsung Galaxy S24 FE (Black)" at bounding box center [832, 542] width 184 height 10
drag, startPoint x: 771, startPoint y: 534, endPoint x: 764, endPoint y: 531, distance: 7.4
copy strong "Android Samsung Galaxy S24 FE"
drag, startPoint x: 664, startPoint y: 542, endPoint x: 790, endPoint y: 544, distance: 125.5
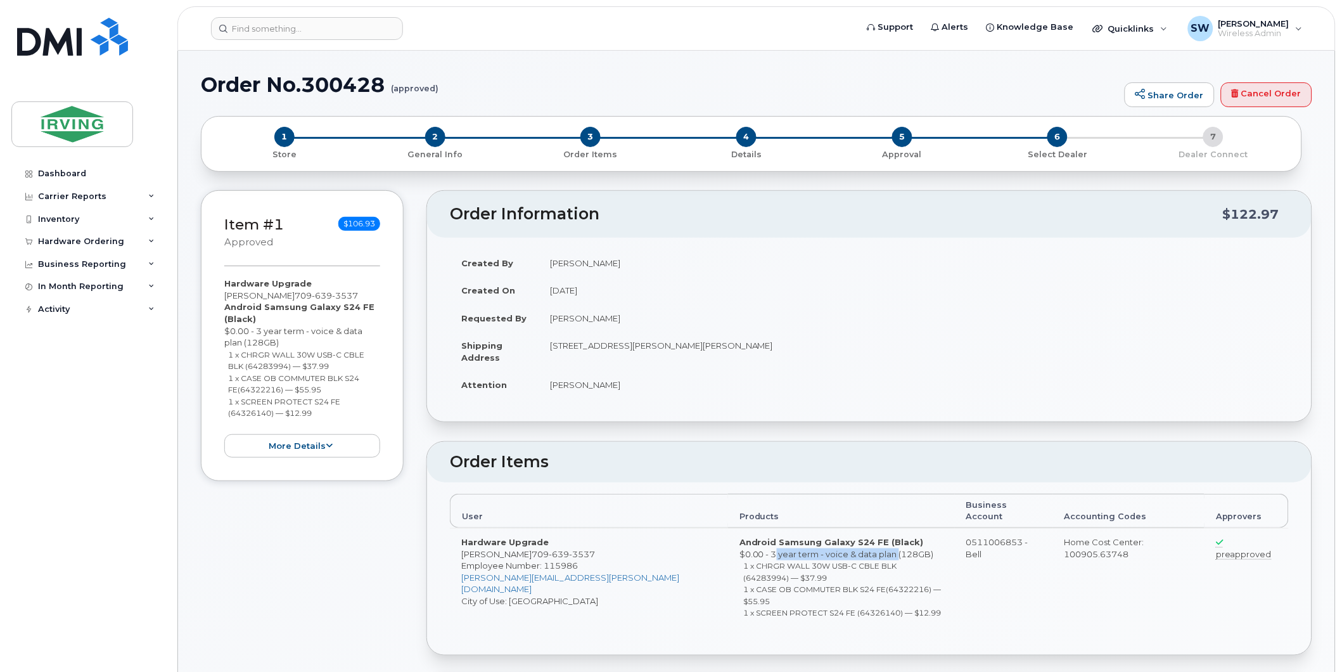
click at [790, 544] on td "Android Samsung Galaxy S24 FE (Black) $0.00 - 3 year term - voice & data plan (…" at bounding box center [841, 580] width 227 height 104
copy td "3 year term - voice & data plan"
drag, startPoint x: 681, startPoint y: 553, endPoint x: 792, endPoint y: 552, distance: 110.9
click at [792, 561] on small "1 x CHRGR WALL 30W USB-C CBLE BLK (64283994) — $37.99" at bounding box center [820, 572] width 153 height 22
copy small "WALL 30W USB-C CBLE BLK"
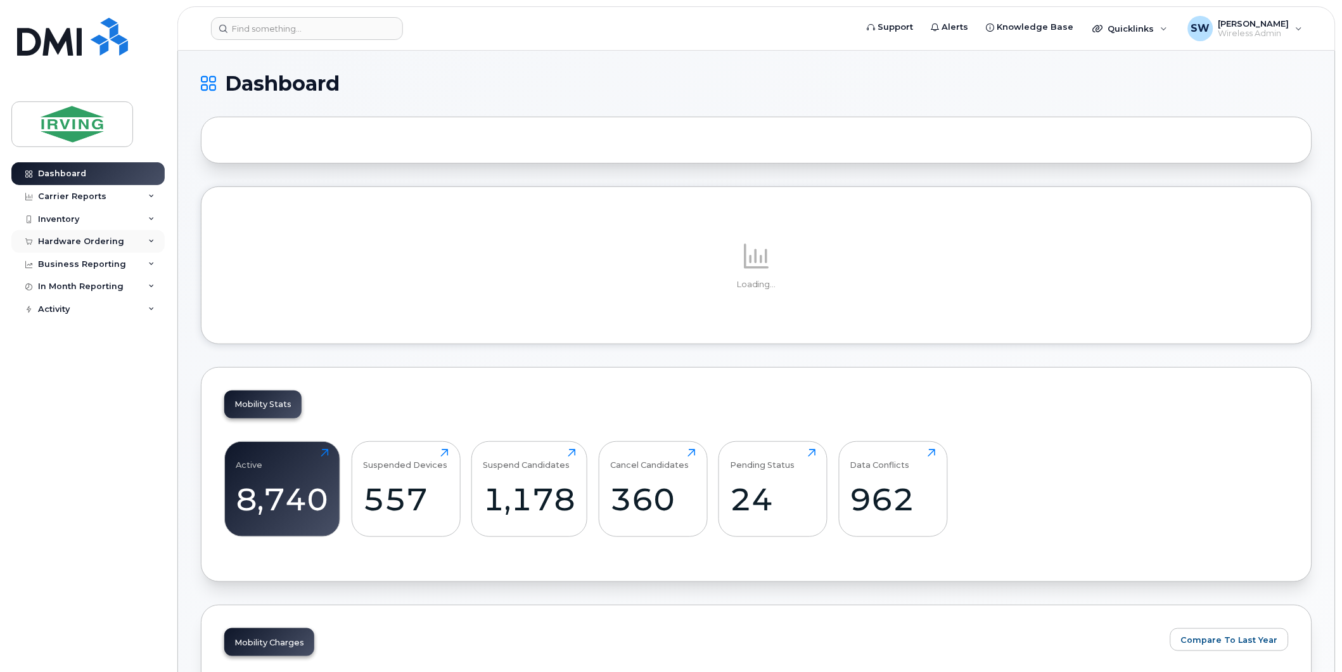
click at [108, 243] on div "Hardware Ordering" at bounding box center [81, 241] width 86 height 10
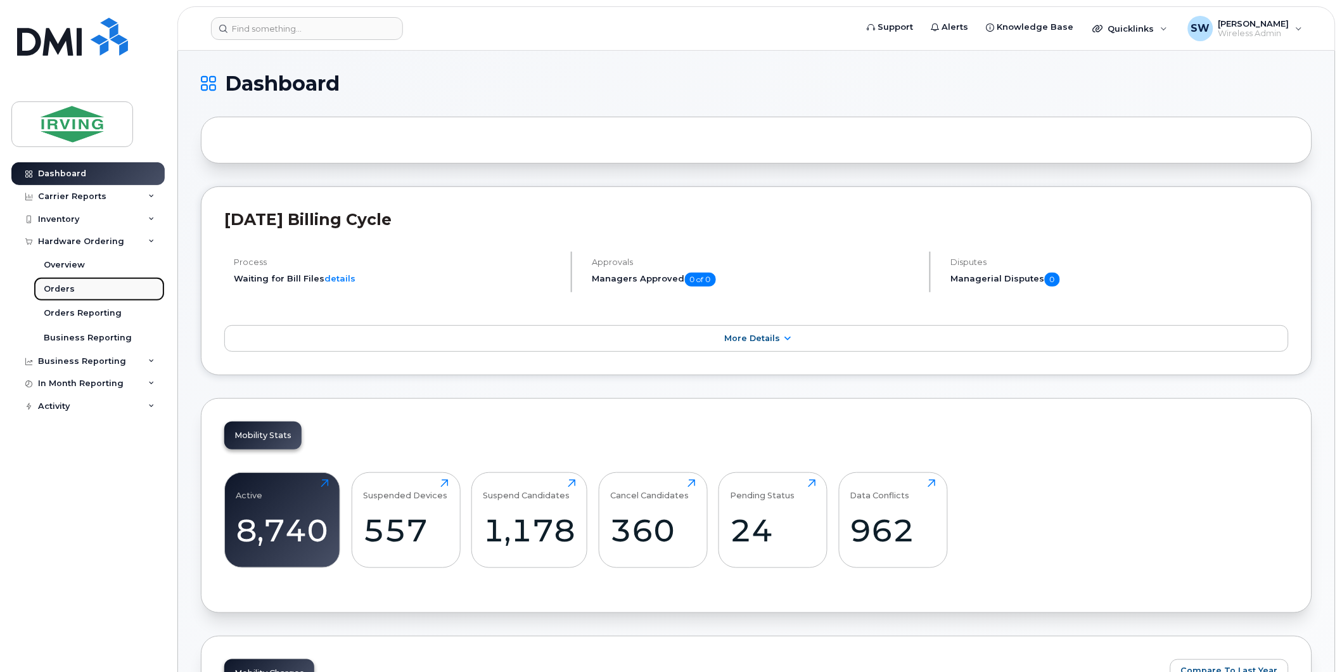
click at [67, 289] on div "Orders" at bounding box center [59, 288] width 31 height 11
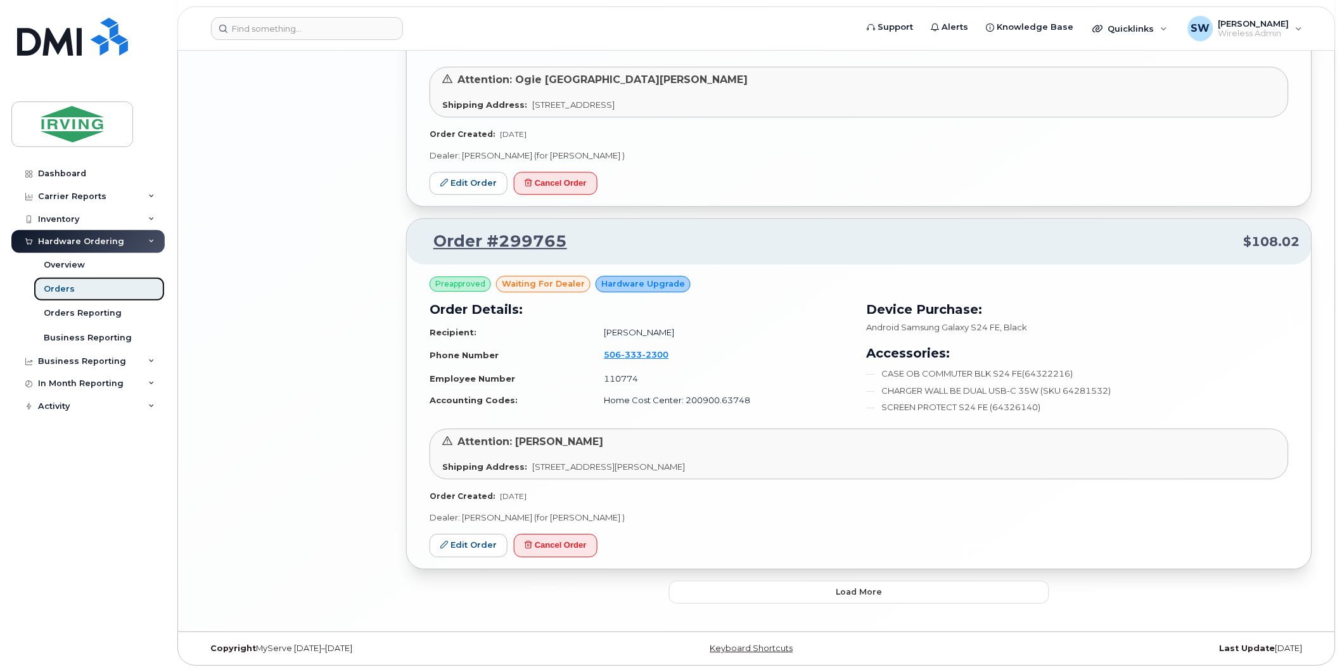
scroll to position [2514, 0]
click at [854, 586] on span "Load more" at bounding box center [859, 592] width 46 height 12
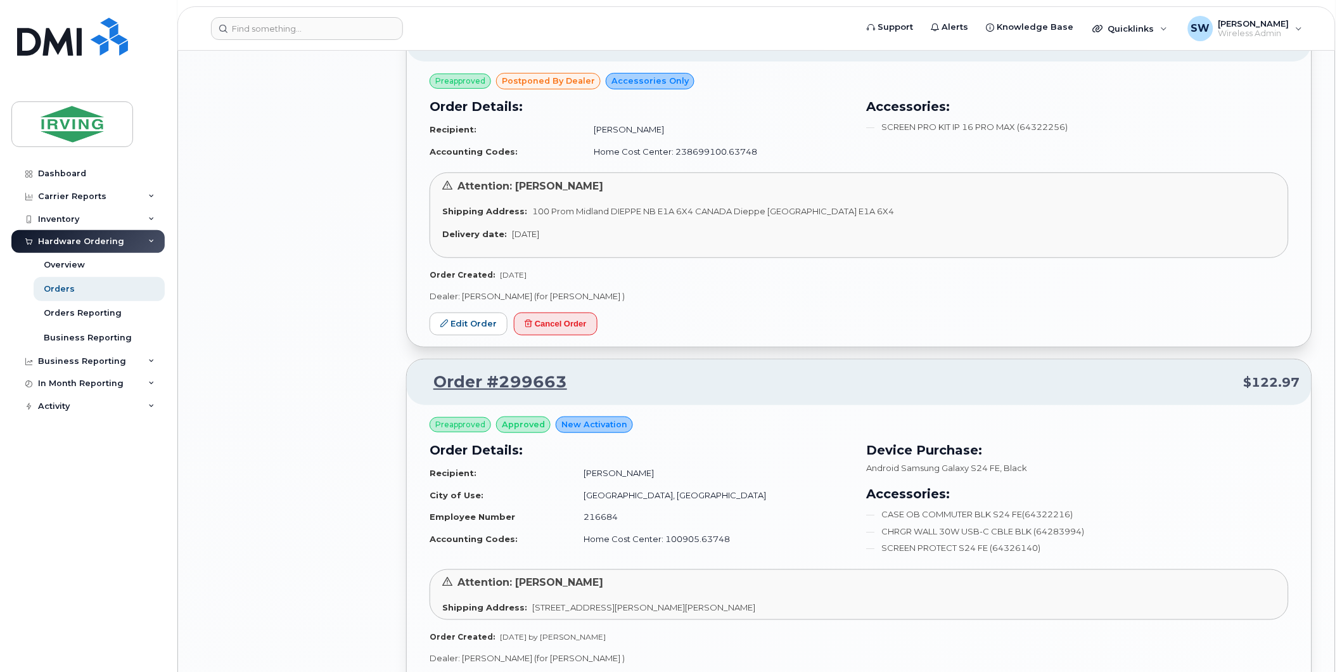
scroll to position [3501, 0]
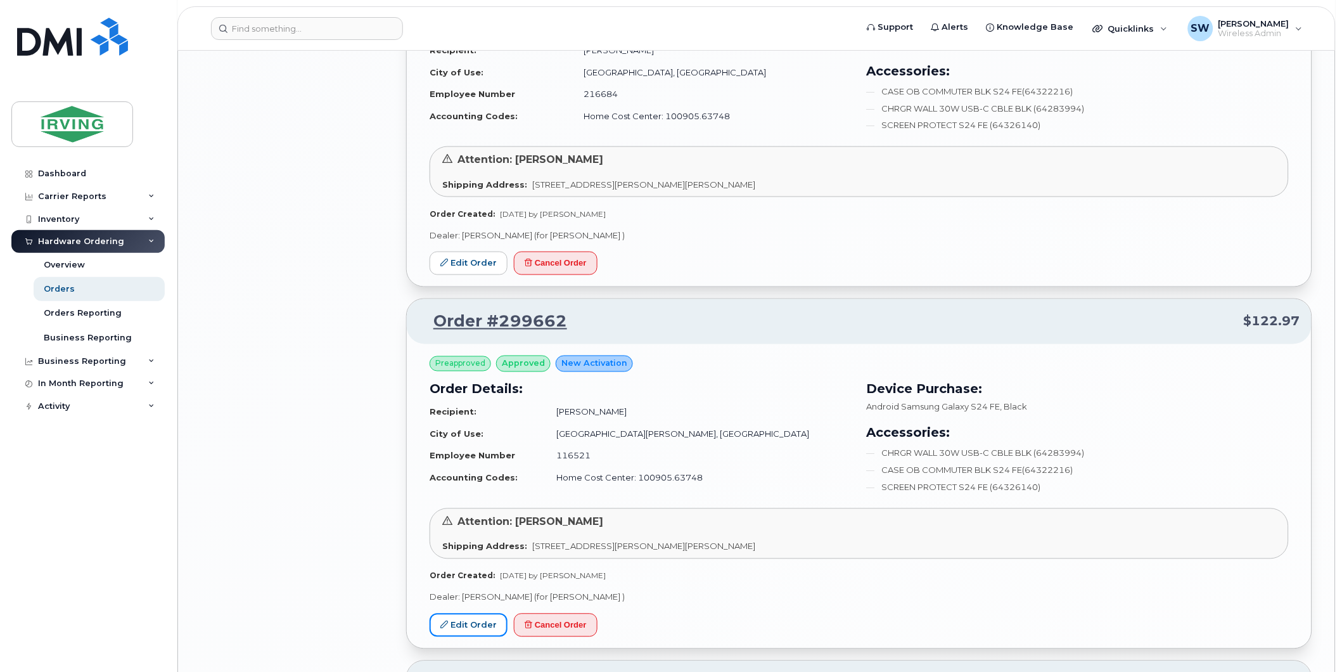
drag, startPoint x: 466, startPoint y: 631, endPoint x: 494, endPoint y: 548, distance: 87.8
click at [466, 631] on link "Edit Order" at bounding box center [469, 624] width 78 height 23
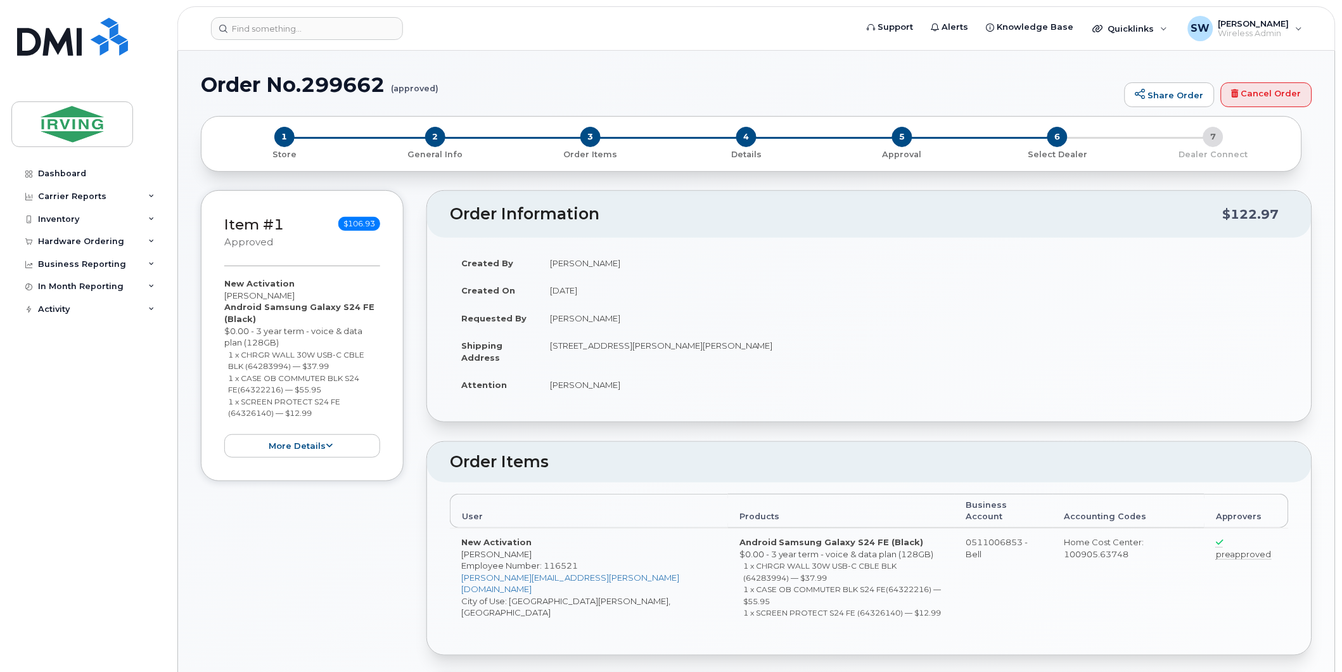
radio input "true"
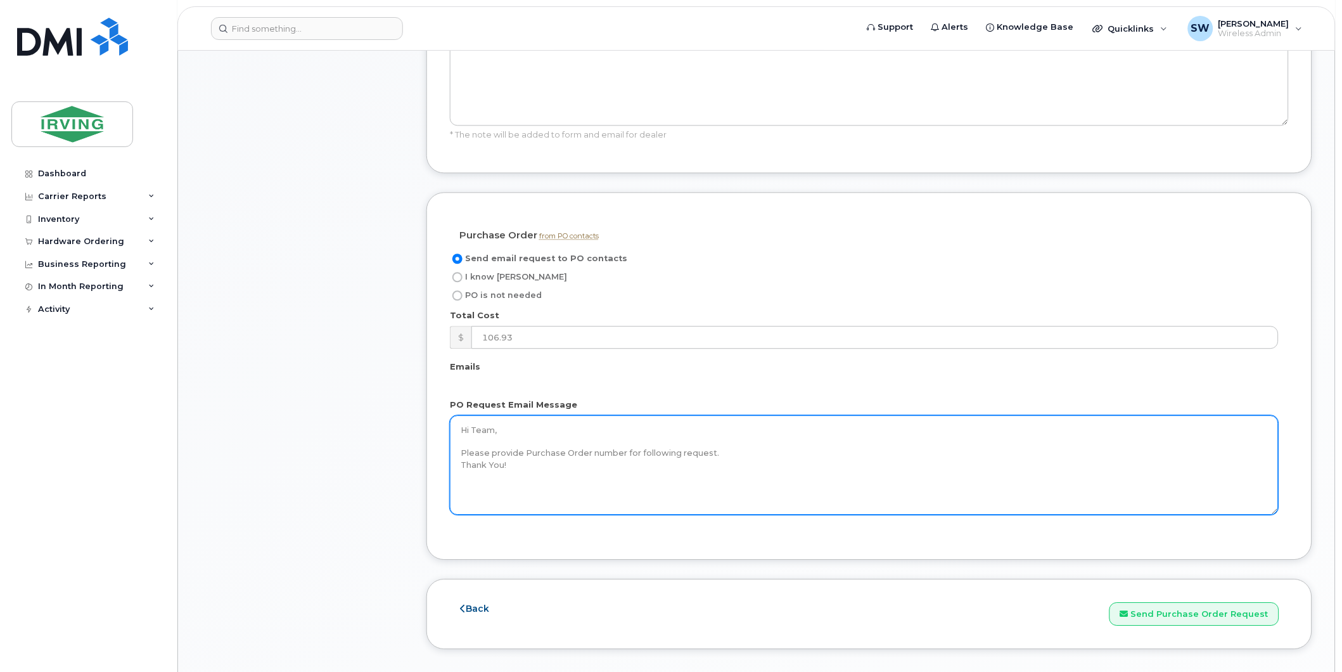
scroll to position [915, 0]
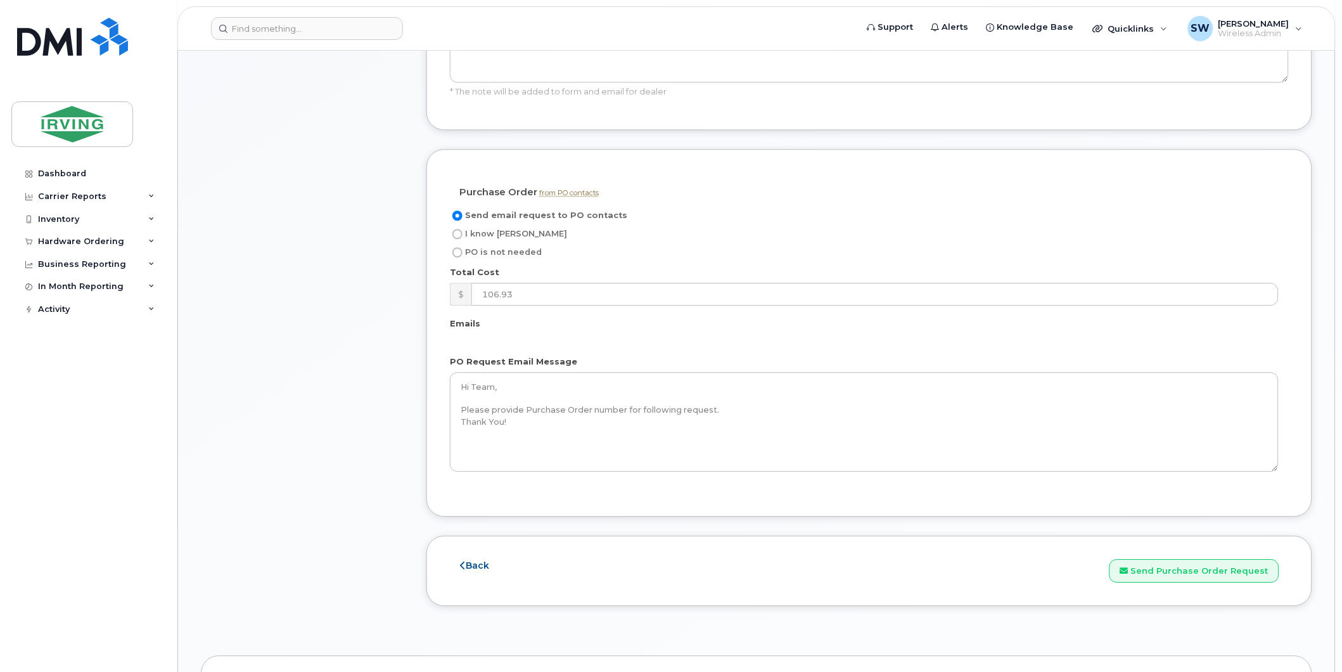
click at [456, 229] on input "I know [PERSON_NAME]" at bounding box center [457, 234] width 10 height 10
radio input "true"
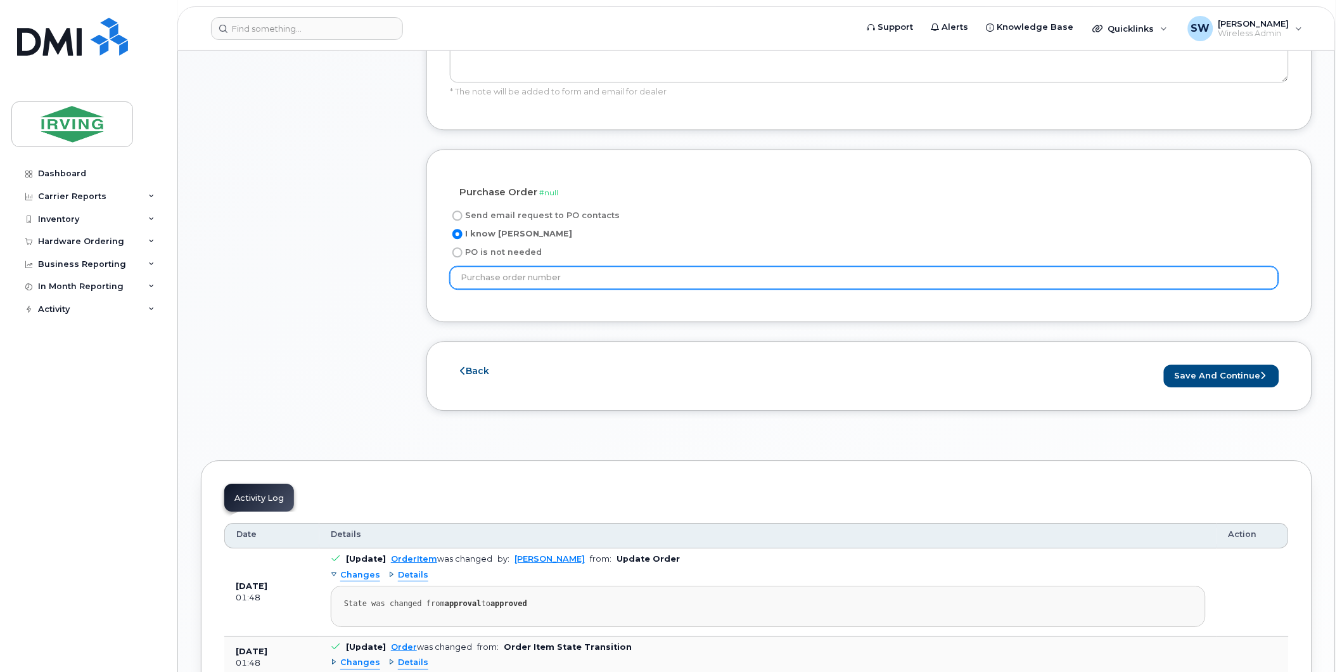
click at [499, 266] on input "text" at bounding box center [864, 277] width 829 height 23
type input "184682"
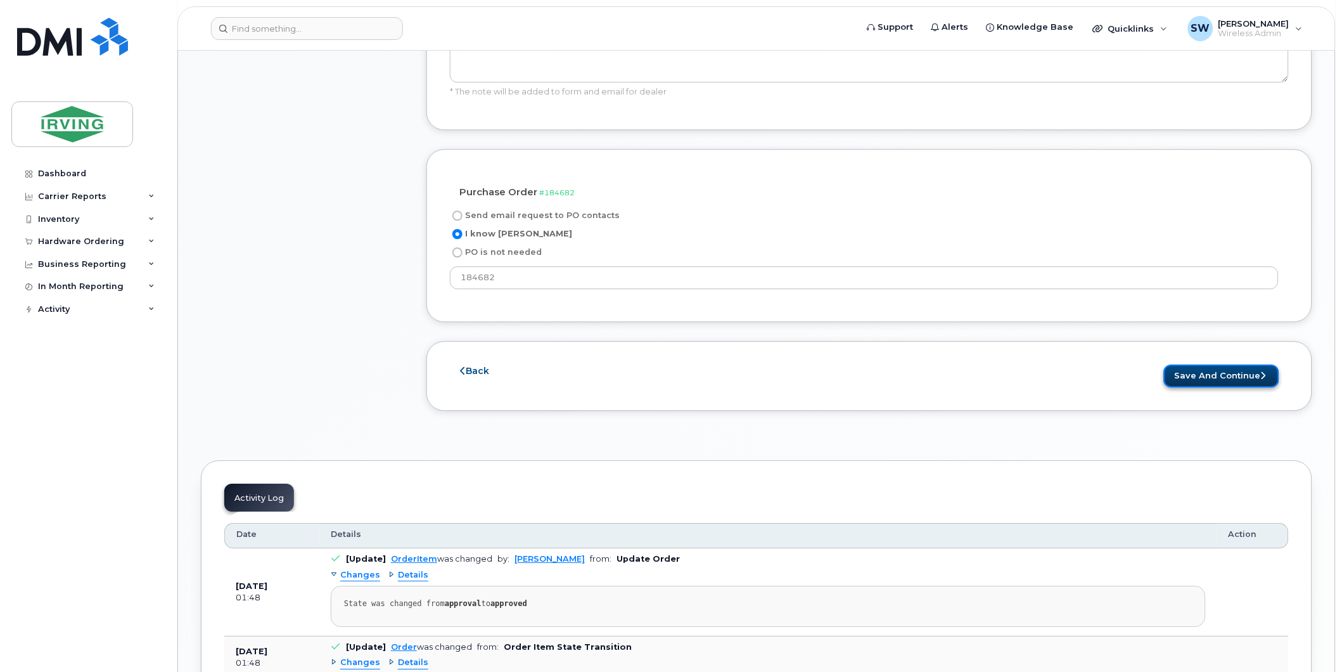
click at [1243, 364] on button "Save and Continue" at bounding box center [1221, 375] width 115 height 23
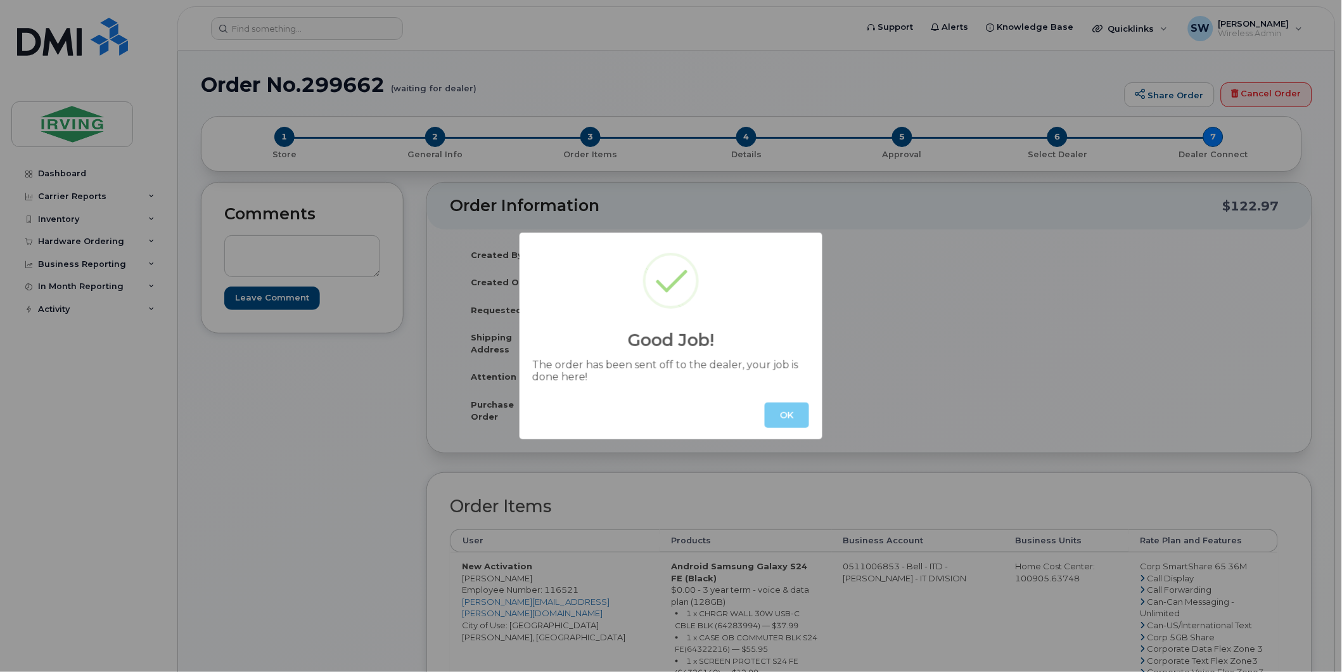
click at [795, 410] on button "OK" at bounding box center [787, 414] width 44 height 25
